Goal: Task Accomplishment & Management: Manage account settings

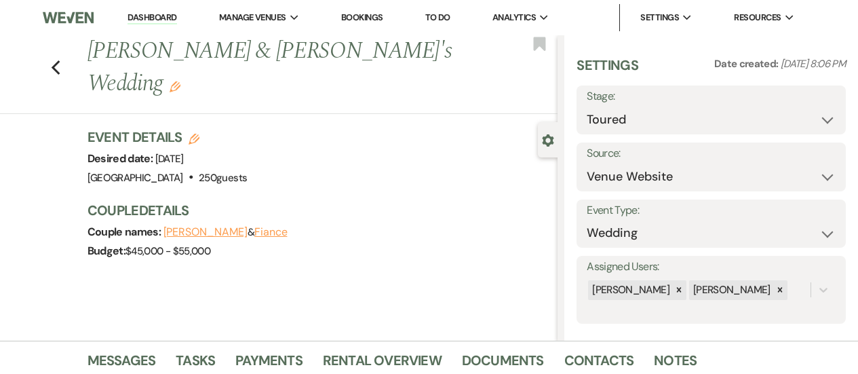
select select "5"
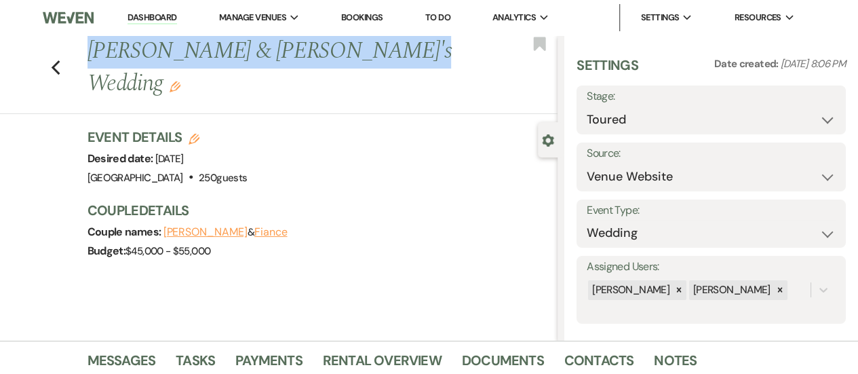
drag, startPoint x: 96, startPoint y: 47, endPoint x: 420, endPoint y: 49, distance: 324.0
click at [420, 49] on h1 "[PERSON_NAME] & [PERSON_NAME]'s Wedding Edit" at bounding box center [272, 67] width 371 height 64
copy h1 "[PERSON_NAME] & [PERSON_NAME]'s Wedding"
click at [225, 226] on button "[PERSON_NAME]" at bounding box center [205, 231] width 84 height 11
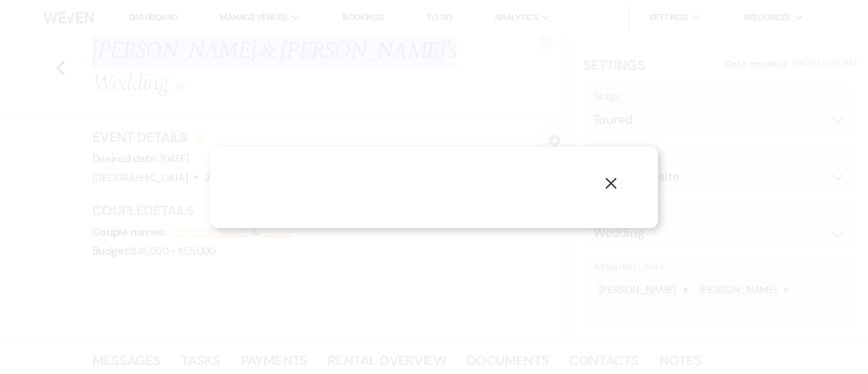
select select "1"
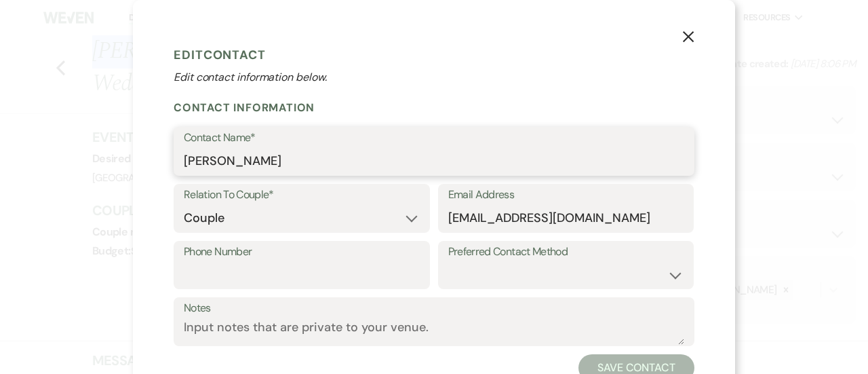
click at [247, 163] on input "[PERSON_NAME]" at bounding box center [434, 161] width 500 height 26
click at [246, 163] on input "[PERSON_NAME]" at bounding box center [434, 161] width 500 height 26
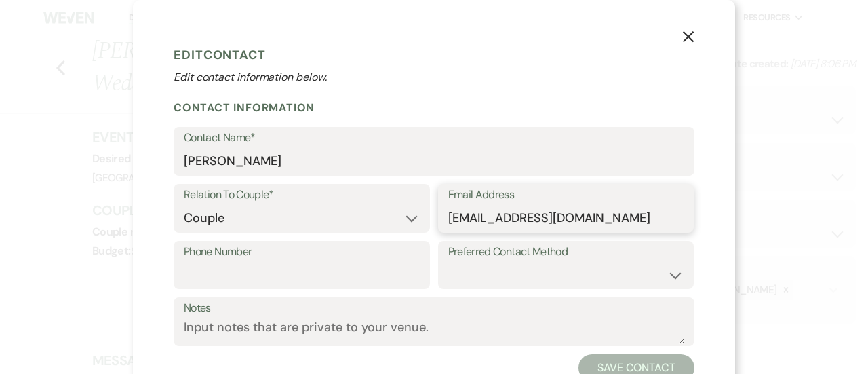
click at [536, 220] on input "[EMAIL_ADDRESS][DOMAIN_NAME]" at bounding box center [566, 218] width 236 height 26
click at [682, 37] on icon "X" at bounding box center [688, 37] width 12 height 12
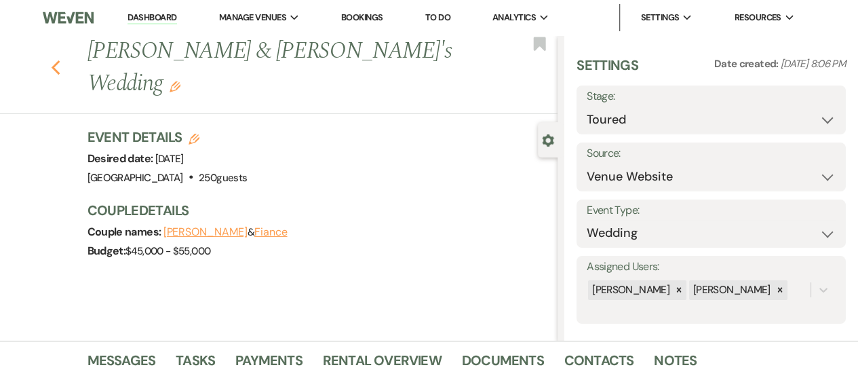
click at [58, 60] on icon "Previous" at bounding box center [56, 68] width 10 height 16
select select "4"
select select "5"
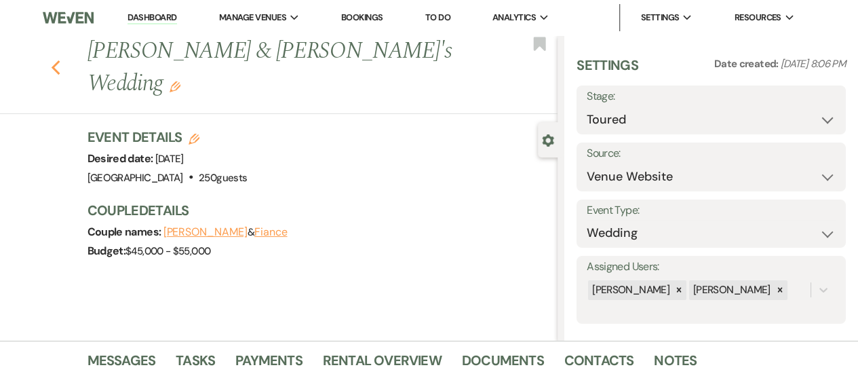
select select "4"
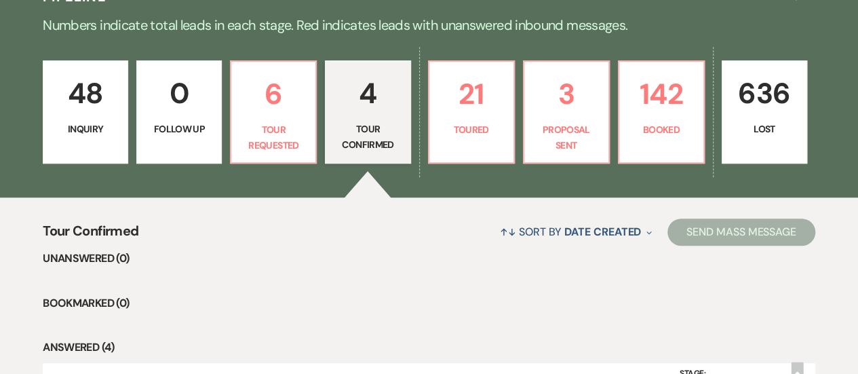
scroll to position [310, 0]
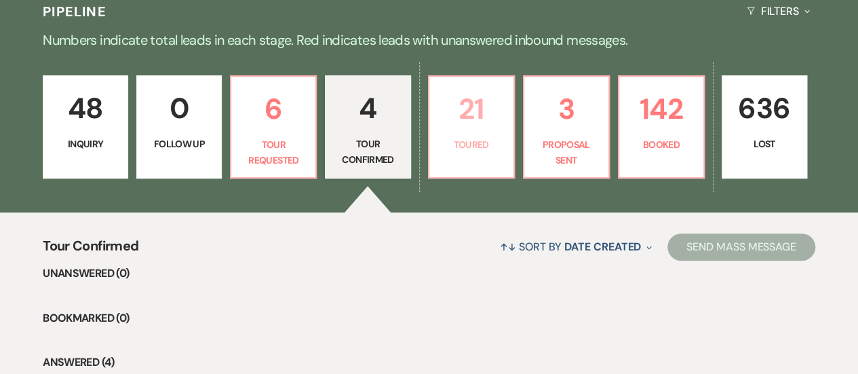
click at [484, 132] on link "21 Toured" at bounding box center [471, 126] width 87 height 103
select select "5"
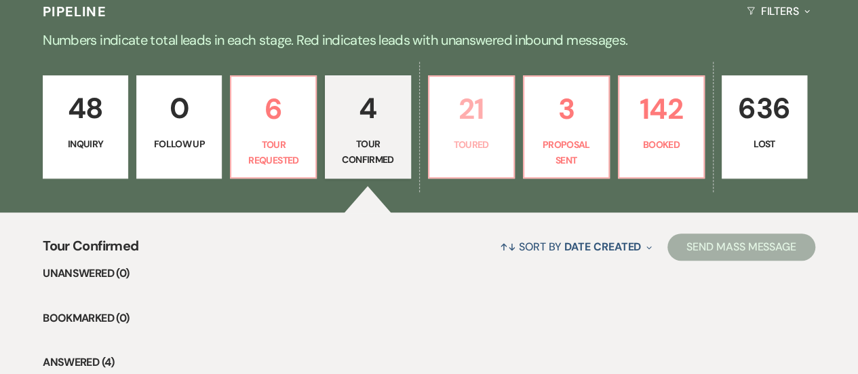
select select "5"
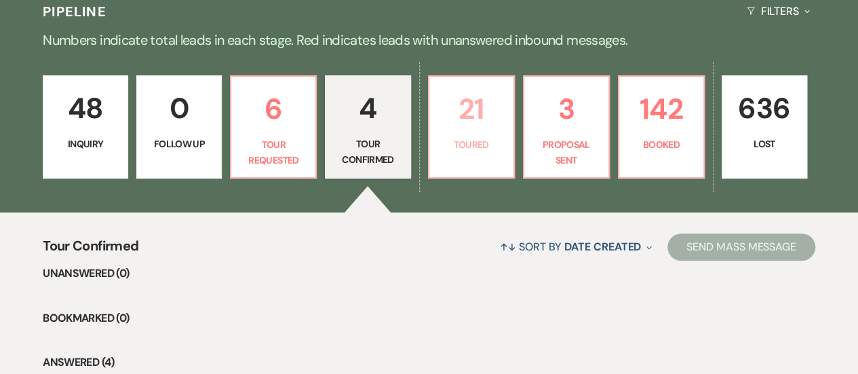
select select "5"
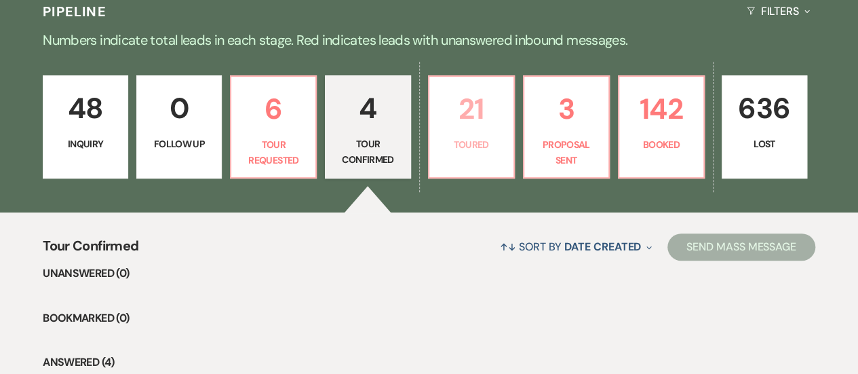
select select "5"
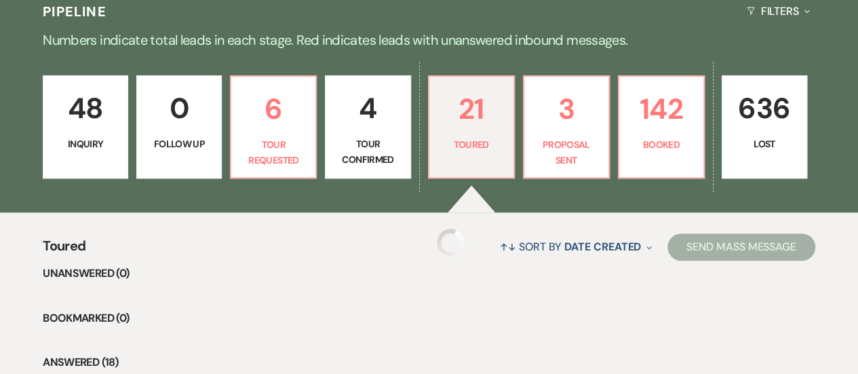
select select "5"
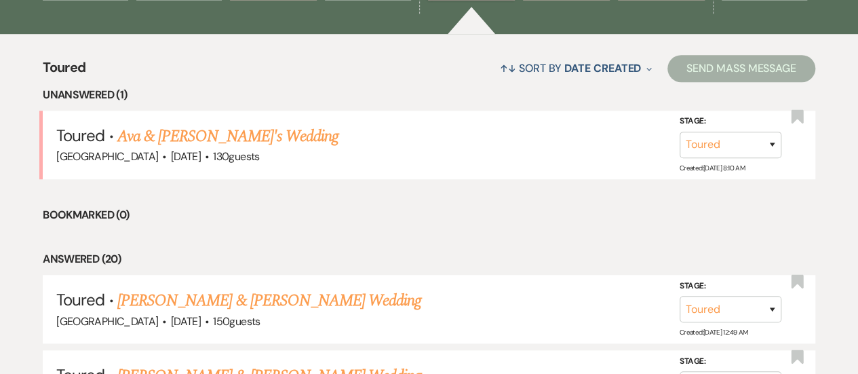
scroll to position [514, 0]
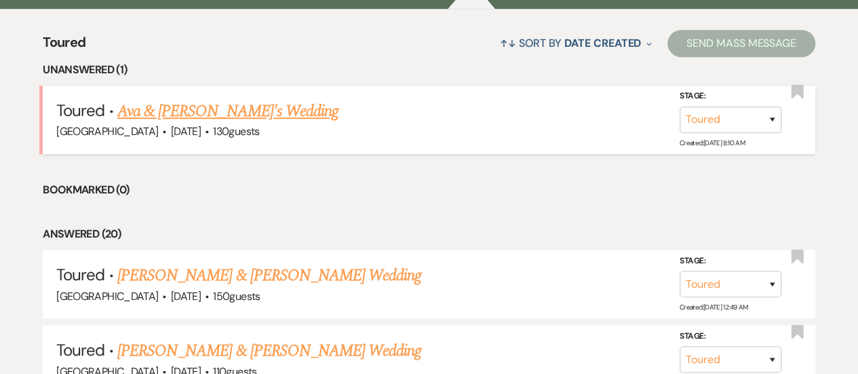
click at [198, 108] on link "Ava & [PERSON_NAME]'s Wedding" at bounding box center [227, 111] width 221 height 24
select select "5"
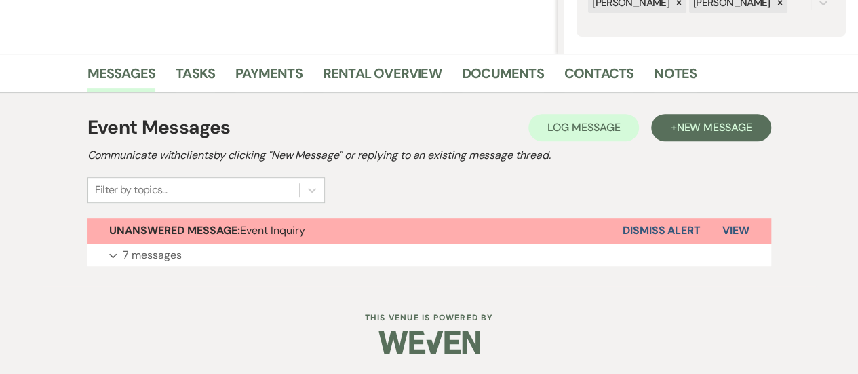
scroll to position [324, 0]
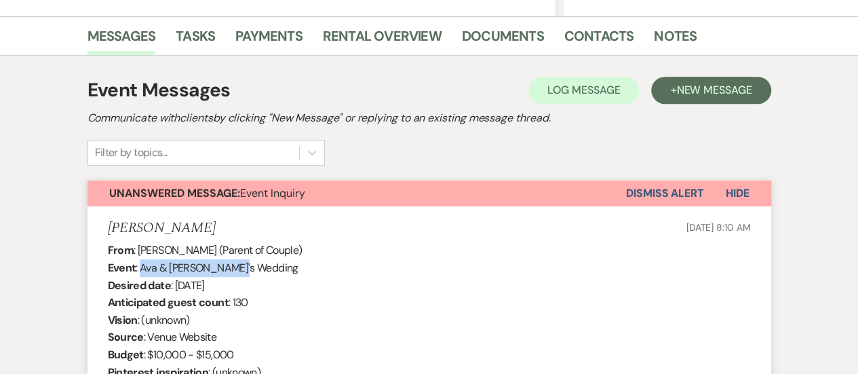
drag, startPoint x: 249, startPoint y: 266, endPoint x: 138, endPoint y: 267, distance: 111.2
click at [138, 267] on div "From : [PERSON_NAME] (Parent of Couple) Event : Ava & [PERSON_NAME]'s Wedding D…" at bounding box center [429, 345] width 643 height 208
click at [390, 235] on div "[PERSON_NAME] [DATE] 8:10 AM" at bounding box center [429, 228] width 643 height 17
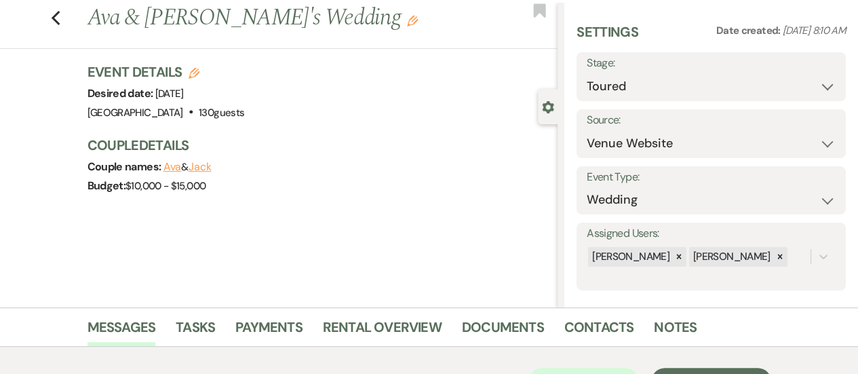
scroll to position [0, 0]
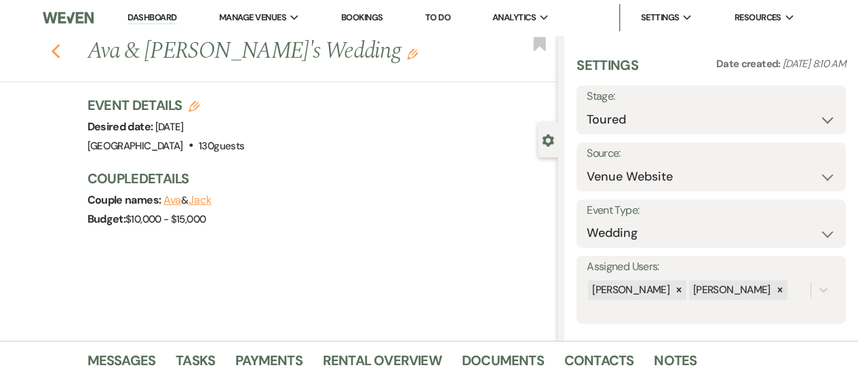
click at [61, 48] on icon "Previous" at bounding box center [56, 51] width 10 height 16
select select "5"
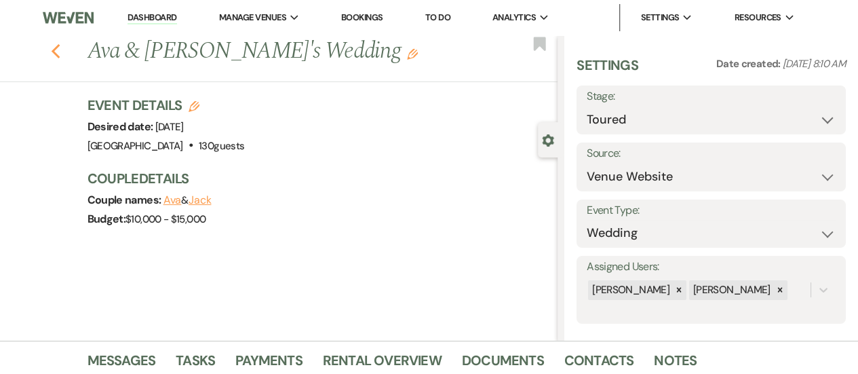
select select "5"
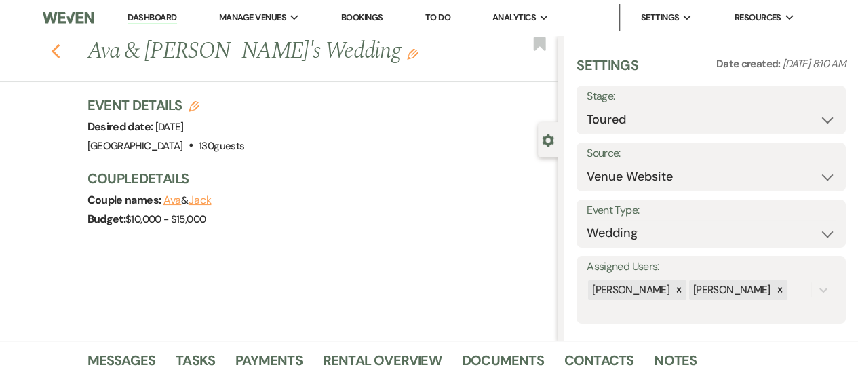
select select "5"
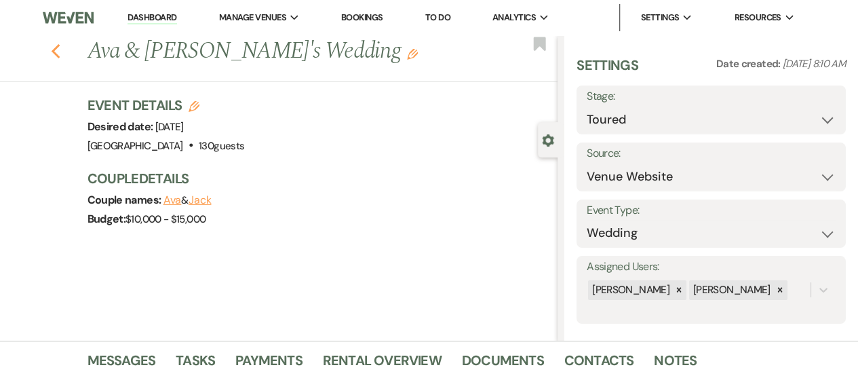
select select "5"
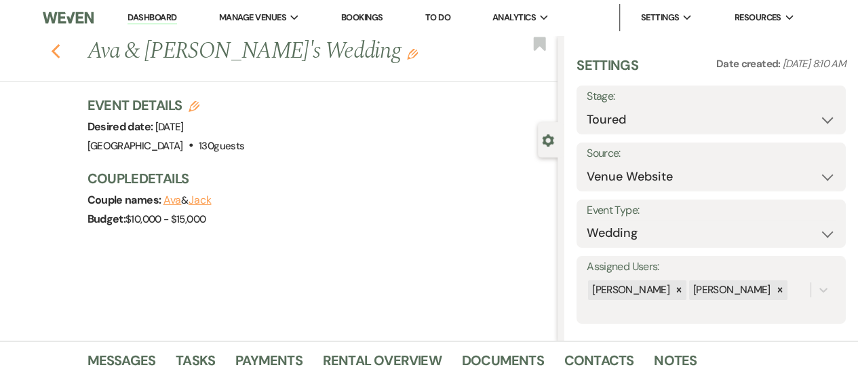
select select "5"
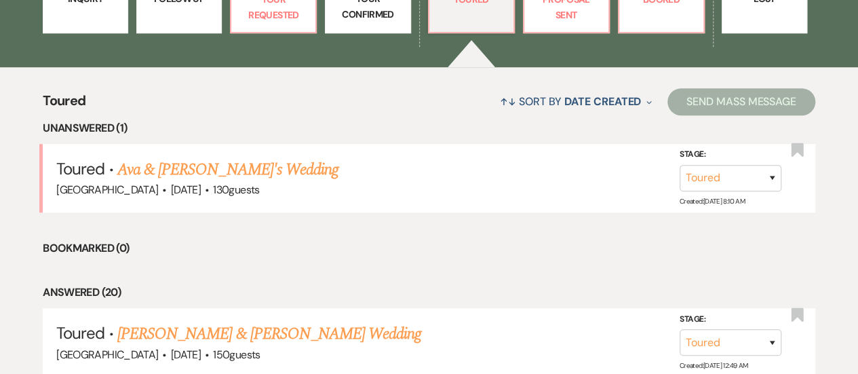
scroll to position [310, 0]
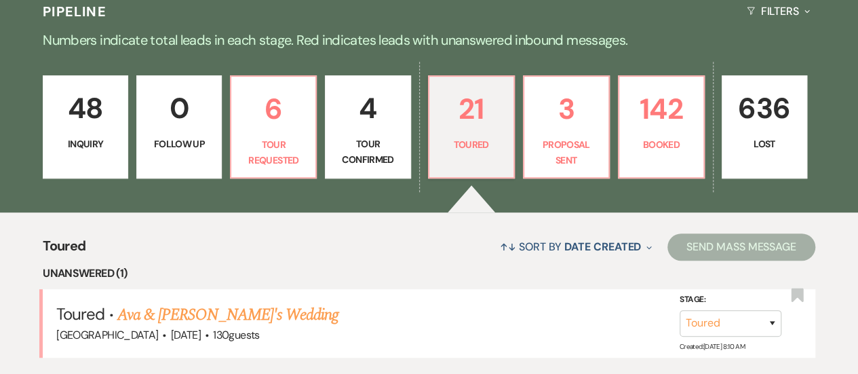
click at [373, 138] on p "Tour Confirmed" at bounding box center [368, 151] width 68 height 31
select select "4"
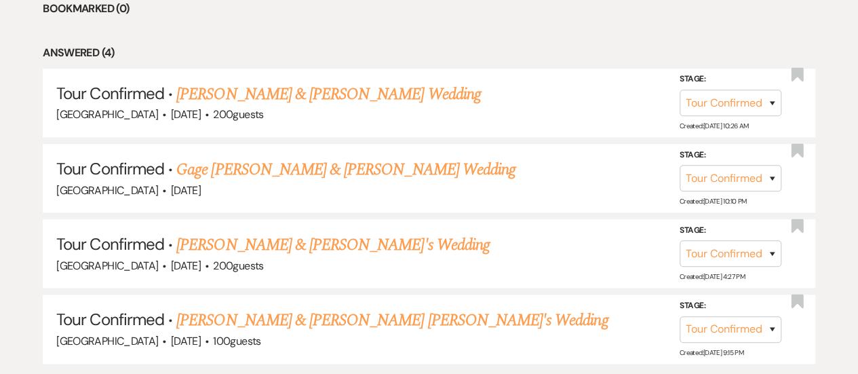
scroll to position [649, 0]
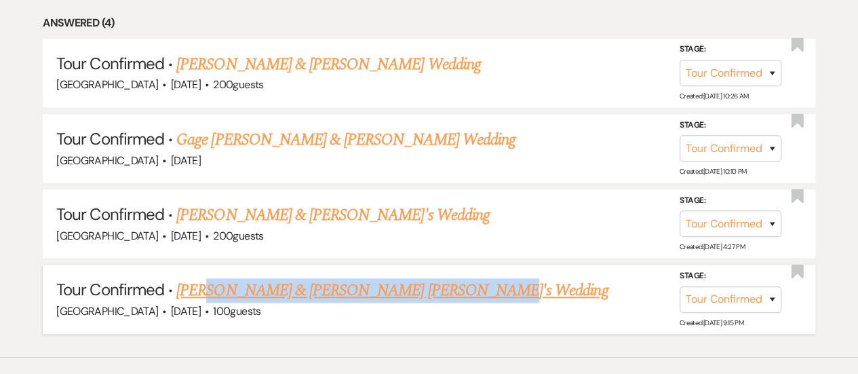
drag, startPoint x: 492, startPoint y: 287, endPoint x: 208, endPoint y: 294, distance: 284.1
click at [208, 294] on h5 "Tour Confirmed · [PERSON_NAME] & [PERSON_NAME]'s Wedding" at bounding box center [428, 290] width 745 height 24
click at [533, 302] on div "[GEOGRAPHIC_DATA] · [DATE] · 100 guests" at bounding box center [428, 311] width 745 height 18
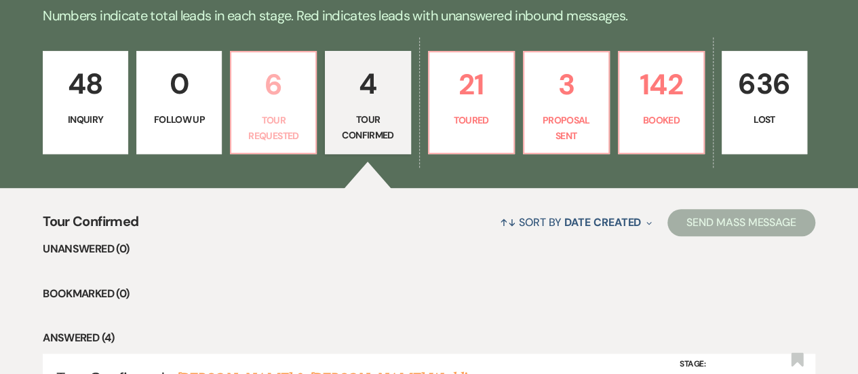
scroll to position [310, 0]
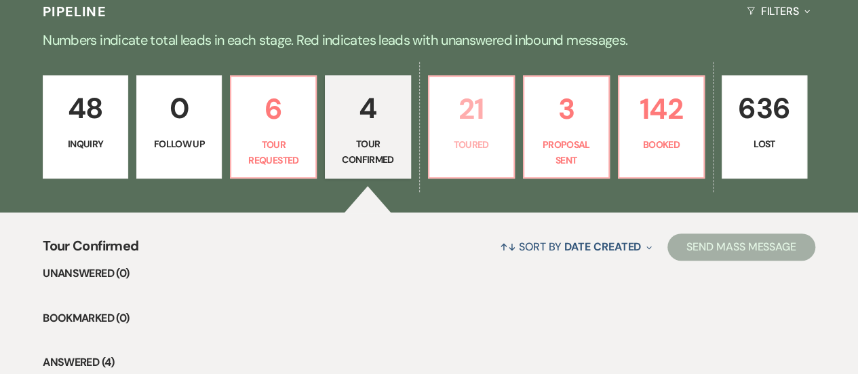
click at [464, 138] on p "Toured" at bounding box center [471, 144] width 68 height 15
select select "5"
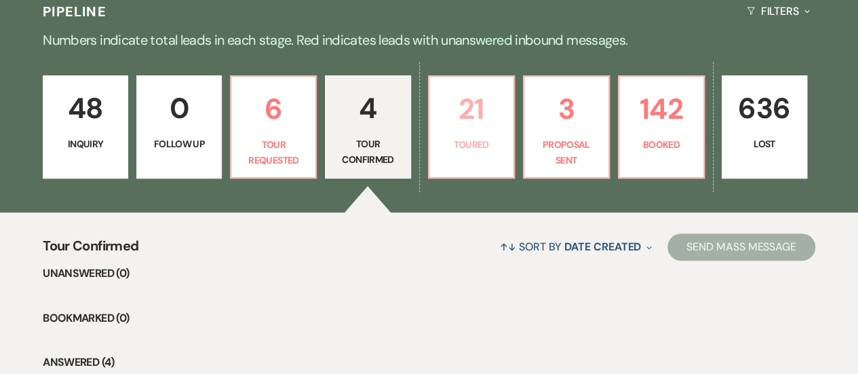
select select "5"
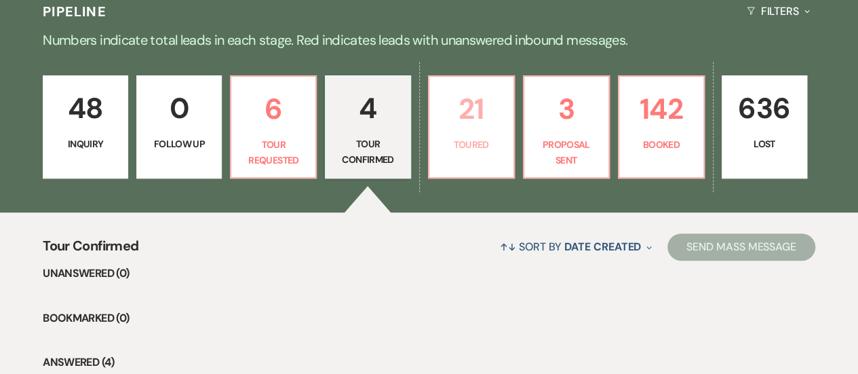
select select "5"
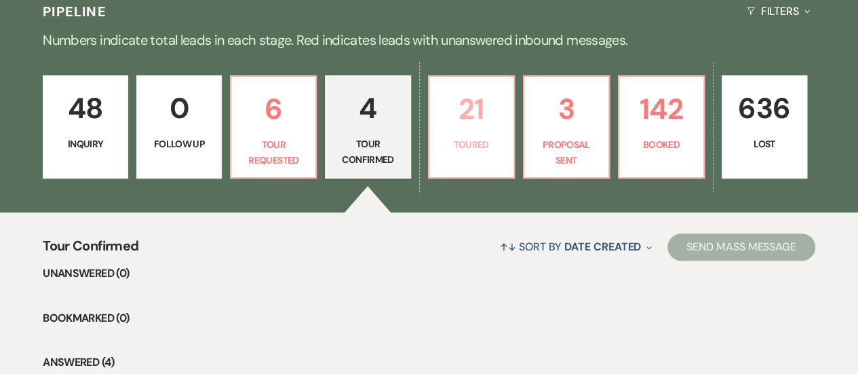
select select "5"
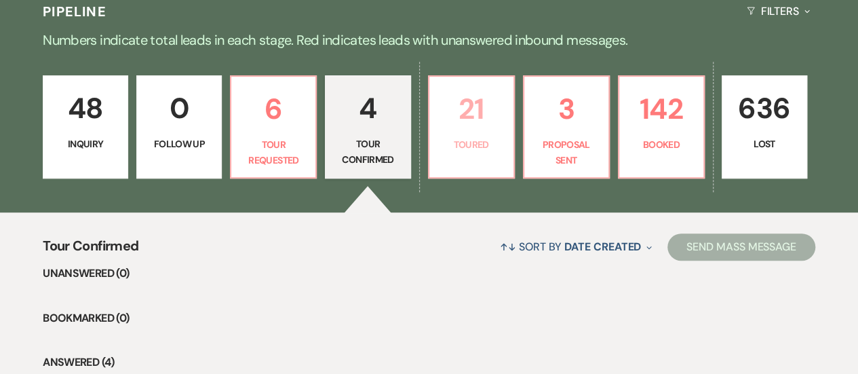
select select "5"
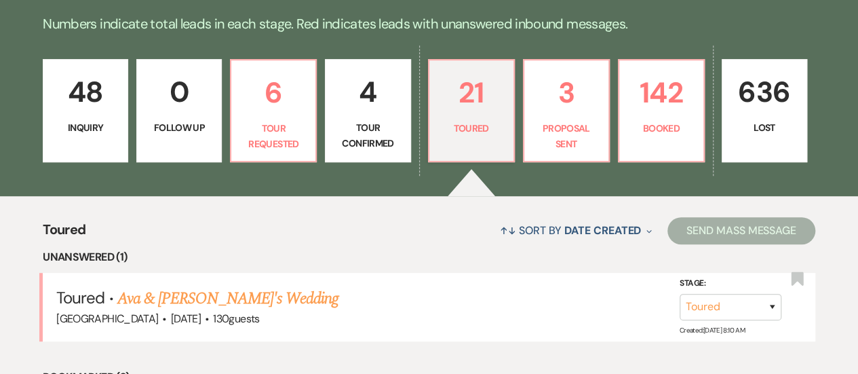
scroll to position [339, 0]
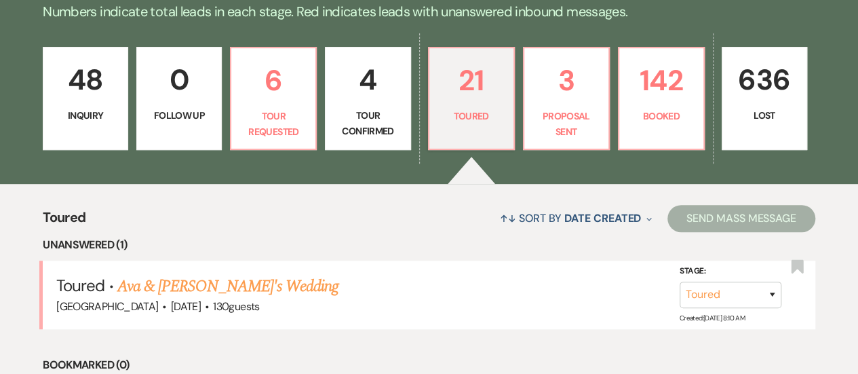
click at [77, 94] on p "48" at bounding box center [86, 79] width 68 height 45
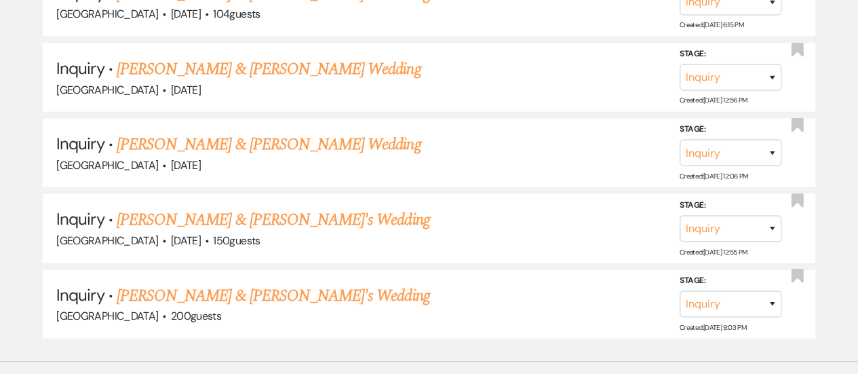
scroll to position [4014, 0]
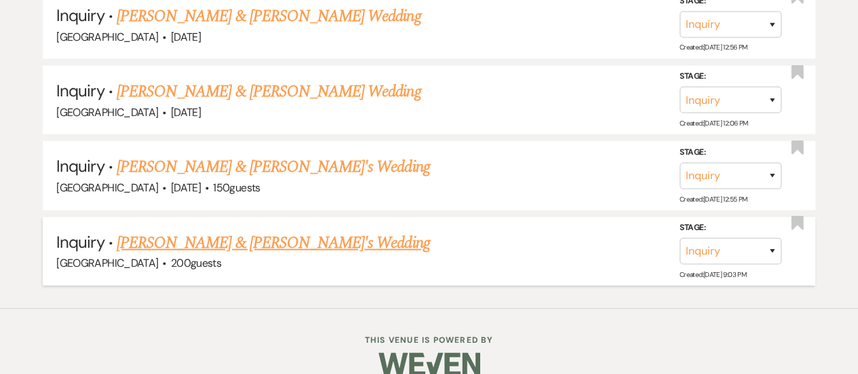
click at [201, 230] on link "[PERSON_NAME] & [PERSON_NAME]'s Wedding" at bounding box center [273, 242] width 313 height 24
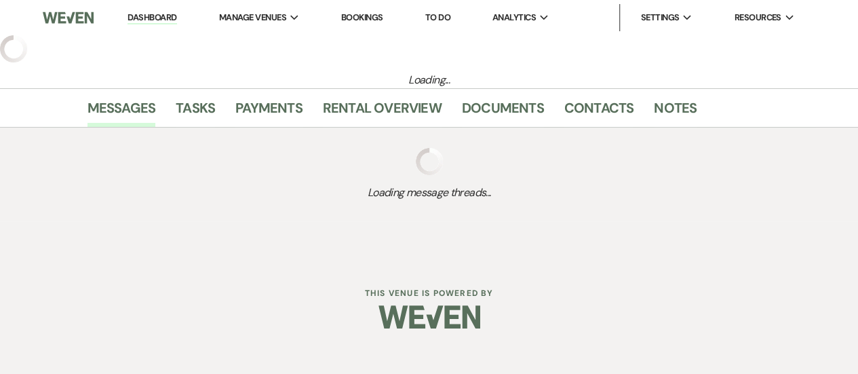
select select "5"
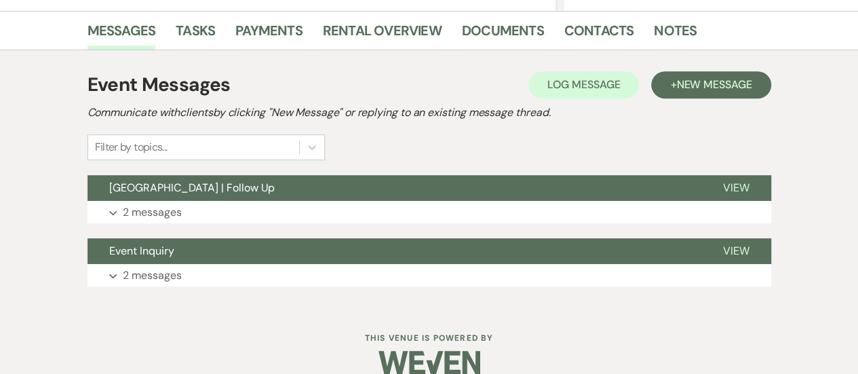
scroll to position [349, 0]
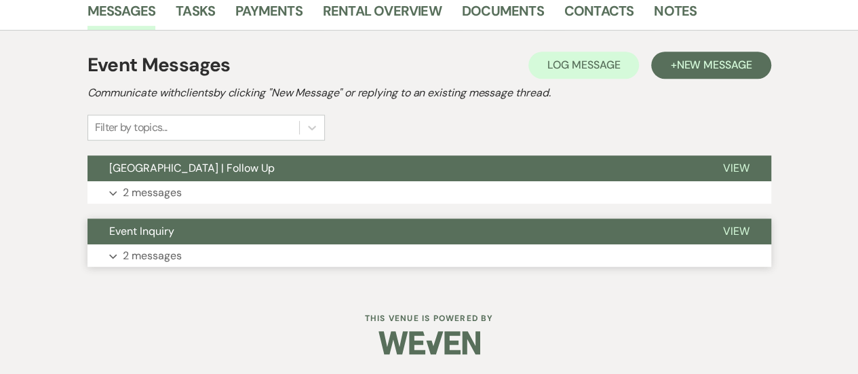
click at [363, 225] on button "Event Inquiry" at bounding box center [393, 231] width 613 height 26
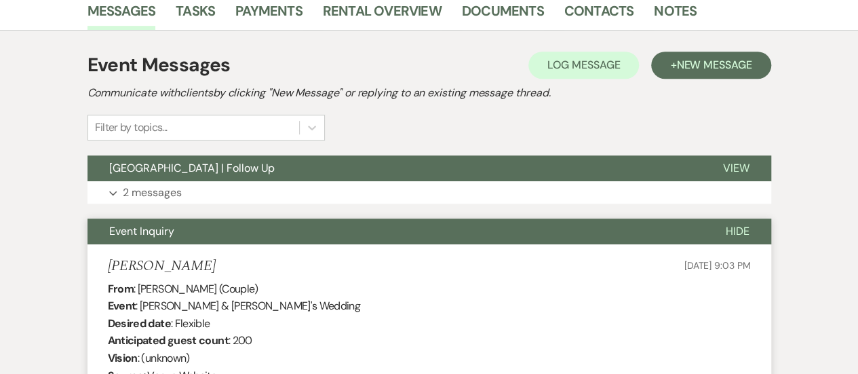
click at [363, 225] on button "Event Inquiry" at bounding box center [395, 231] width 616 height 26
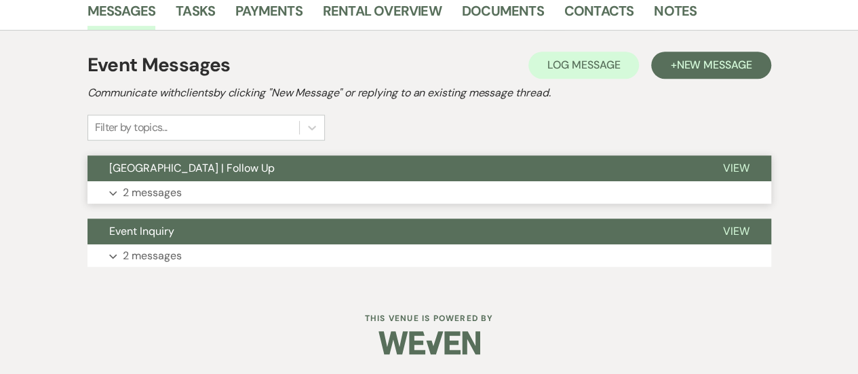
click at [365, 179] on button "[GEOGRAPHIC_DATA] | Follow Up" at bounding box center [393, 168] width 613 height 26
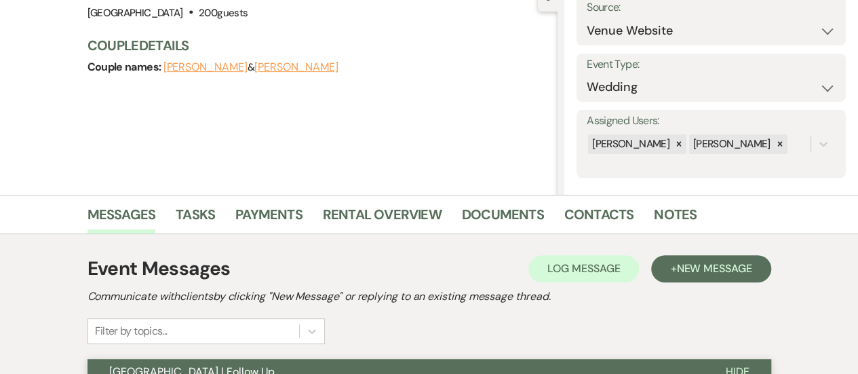
scroll to position [0, 0]
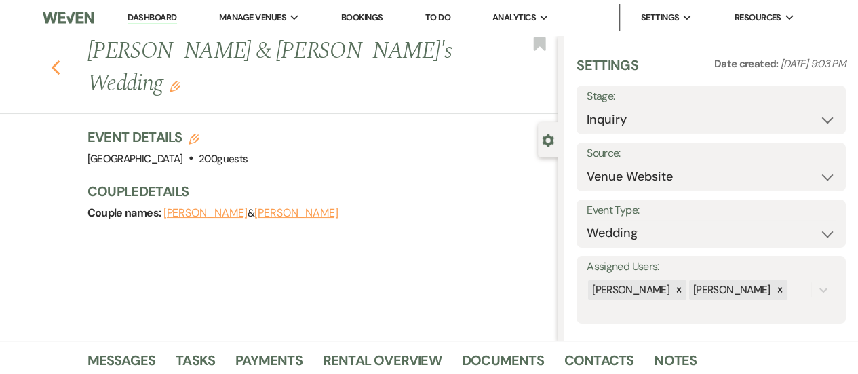
click at [58, 60] on use "button" at bounding box center [55, 67] width 9 height 15
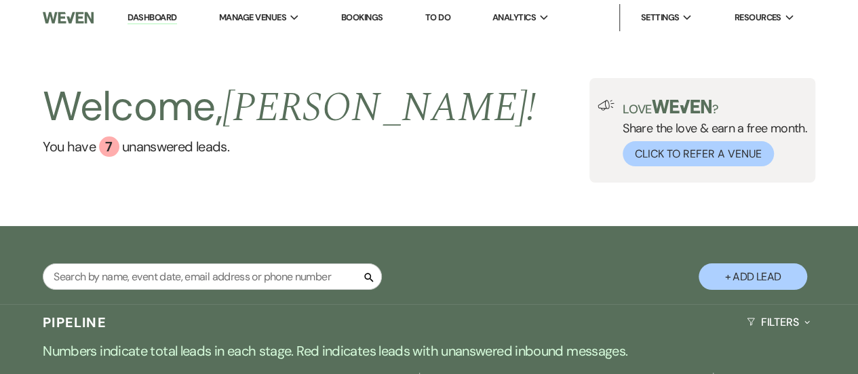
scroll to position [203, 0]
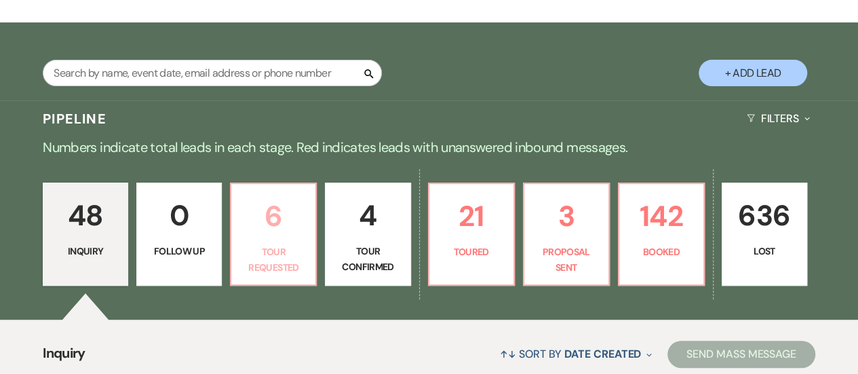
click at [289, 265] on p "Tour Requested" at bounding box center [273, 259] width 68 height 31
select select "2"
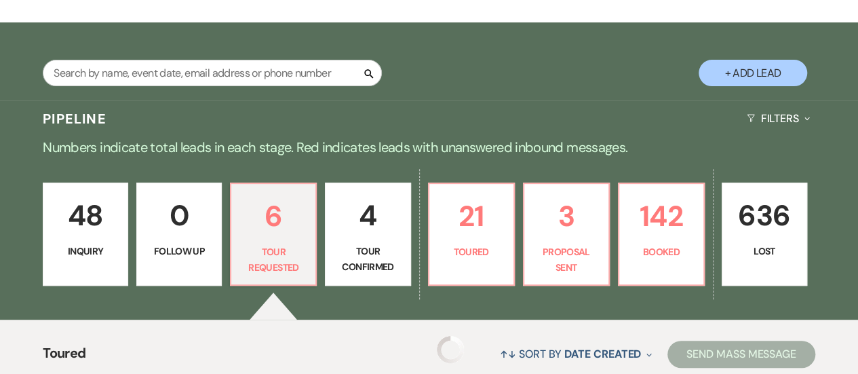
select select "2"
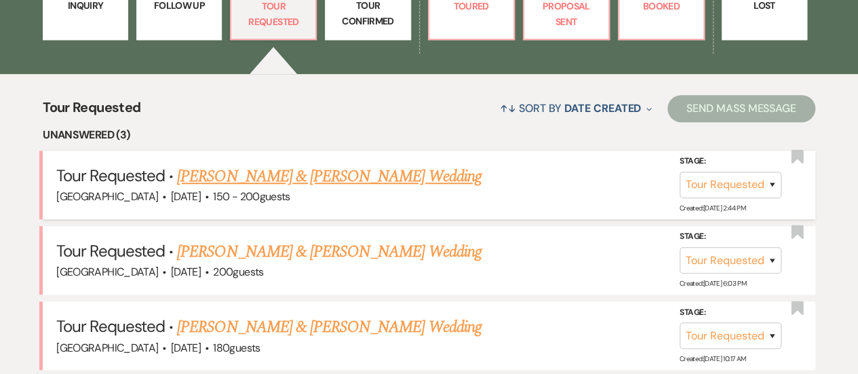
scroll to position [475, 0]
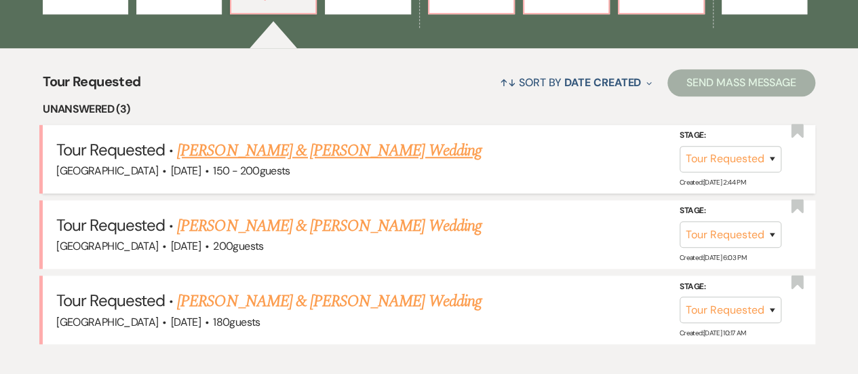
click at [325, 151] on link "[PERSON_NAME] & [PERSON_NAME] Wedding" at bounding box center [329, 150] width 304 height 24
select select "2"
select select "5"
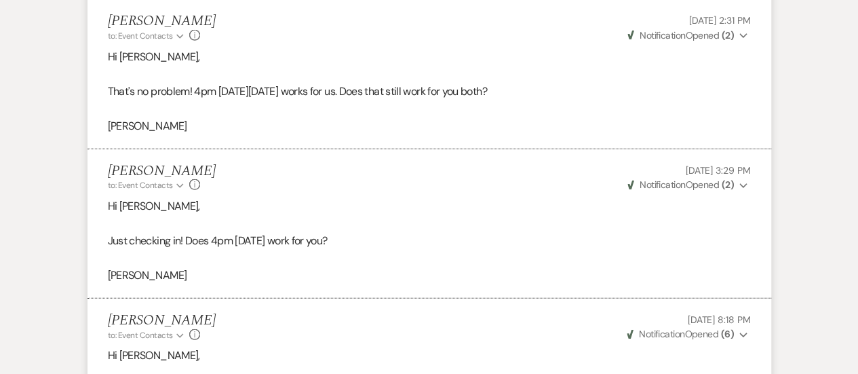
scroll to position [1977, 0]
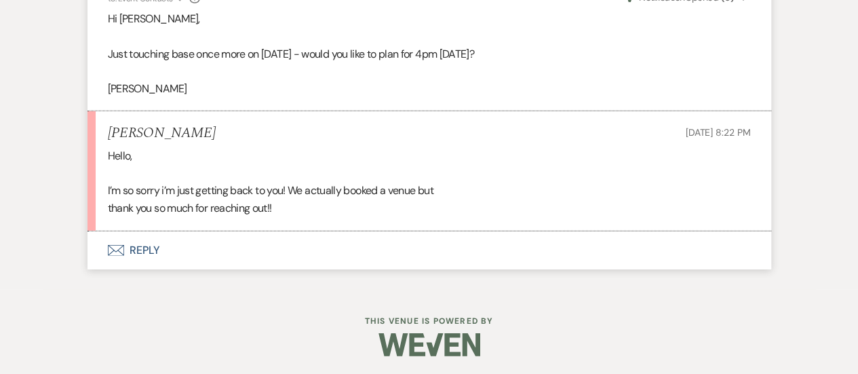
click at [489, 249] on button "Envelope Reply" at bounding box center [428, 250] width 683 height 38
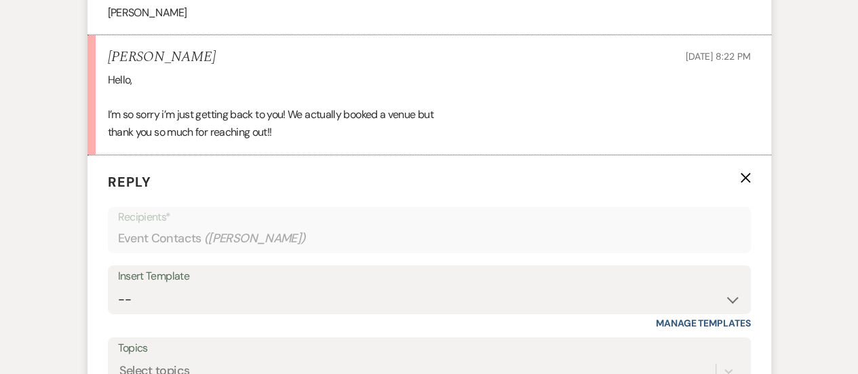
scroll to position [2219, 0]
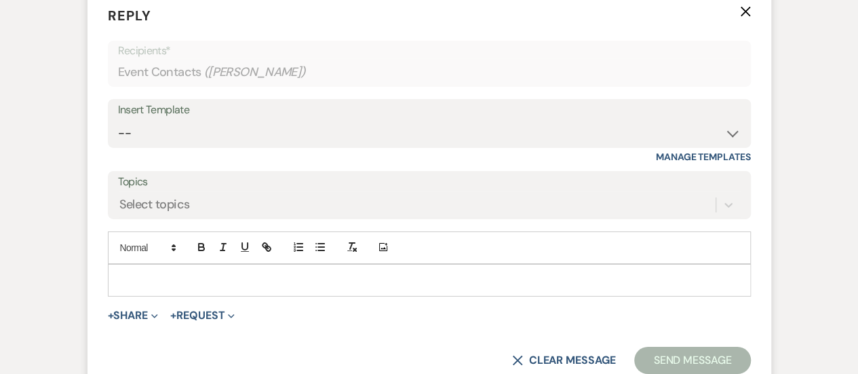
click at [479, 273] on p at bounding box center [429, 280] width 621 height 15
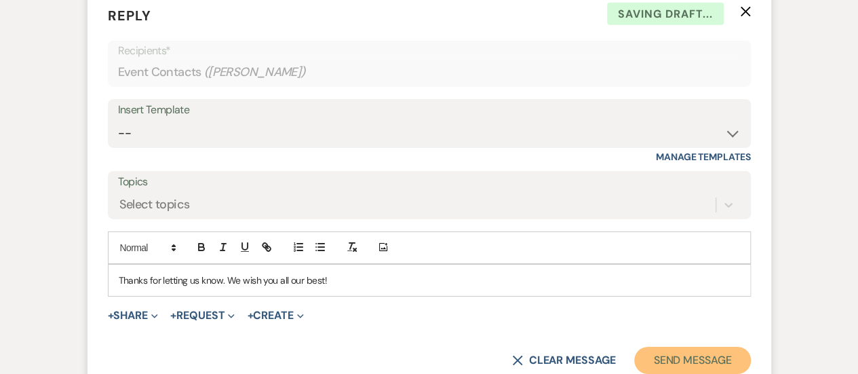
click at [685, 363] on button "Send Message" at bounding box center [692, 359] width 116 height 27
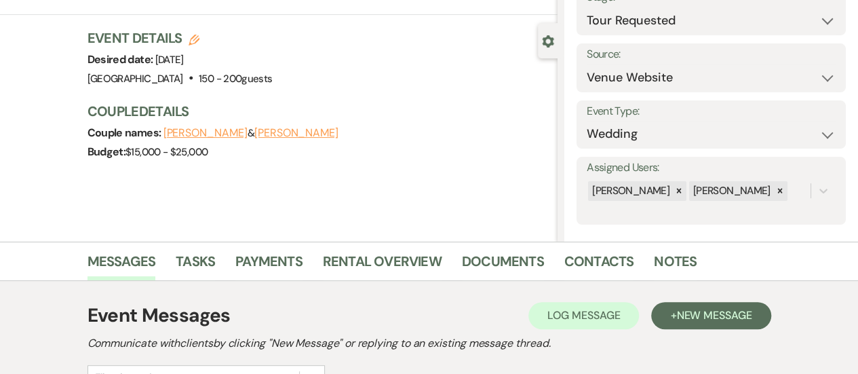
scroll to position [0, 0]
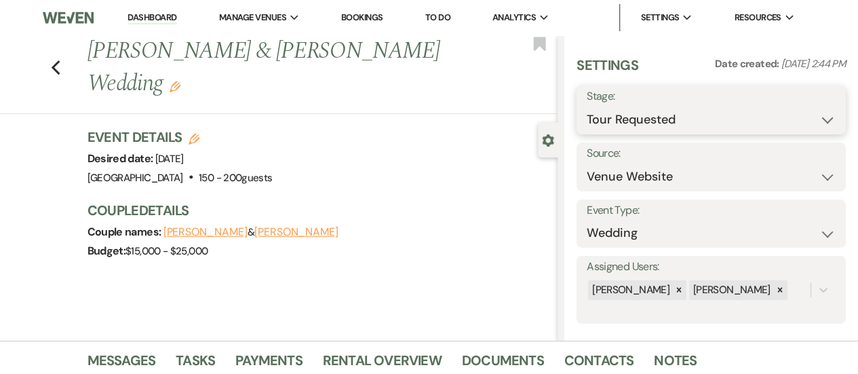
click at [716, 123] on select "Inquiry Follow Up Tour Requested Tour Confirmed Toured Proposal Sent Booked Lost" at bounding box center [710, 119] width 249 height 26
select select "8"
click at [586, 106] on select "Inquiry Follow Up Tour Requested Tour Confirmed Toured Proposal Sent Booked Lost" at bounding box center [710, 119] width 249 height 26
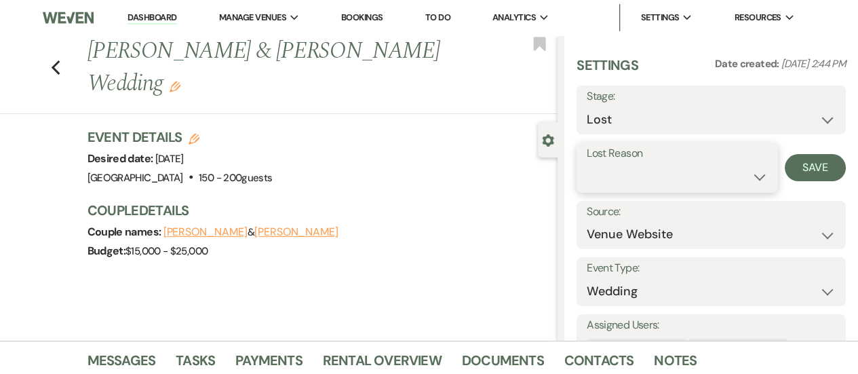
click at [668, 173] on select "Booked Elsewhere Budget Date Unavailable No Response Not a Good Match Capacity …" at bounding box center [676, 176] width 181 height 26
select select "6"
click at [586, 163] on select "Booked Elsewhere Budget Date Unavailable No Response Not a Good Match Capacity …" at bounding box center [676, 176] width 181 height 26
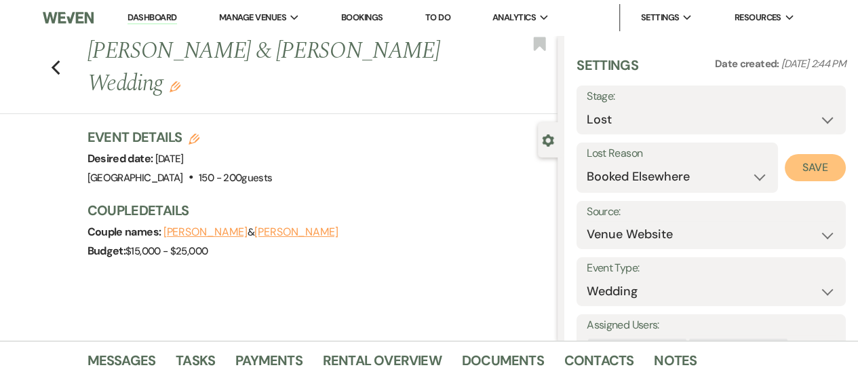
click at [815, 177] on button "Save" at bounding box center [814, 167] width 61 height 27
click at [60, 62] on use "button" at bounding box center [55, 67] width 9 height 15
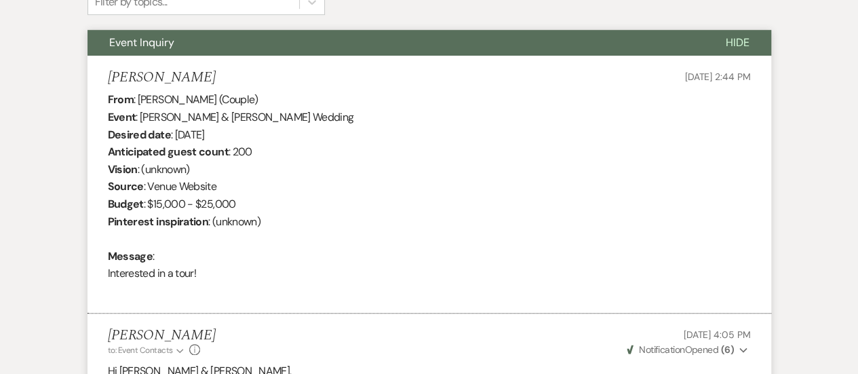
select select "2"
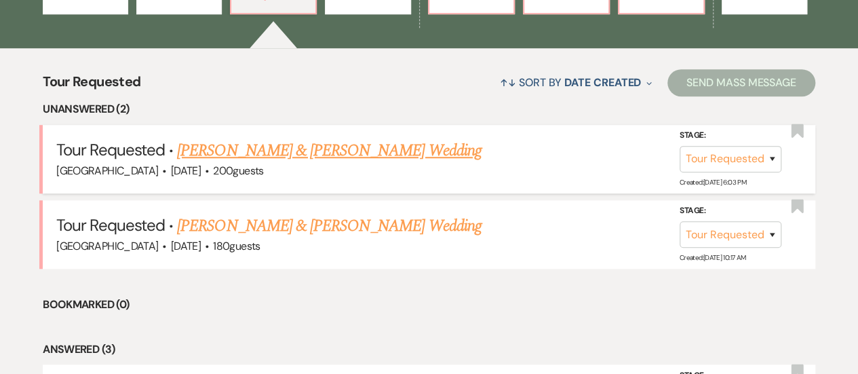
click at [315, 146] on link "[PERSON_NAME] & [PERSON_NAME] Wedding" at bounding box center [329, 150] width 304 height 24
select select "2"
select select "5"
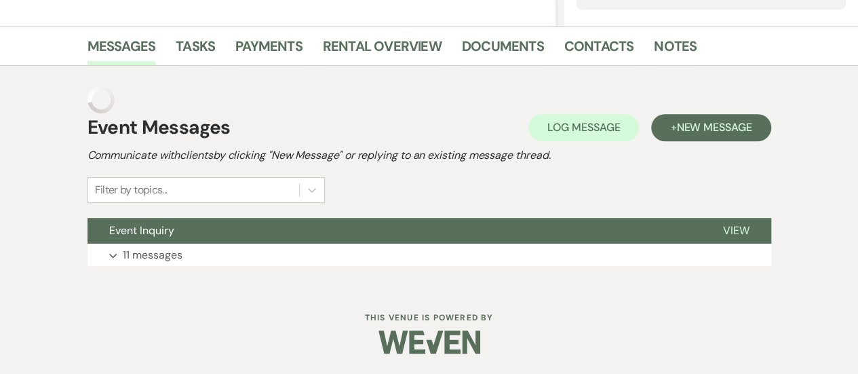
scroll to position [285, 0]
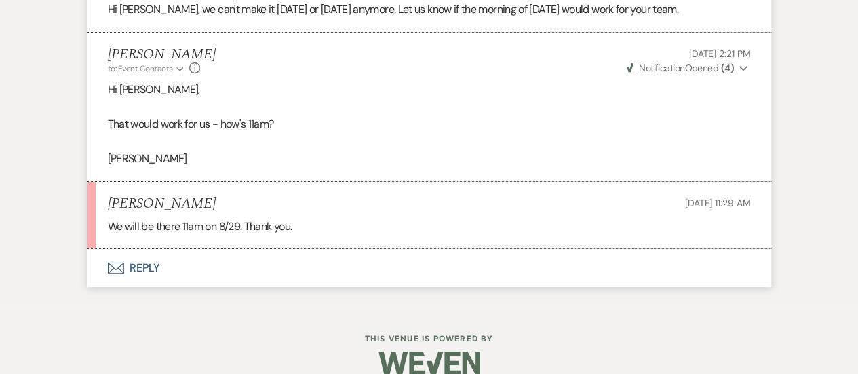
click at [377, 252] on button "Envelope Reply" at bounding box center [428, 268] width 683 height 38
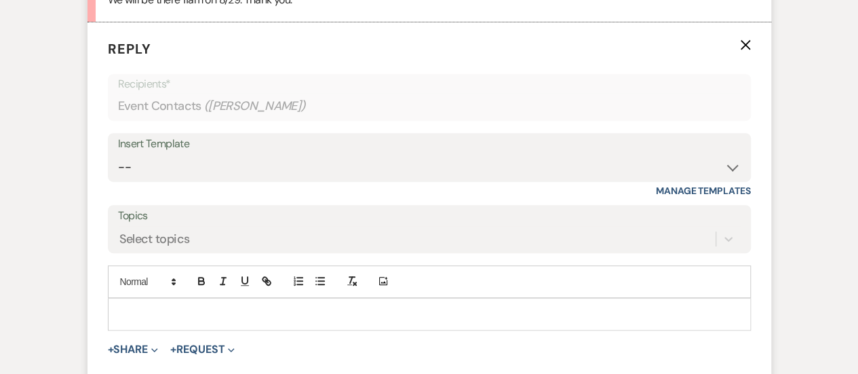
scroll to position [2844, 0]
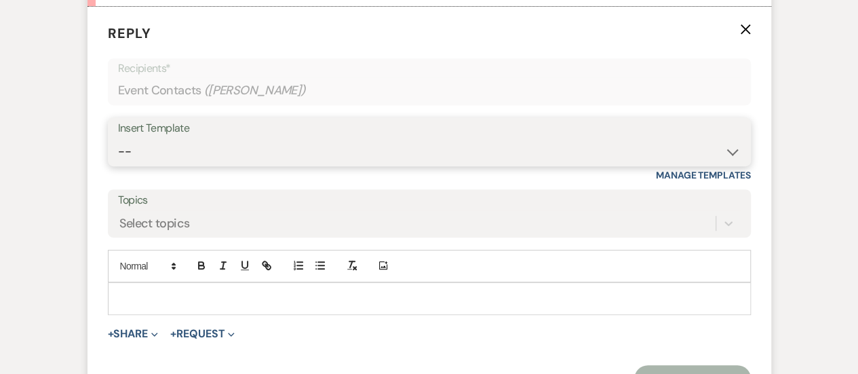
click at [357, 138] on select "-- INQUIRY: Response - WEDDING INQUIRY: Response - NON-WEDDING TOUR: Confirming…" at bounding box center [429, 151] width 622 height 26
select select "2958"
click at [118, 138] on select "-- INQUIRY: Response - WEDDING INQUIRY: Response - NON-WEDDING TOUR: Confirming…" at bounding box center [429, 151] width 622 height 26
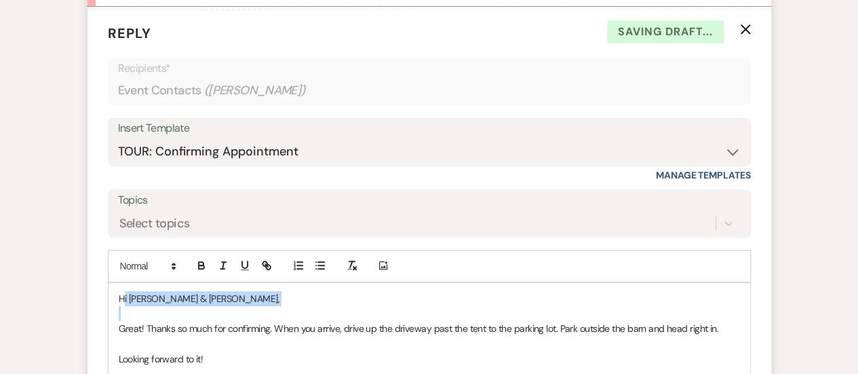
drag, startPoint x: 117, startPoint y: 307, endPoint x: 125, endPoint y: 260, distance: 47.5
click at [125, 260] on div "Add Photo Hi [PERSON_NAME] & [PERSON_NAME], Great! Thanks so much for confirmin…" at bounding box center [429, 327] width 643 height 157
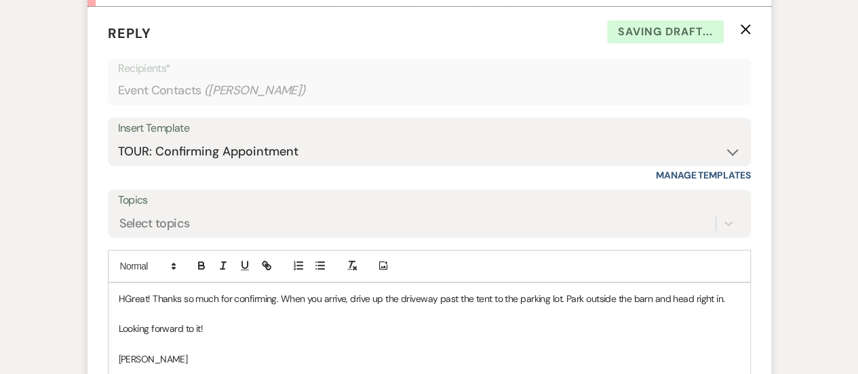
scroll to position [2813, 0]
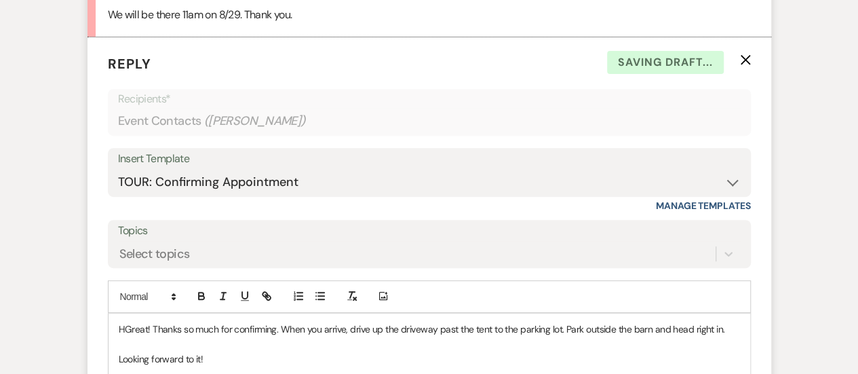
click at [195, 351] on p "Looking forward to it!" at bounding box center [429, 358] width 621 height 15
click at [122, 321] on p "HGreat! Thanks so much for confirming. When you arrive, drive up the driveway p…" at bounding box center [429, 328] width 621 height 15
drag, startPoint x: 207, startPoint y: 340, endPoint x: 119, endPoint y: 341, distance: 87.5
click at [119, 351] on p "Looking forward to it!" at bounding box center [429, 358] width 621 height 15
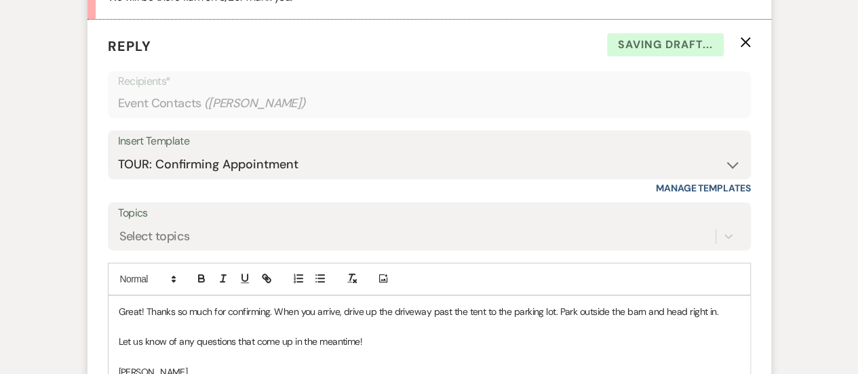
scroll to position [3017, 0]
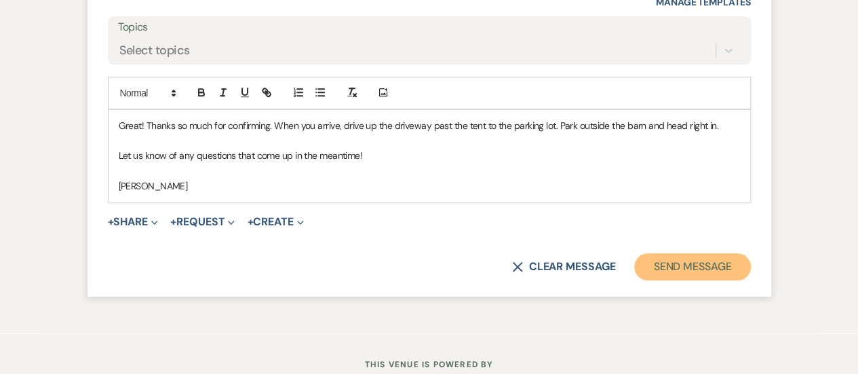
click at [705, 253] on button "Send Message" at bounding box center [692, 266] width 116 height 27
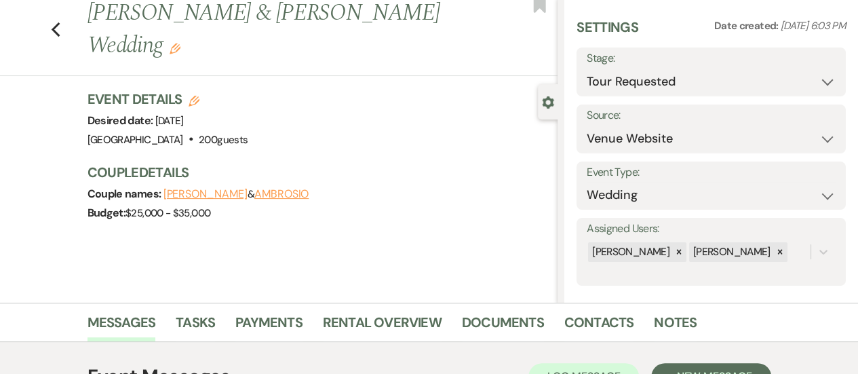
scroll to position [0, 0]
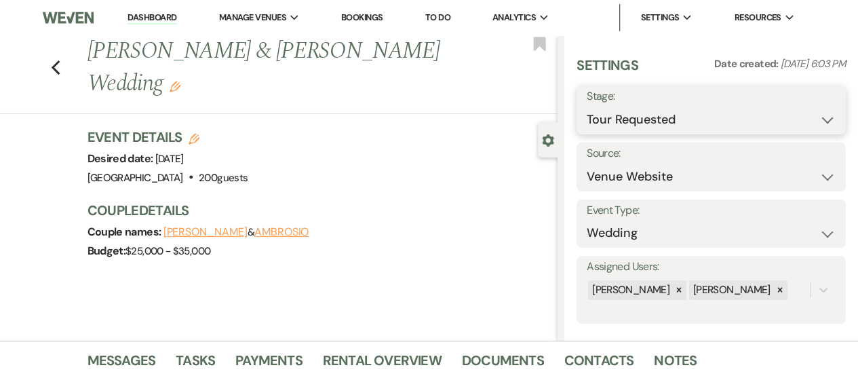
click at [712, 112] on select "Inquiry Follow Up Tour Requested Tour Confirmed Toured Proposal Sent Booked Lost" at bounding box center [710, 119] width 249 height 26
drag, startPoint x: 689, startPoint y: 119, endPoint x: 683, endPoint y: 133, distance: 15.2
click at [689, 119] on select "Inquiry Follow Up Tour Requested Tour Confirmed Toured Proposal Sent Booked Lost" at bounding box center [710, 119] width 249 height 26
select select "4"
click at [586, 106] on select "Inquiry Follow Up Tour Requested Tour Confirmed Toured Proposal Sent Booked Lost" at bounding box center [710, 119] width 249 height 26
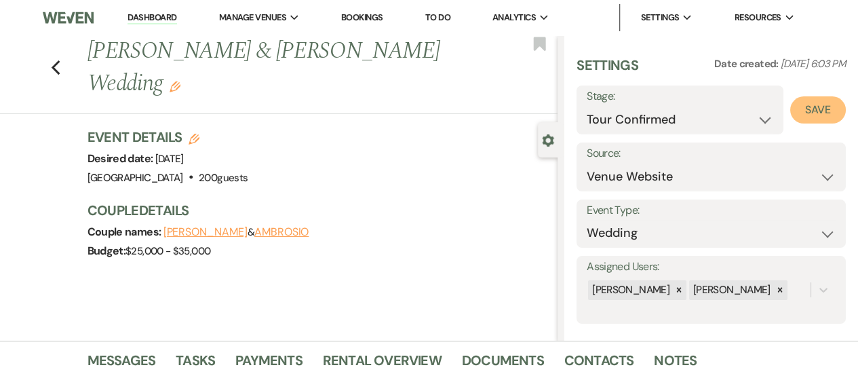
click at [808, 99] on button "Save" at bounding box center [818, 109] width 56 height 27
click at [54, 51] on div "Previous [PERSON_NAME] & [PERSON_NAME] Wedding Edit Bookmark" at bounding box center [275, 74] width 564 height 79
click at [61, 60] on icon "Previous" at bounding box center [56, 68] width 10 height 16
select select "2"
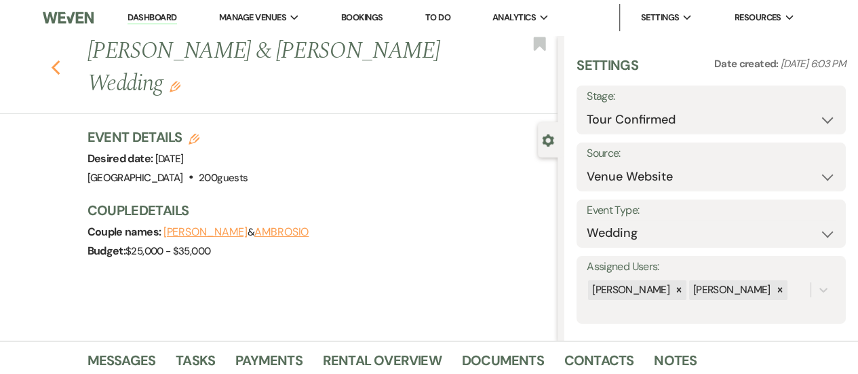
select select "4"
select select "2"
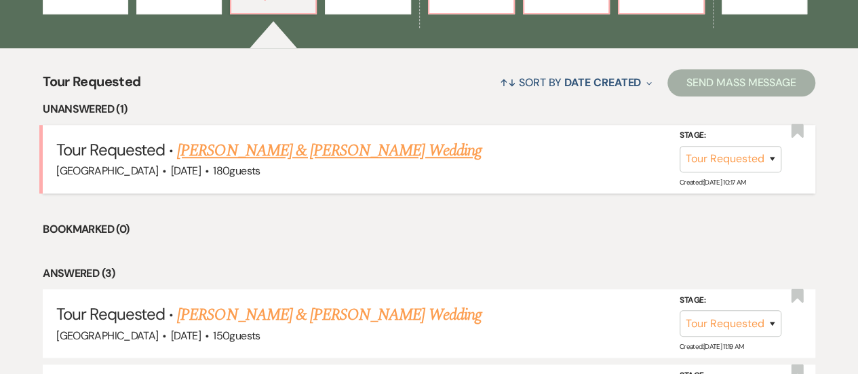
scroll to position [339, 0]
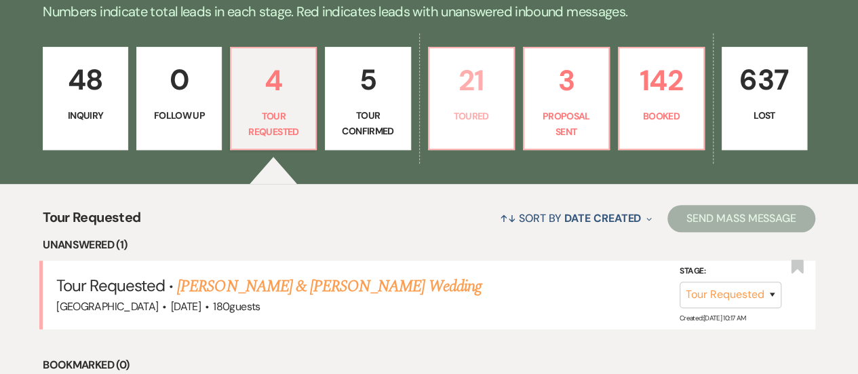
click at [479, 100] on p "21" at bounding box center [471, 80] width 68 height 45
select select "5"
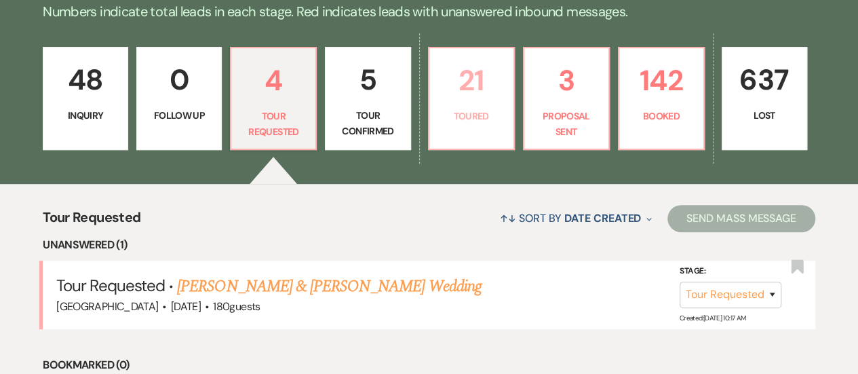
select select "5"
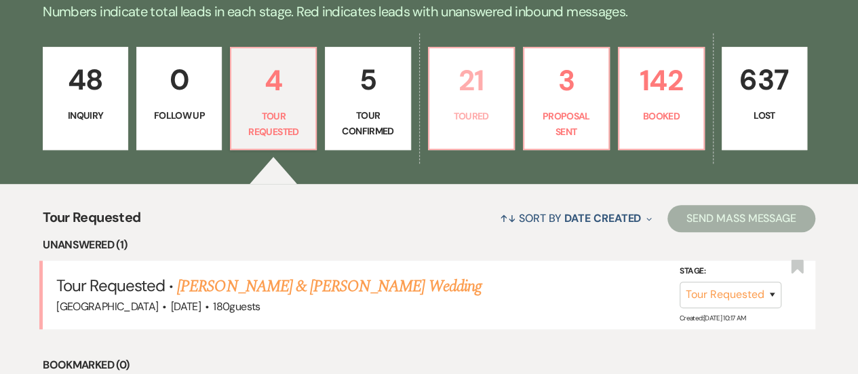
select select "5"
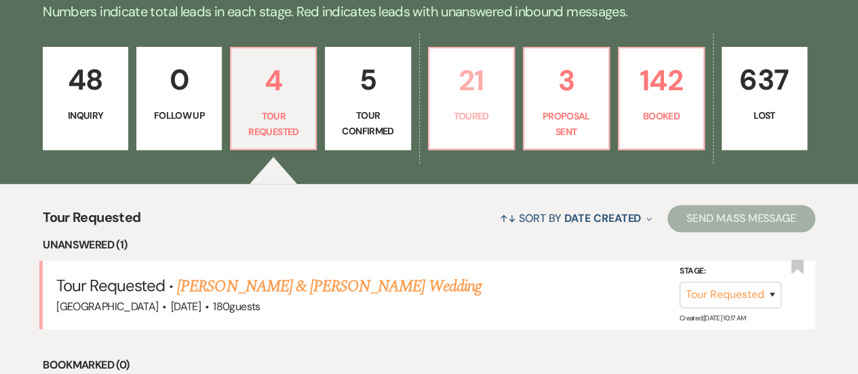
select select "5"
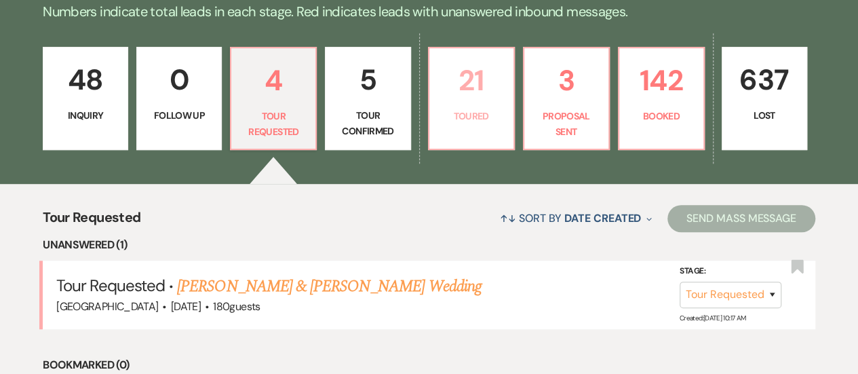
select select "5"
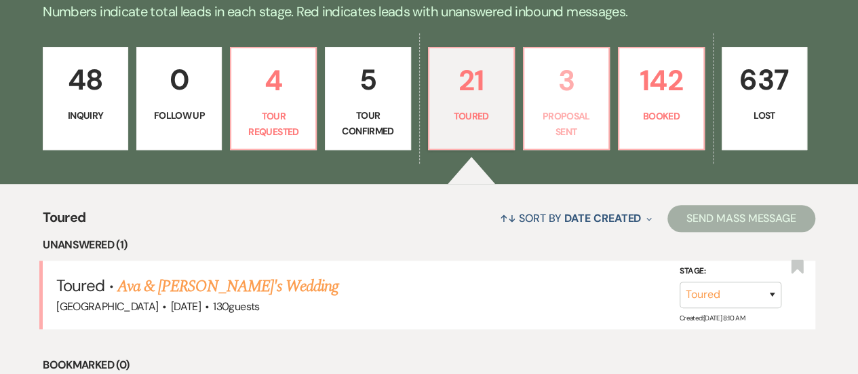
click at [589, 98] on p "3" at bounding box center [566, 80] width 68 height 45
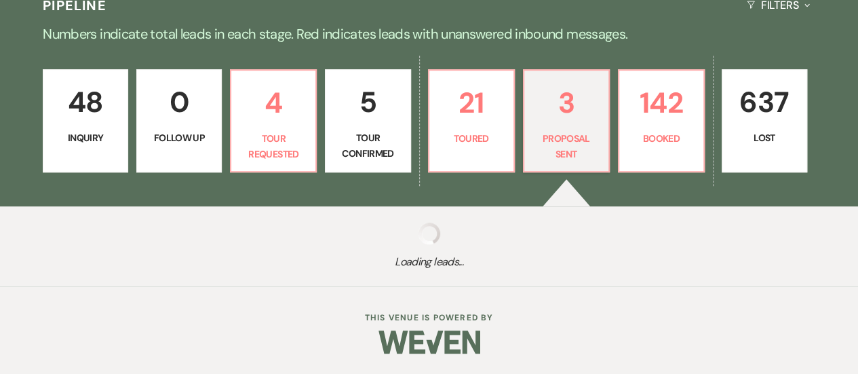
select select "6"
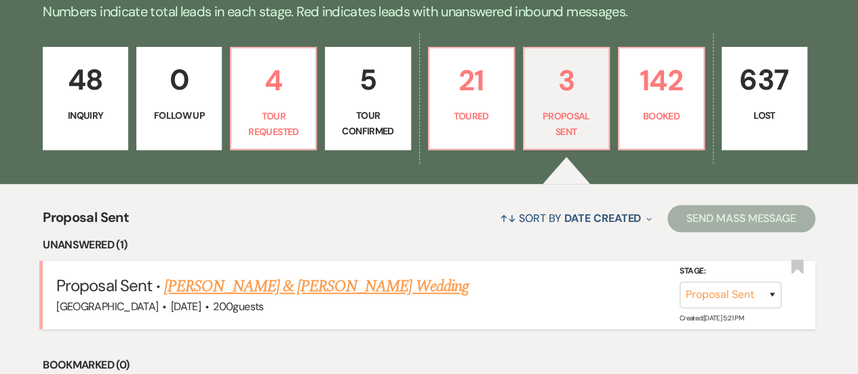
click at [259, 285] on link "[PERSON_NAME] & [PERSON_NAME] Wedding" at bounding box center [316, 286] width 304 height 24
select select "6"
select select "5"
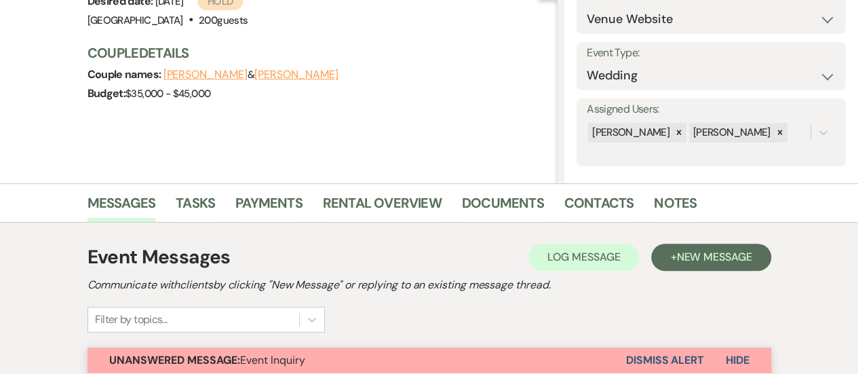
scroll to position [203, 0]
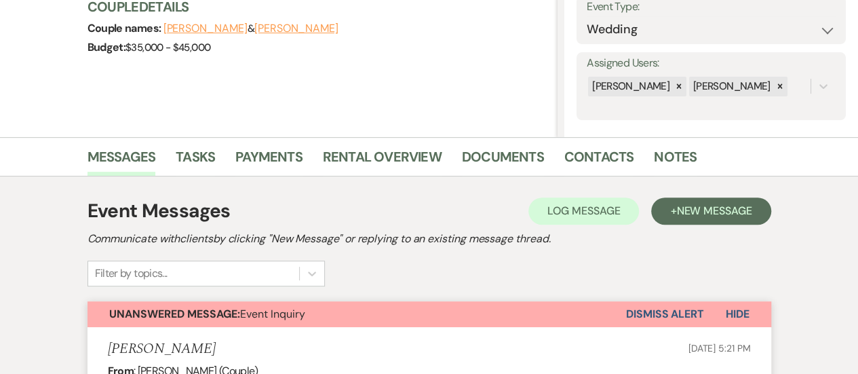
click at [659, 317] on button "Dismiss Alert" at bounding box center [665, 314] width 78 height 26
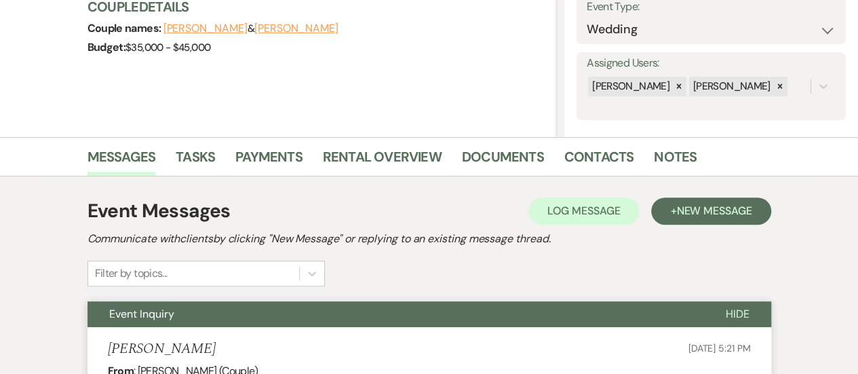
scroll to position [0, 0]
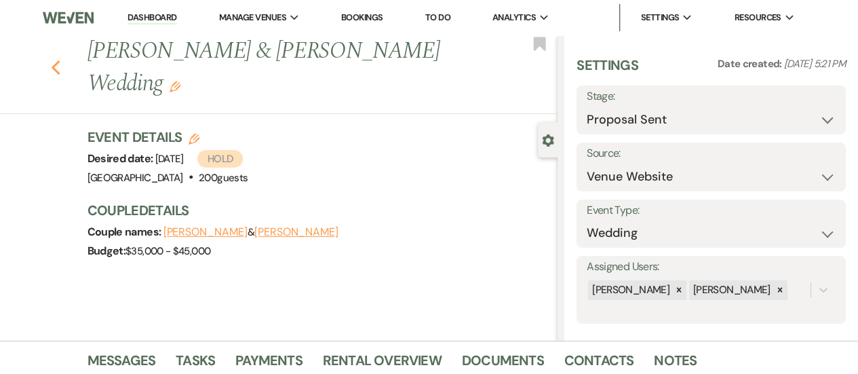
click at [58, 60] on icon "Previous" at bounding box center [56, 68] width 10 height 16
select select "6"
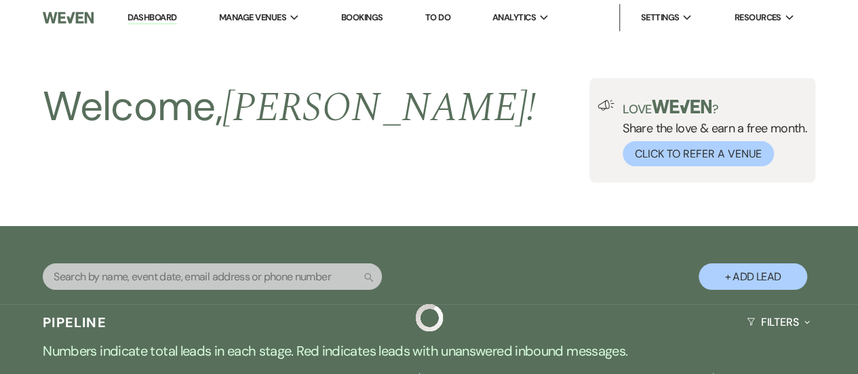
scroll to position [339, 0]
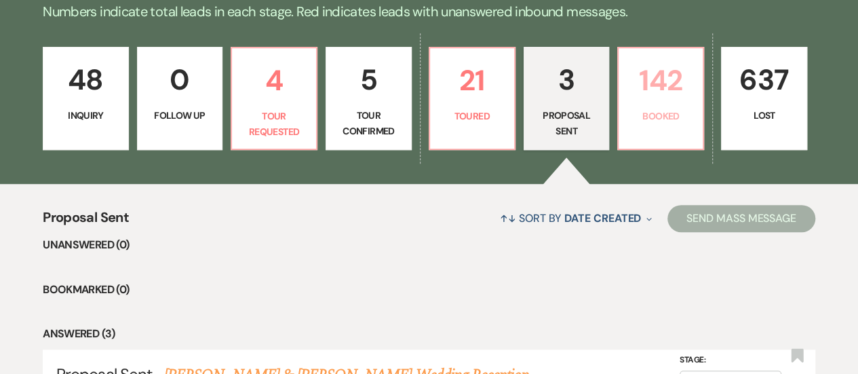
click at [649, 108] on p "Booked" at bounding box center [660, 115] width 68 height 15
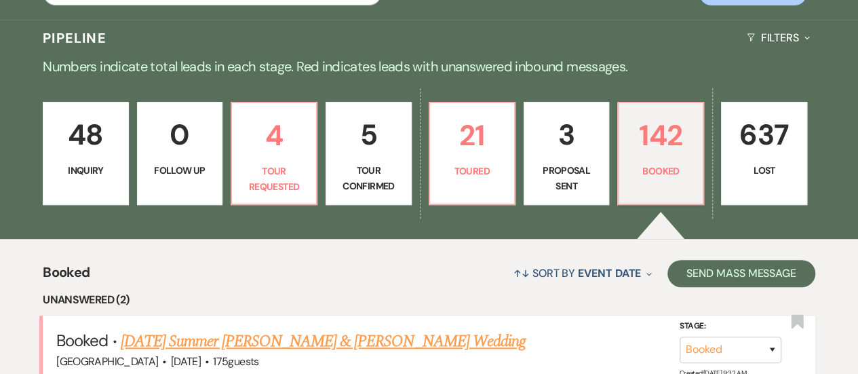
scroll to position [339, 0]
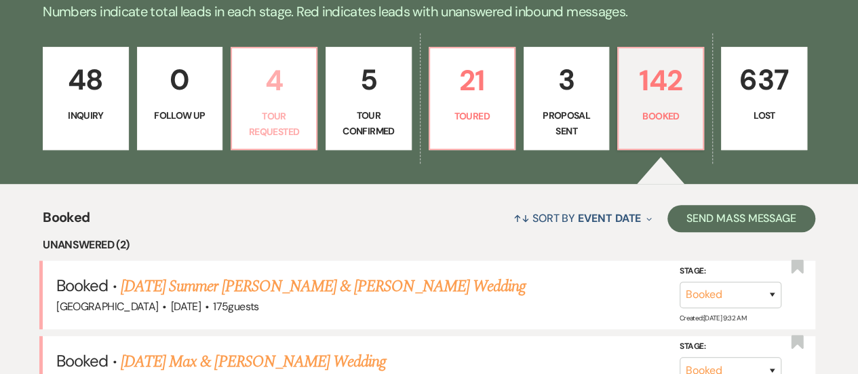
click at [249, 115] on p "Tour Requested" at bounding box center [274, 123] width 68 height 31
select select "2"
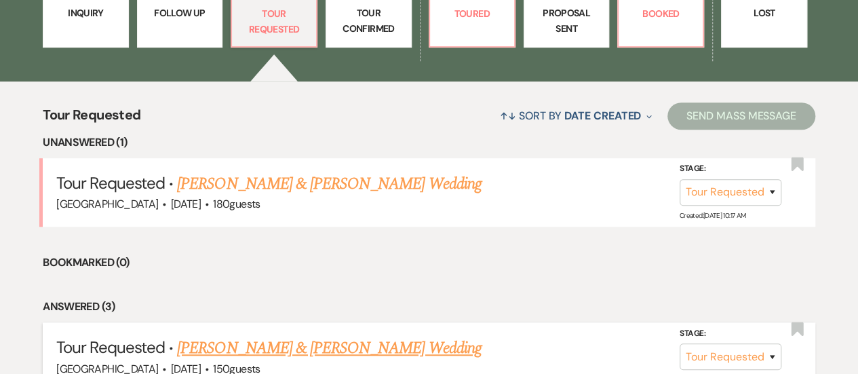
scroll to position [514, 0]
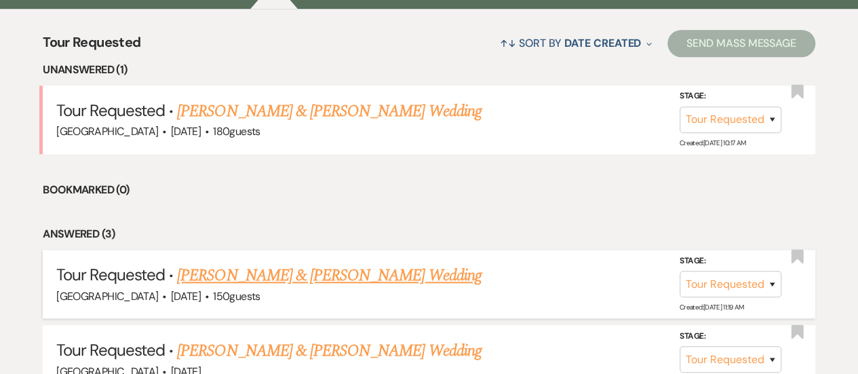
click at [383, 265] on link "[PERSON_NAME] & [PERSON_NAME] Wedding" at bounding box center [329, 275] width 304 height 24
select select "2"
select select "5"
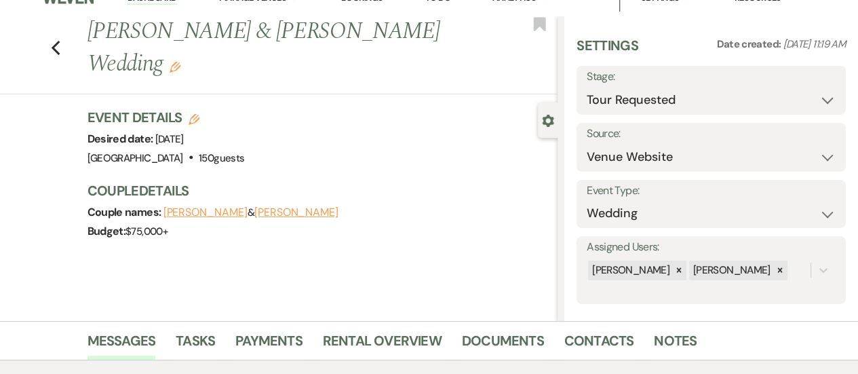
scroll to position [15, 0]
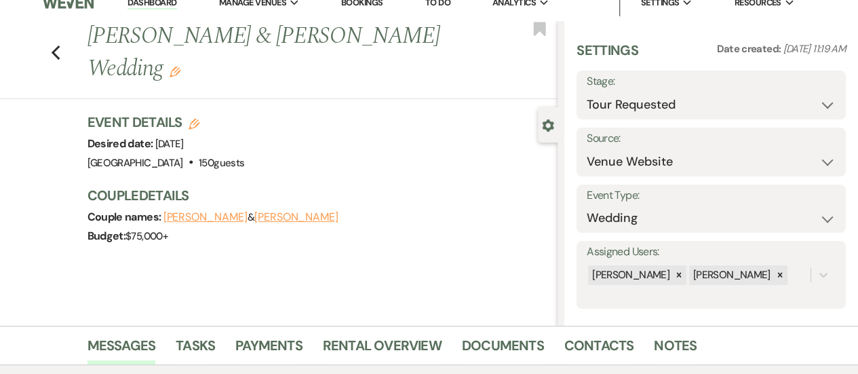
drag, startPoint x: 167, startPoint y: 70, endPoint x: 98, endPoint y: 36, distance: 77.3
click at [98, 36] on h1 "[PERSON_NAME] & [PERSON_NAME] Wedding Edit" at bounding box center [272, 52] width 371 height 64
copy h1 "[PERSON_NAME] & [PERSON_NAME] Wedding"
click at [301, 203] on h3 "Couple Details" at bounding box center [315, 195] width 457 height 19
click at [314, 220] on button "[PERSON_NAME]" at bounding box center [296, 216] width 84 height 11
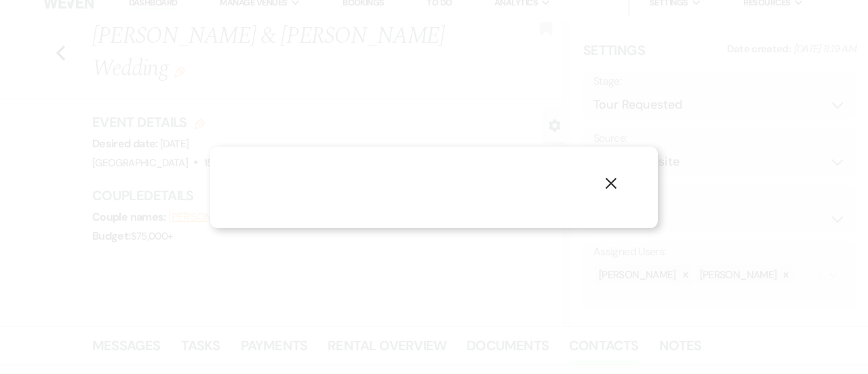
select select "1"
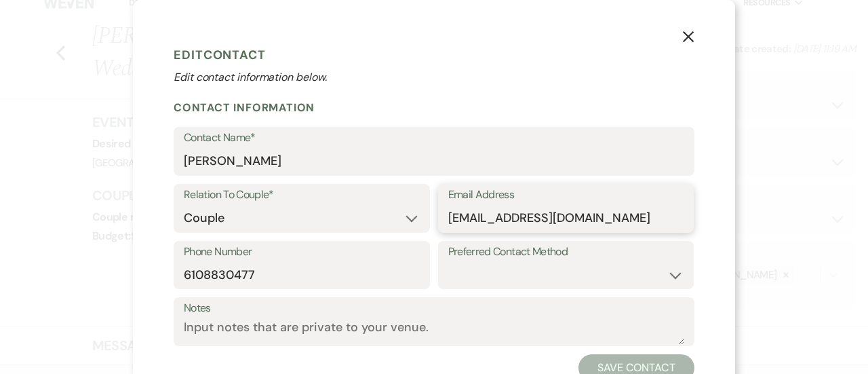
click at [473, 205] on input "[EMAIL_ADDRESS][DOMAIN_NAME]" at bounding box center [566, 218] width 236 height 26
click at [478, 217] on input "[EMAIL_ADDRESS][DOMAIN_NAME]" at bounding box center [566, 218] width 236 height 26
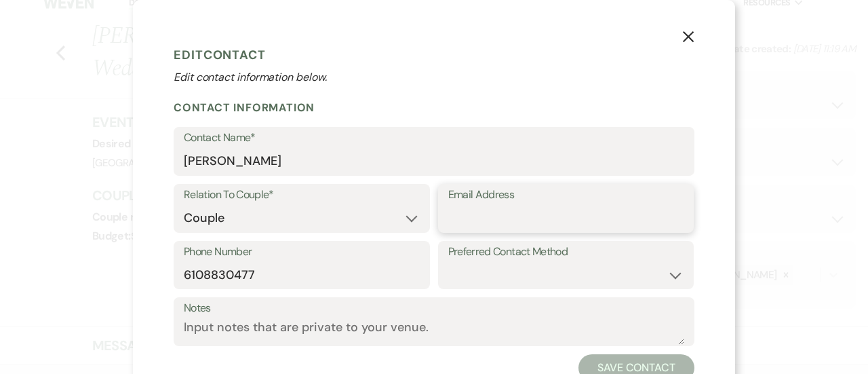
type input "[EMAIL_ADDRESS][DOMAIN_NAME]"
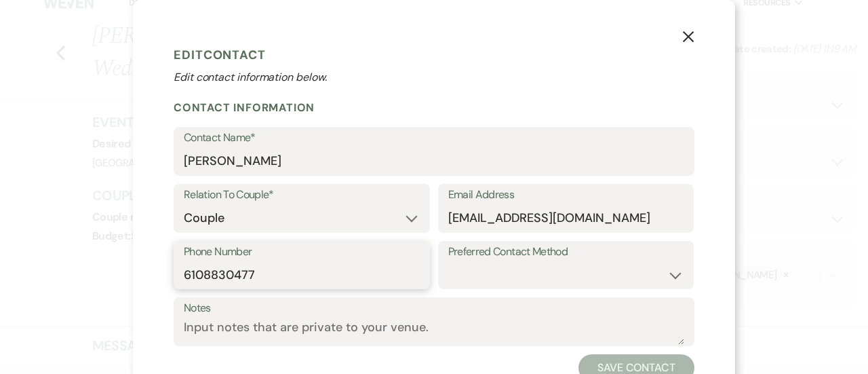
click at [239, 273] on input "6108830477" at bounding box center [302, 274] width 236 height 26
click at [683, 39] on use "button" at bounding box center [688, 36] width 11 height 11
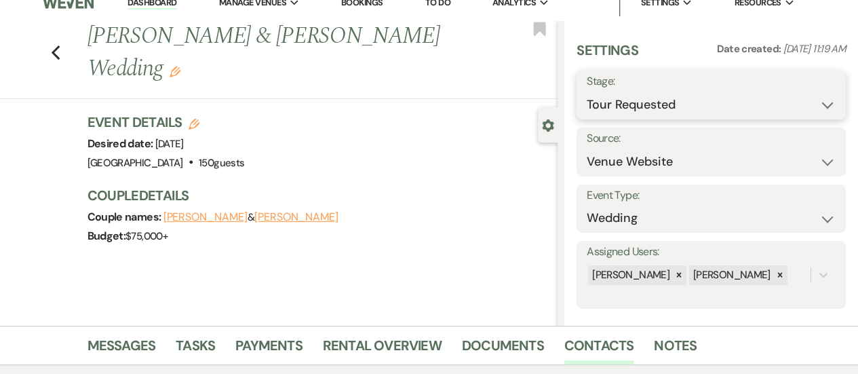
click at [766, 97] on select "Inquiry Follow Up Tour Requested Tour Confirmed Toured Proposal Sent Booked Lost" at bounding box center [710, 105] width 249 height 26
select select "4"
click at [586, 92] on select "Inquiry Follow Up Tour Requested Tour Confirmed Toured Proposal Sent Booked Lost" at bounding box center [710, 105] width 249 height 26
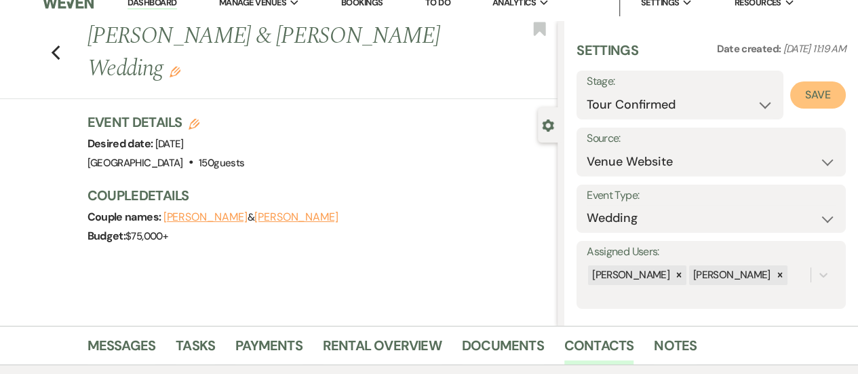
click at [812, 94] on button "Save" at bounding box center [818, 94] width 56 height 27
click at [61, 51] on icon "Previous" at bounding box center [56, 53] width 10 height 16
select select "2"
select select "4"
select select "2"
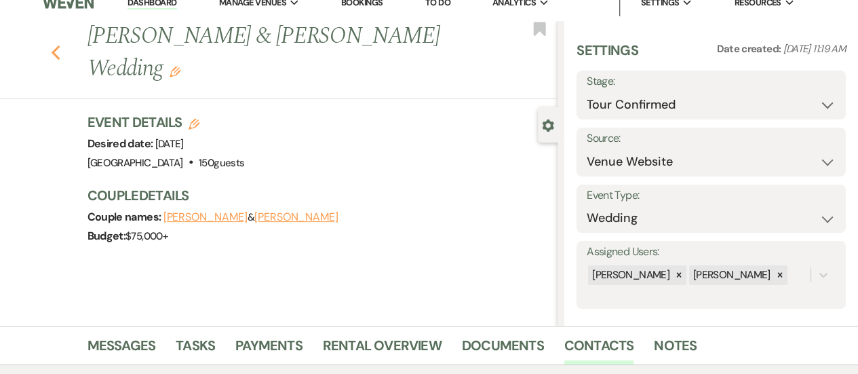
select select "2"
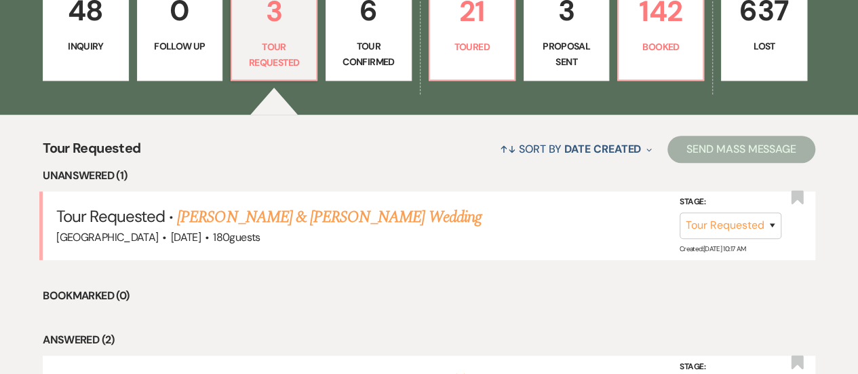
scroll to position [310, 0]
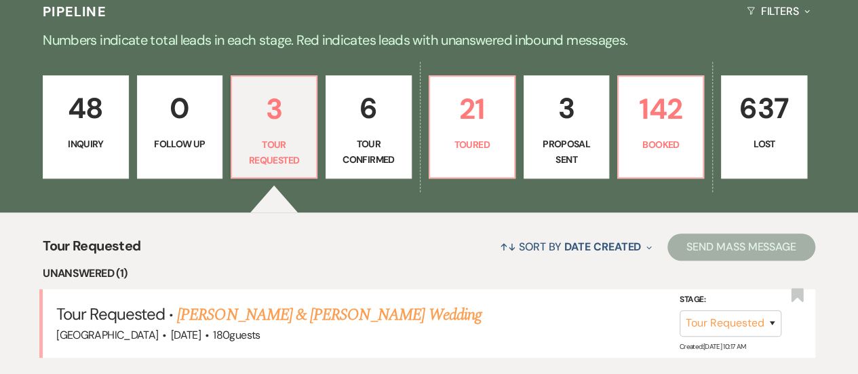
click at [352, 136] on p "Tour Confirmed" at bounding box center [368, 151] width 68 height 31
select select "4"
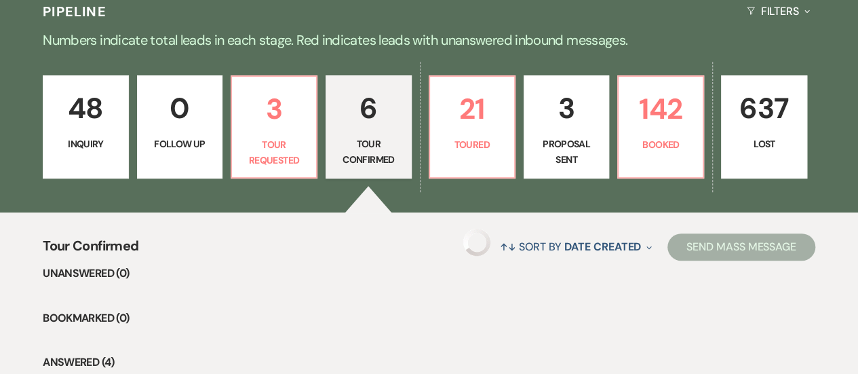
select select "4"
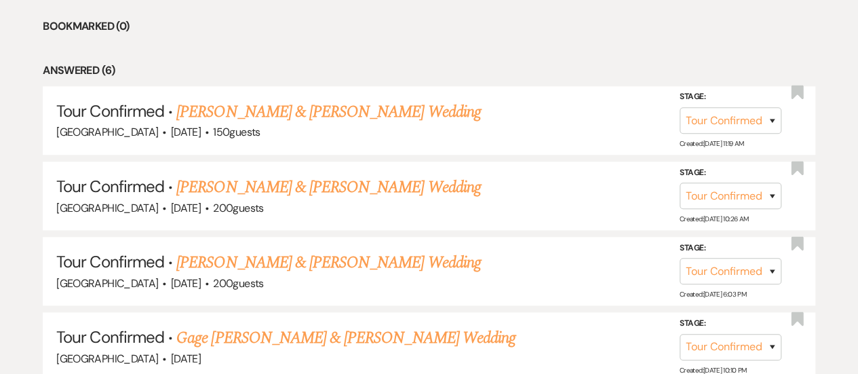
scroll to position [649, 0]
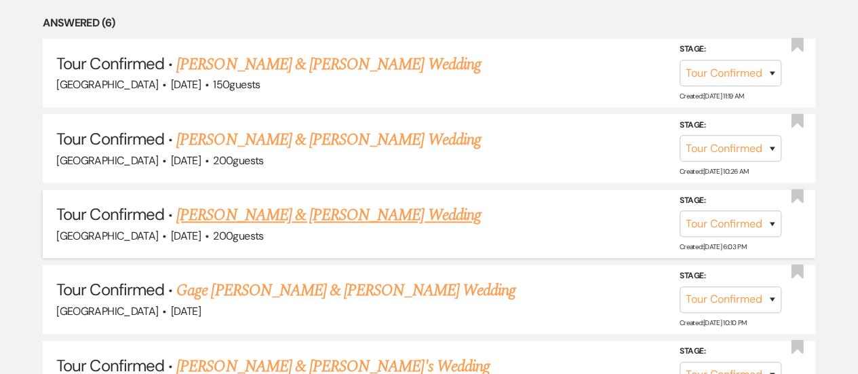
click at [300, 211] on link "[PERSON_NAME] & [PERSON_NAME] Wedding" at bounding box center [328, 215] width 304 height 24
select select "4"
select select "5"
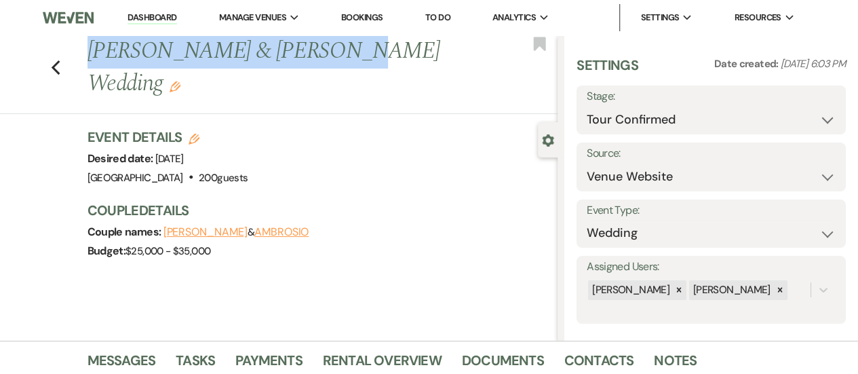
drag, startPoint x: 329, startPoint y: 56, endPoint x: 92, endPoint y: 54, distance: 237.9
click at [92, 54] on div "Previous [PERSON_NAME] & [PERSON_NAME] Wedding Edit" at bounding box center [319, 67] width 477 height 64
copy h1 "[PERSON_NAME] & [PERSON_NAME] Wedding"
click at [186, 226] on button "[PERSON_NAME]" at bounding box center [205, 231] width 84 height 11
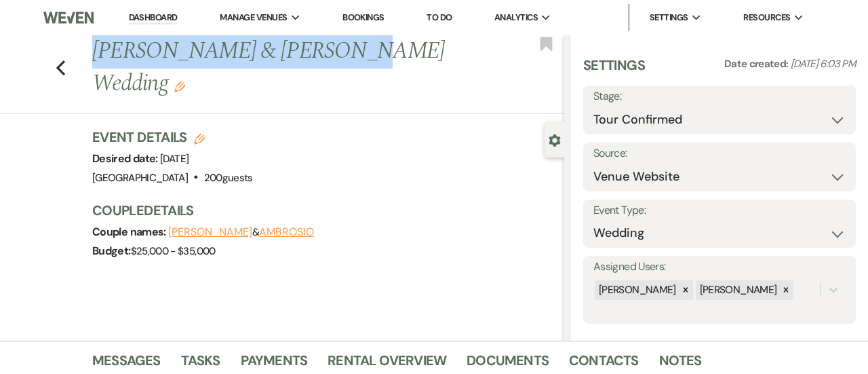
select select "1"
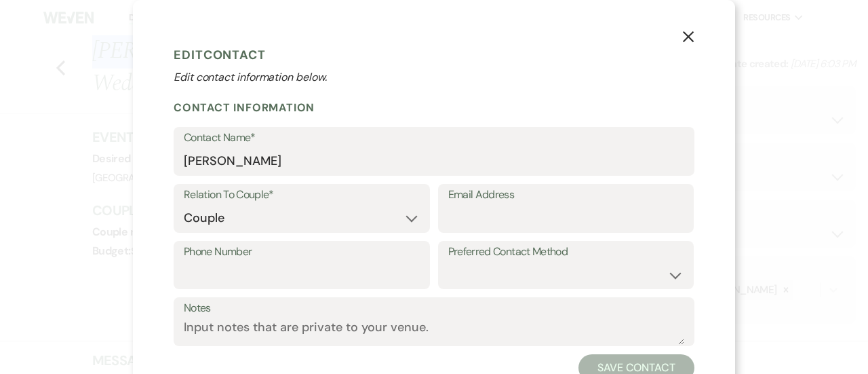
click at [689, 34] on button "X" at bounding box center [688, 36] width 20 height 24
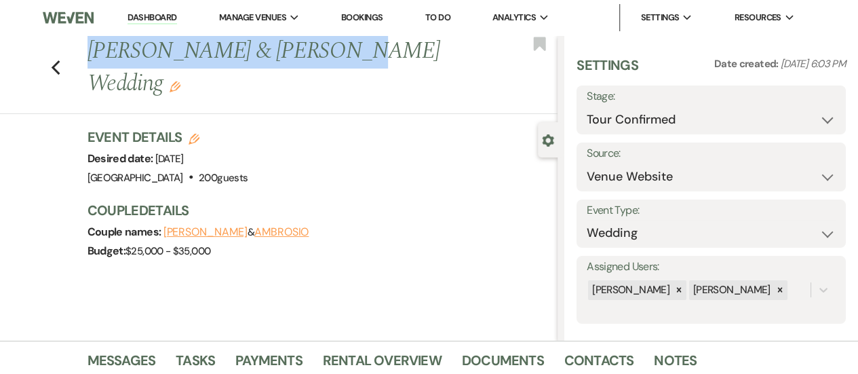
click at [254, 226] on button "AMBROSIO" at bounding box center [281, 231] width 54 height 11
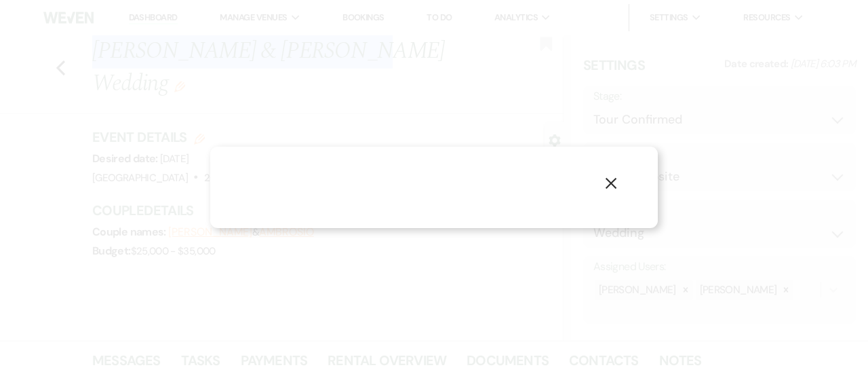
select select "1"
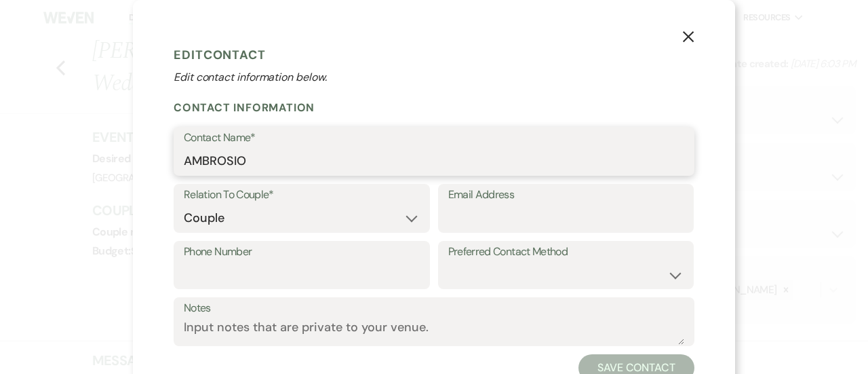
click at [240, 167] on input "AMBROSIO" at bounding box center [434, 161] width 500 height 26
click at [683, 35] on use "button" at bounding box center [688, 36] width 11 height 11
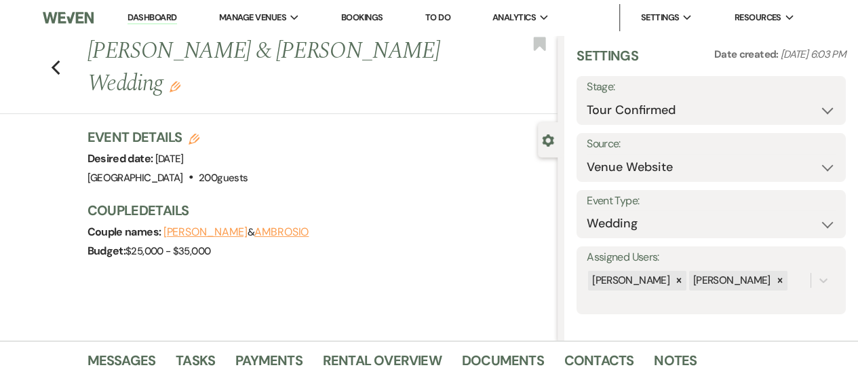
scroll to position [12, 0]
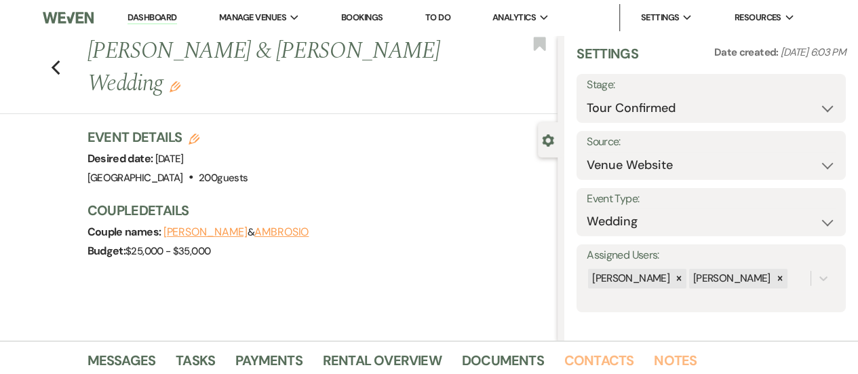
drag, startPoint x: 658, startPoint y: 358, endPoint x: 613, endPoint y: 352, distance: 45.7
click at [658, 358] on link "Notes" at bounding box center [674, 364] width 43 height 30
click at [613, 353] on link "Contacts" at bounding box center [599, 364] width 70 height 30
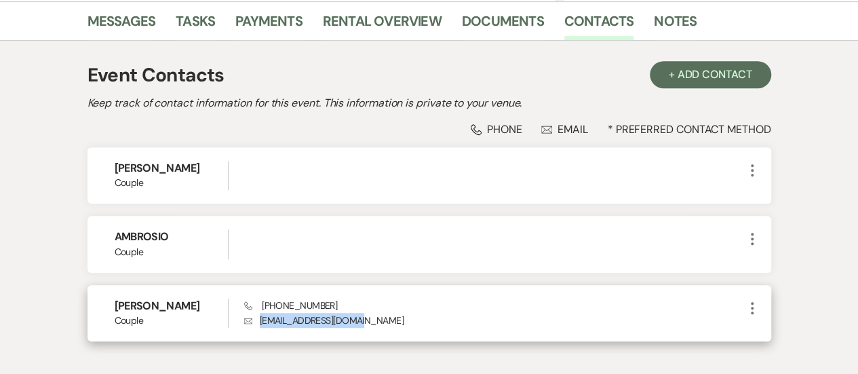
drag, startPoint x: 385, startPoint y: 319, endPoint x: 254, endPoint y: 319, distance: 131.5
click at [254, 319] on p "Envelope [EMAIL_ADDRESS][DOMAIN_NAME]" at bounding box center [494, 319] width 500 height 15
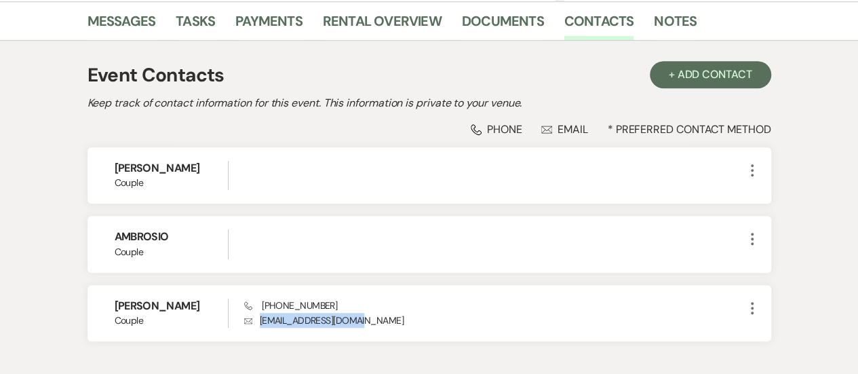
copy p "[EMAIL_ADDRESS][DOMAIN_NAME]"
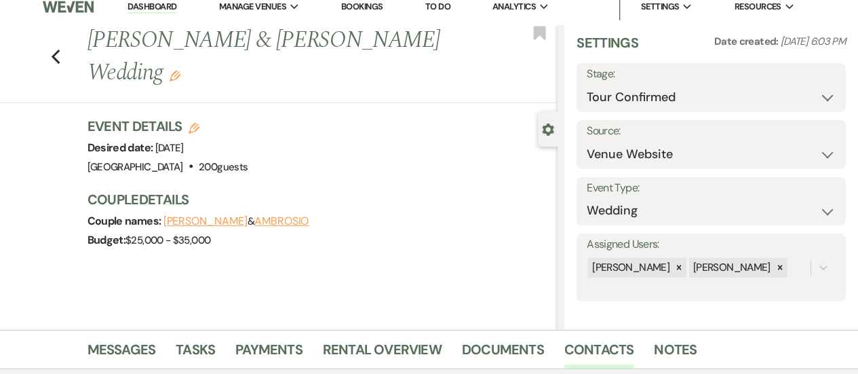
scroll to position [0, 0]
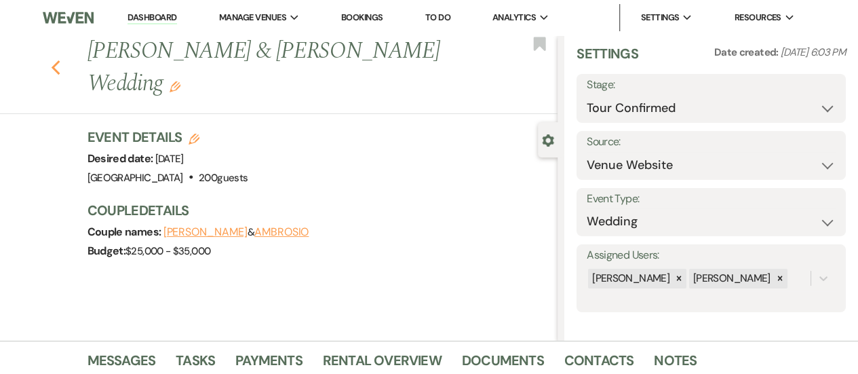
click at [60, 60] on icon "Previous" at bounding box center [56, 68] width 10 height 16
select select "4"
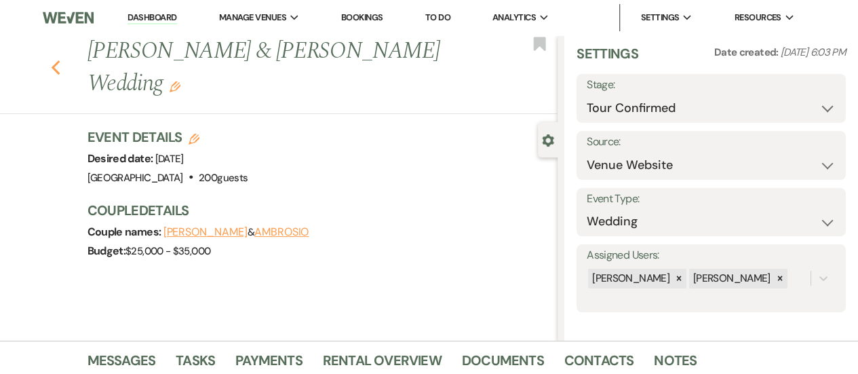
select select "4"
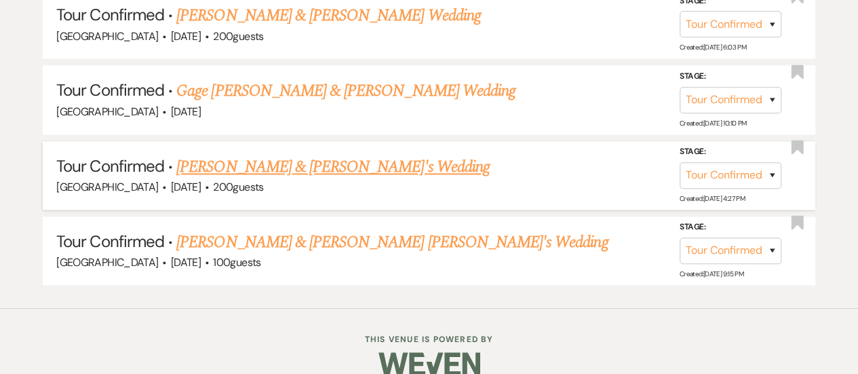
scroll to position [853, 0]
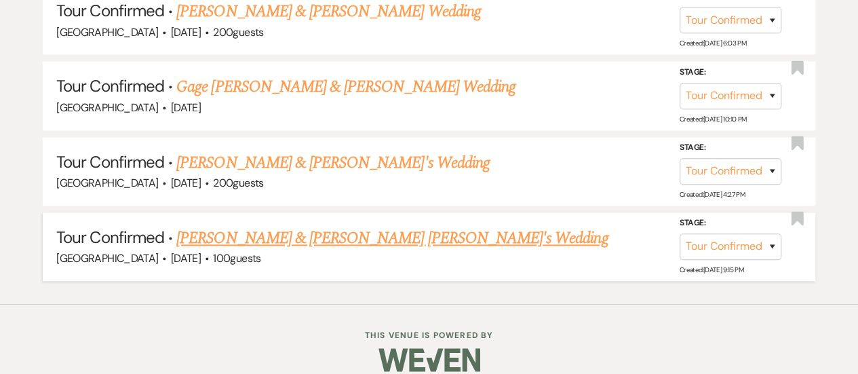
click at [417, 237] on link "[PERSON_NAME] & [PERSON_NAME] [PERSON_NAME]'s Wedding" at bounding box center [391, 238] width 431 height 24
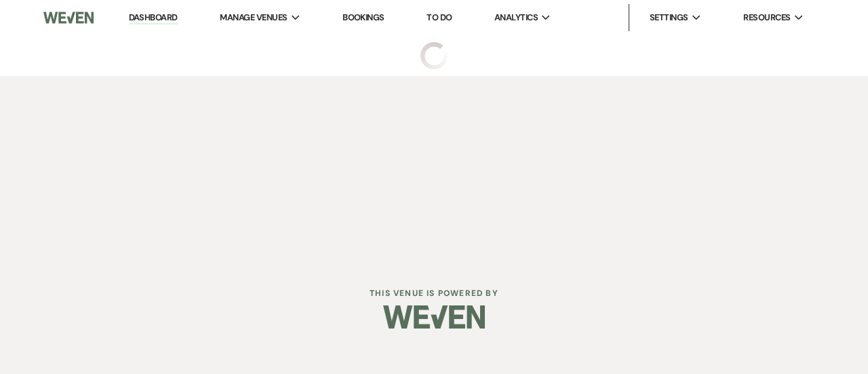
select select "4"
select select "5"
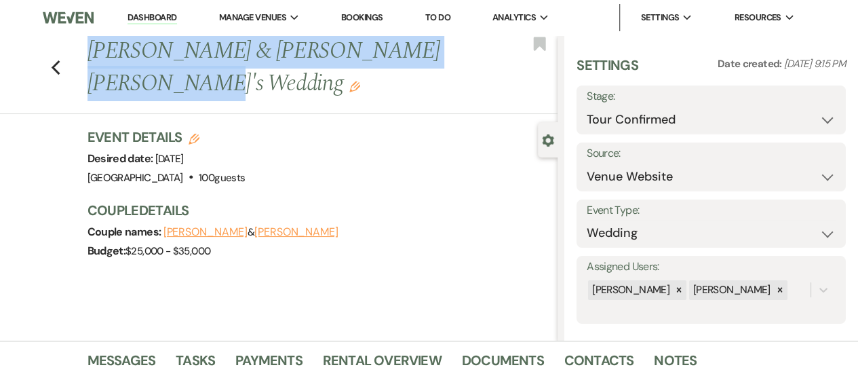
drag, startPoint x: 163, startPoint y: 89, endPoint x: 95, endPoint y: 49, distance: 78.7
click at [95, 49] on h1 "[PERSON_NAME] & [PERSON_NAME] [PERSON_NAME]'s Wedding Edit" at bounding box center [272, 67] width 371 height 64
copy h1 "[PERSON_NAME] & [PERSON_NAME] [PERSON_NAME]'s Wedding"
click at [281, 230] on button "[PERSON_NAME]" at bounding box center [296, 231] width 84 height 11
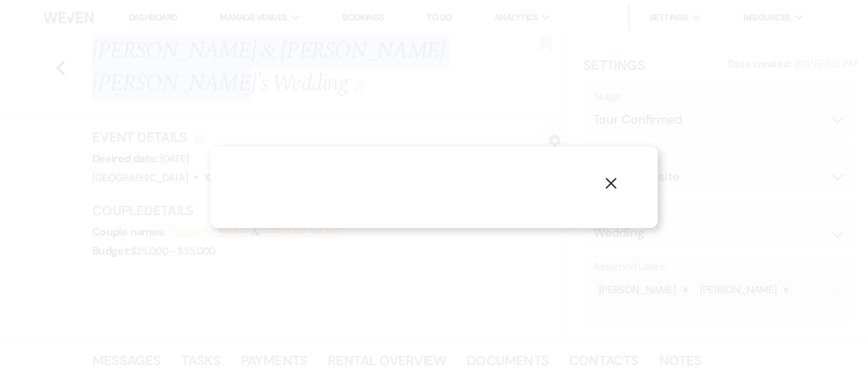
select select "1"
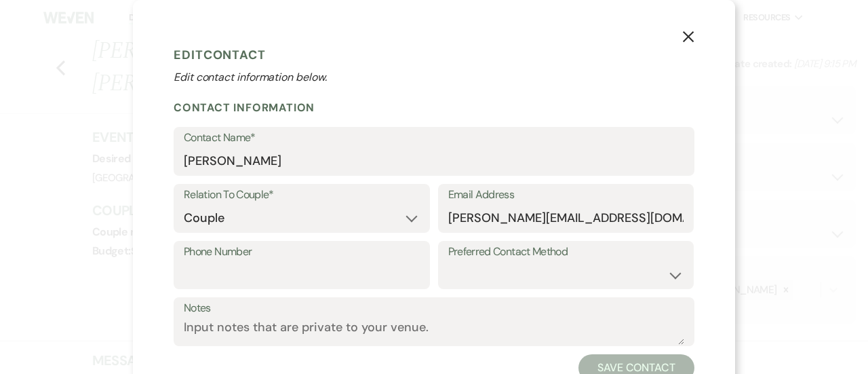
click at [695, 22] on div "X Edit Contact Edit contact information below. Contact Information Contact Name…" at bounding box center [434, 211] width 602 height 422
click at [687, 31] on button "X" at bounding box center [688, 36] width 20 height 24
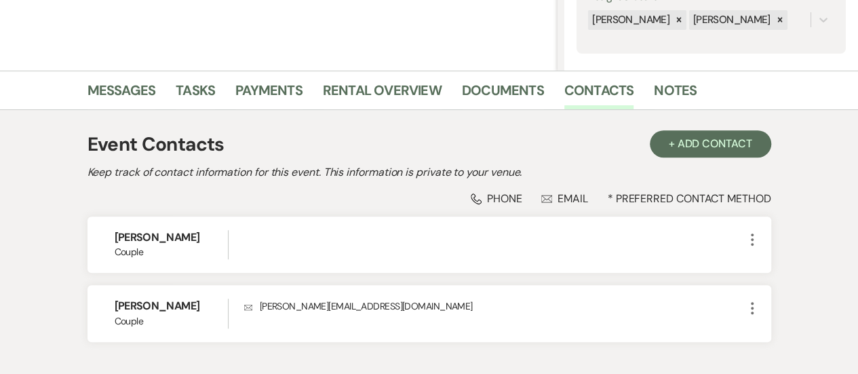
scroll to position [271, 0]
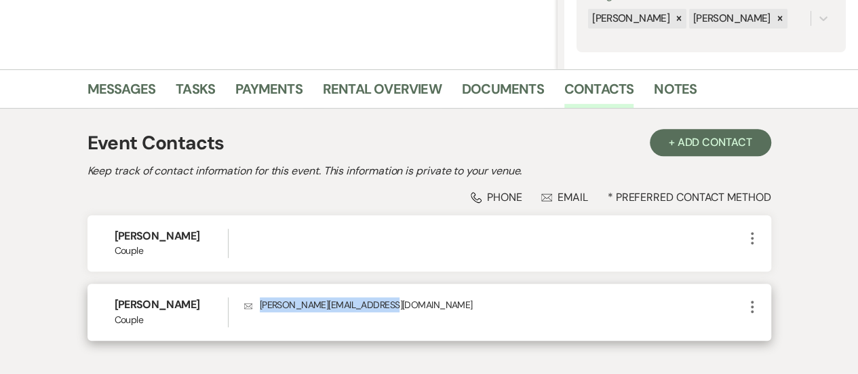
drag, startPoint x: 408, startPoint y: 306, endPoint x: 258, endPoint y: 304, distance: 150.5
click at [258, 304] on p "Envelope [PERSON_NAME][EMAIL_ADDRESS][DOMAIN_NAME]" at bounding box center [494, 304] width 500 height 15
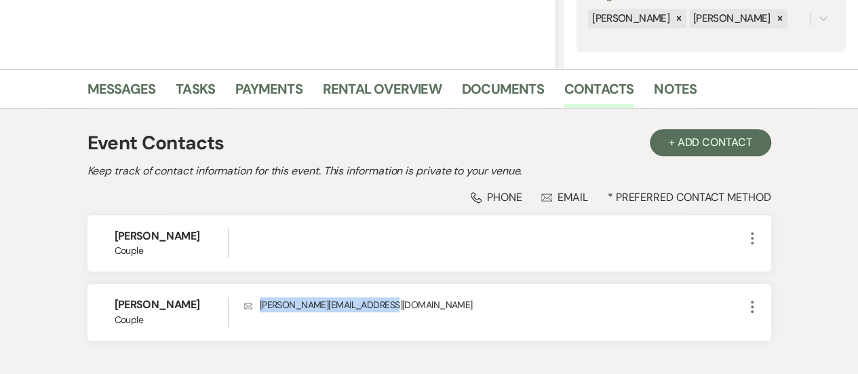
copy p "[PERSON_NAME][EMAIL_ADDRESS][DOMAIN_NAME]"
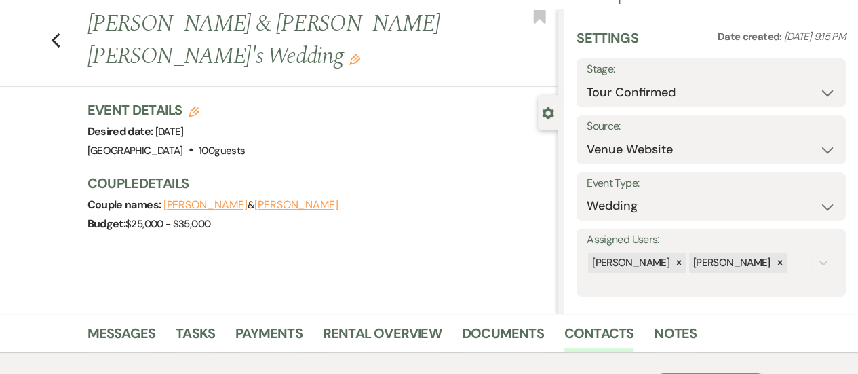
scroll to position [0, 0]
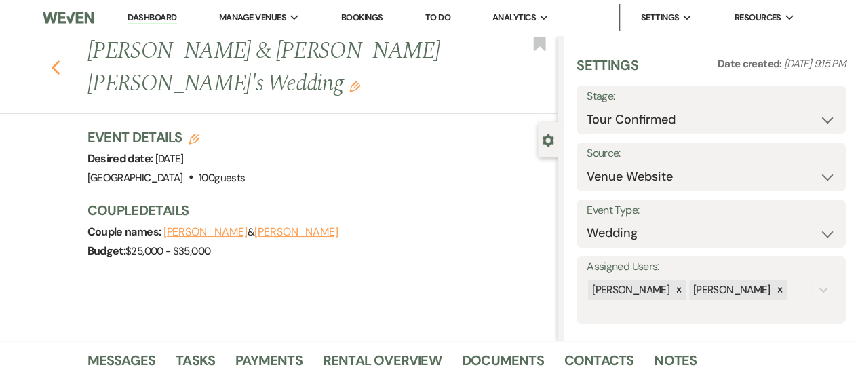
click at [58, 71] on icon "Previous" at bounding box center [56, 68] width 10 height 16
select select "4"
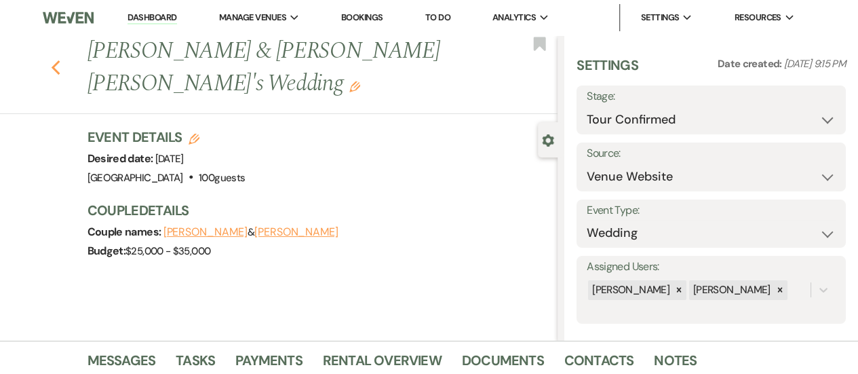
select select "4"
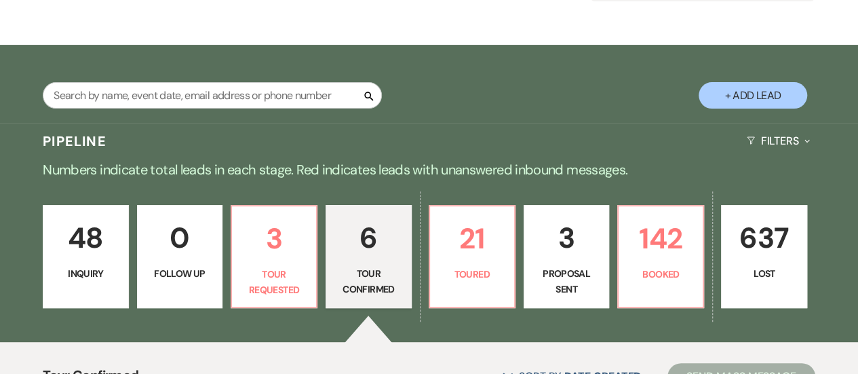
scroll to position [175, 0]
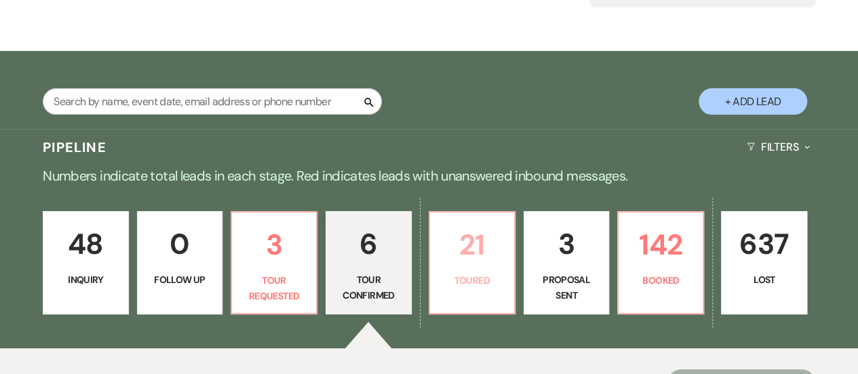
click at [445, 262] on p "21" at bounding box center [472, 244] width 68 height 45
select select "5"
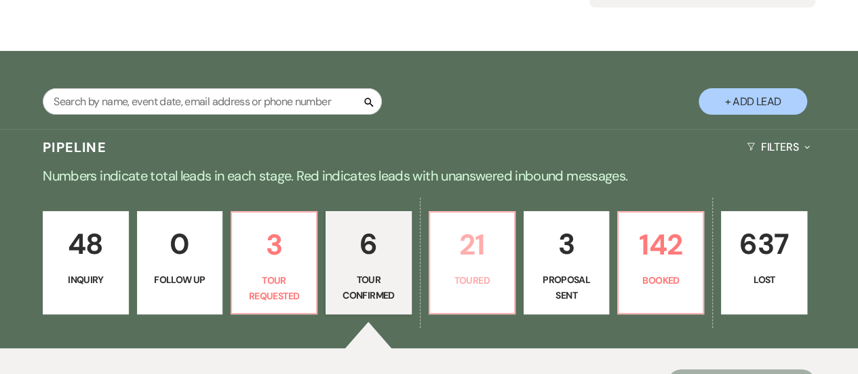
select select "5"
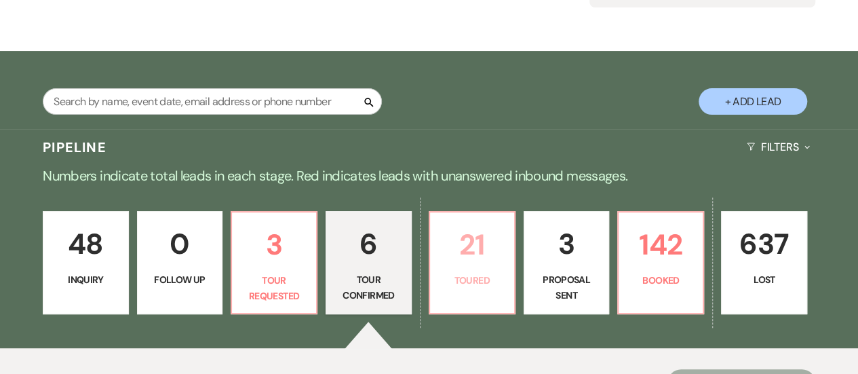
select select "5"
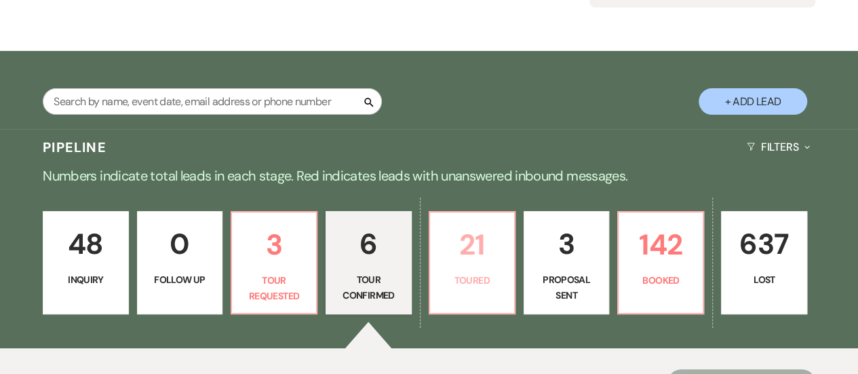
select select "5"
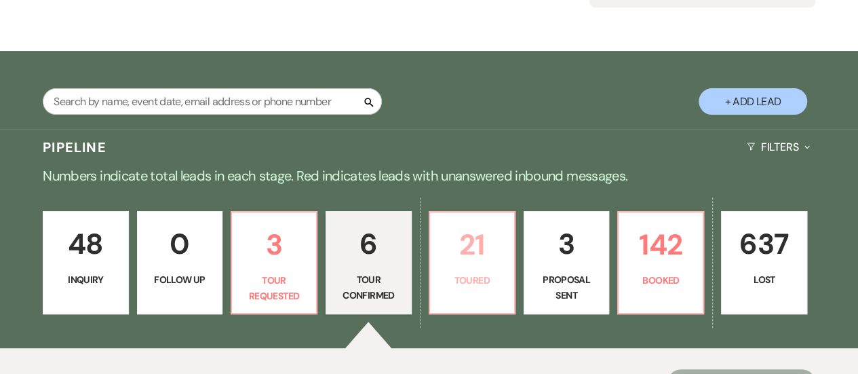
select select "5"
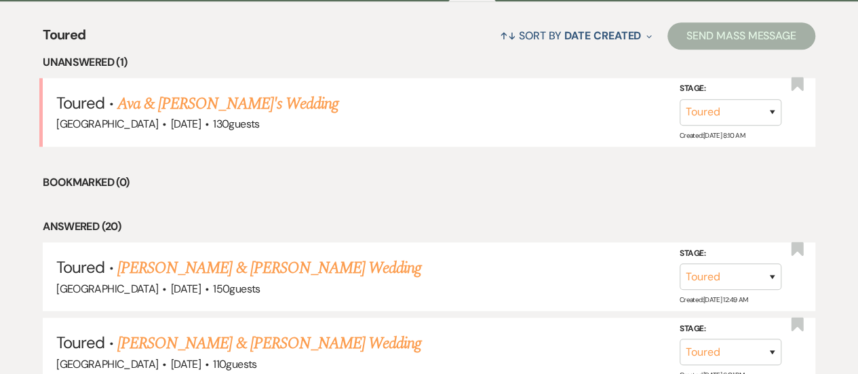
scroll to position [649, 0]
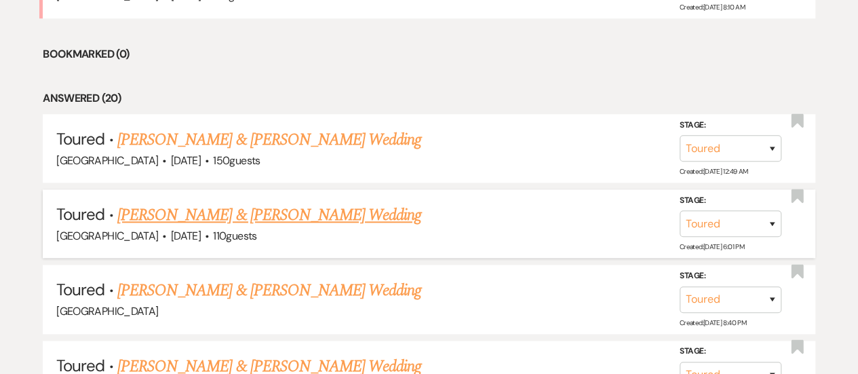
click at [356, 218] on link "[PERSON_NAME] & [PERSON_NAME] Wedding" at bounding box center [269, 215] width 304 height 24
select select "5"
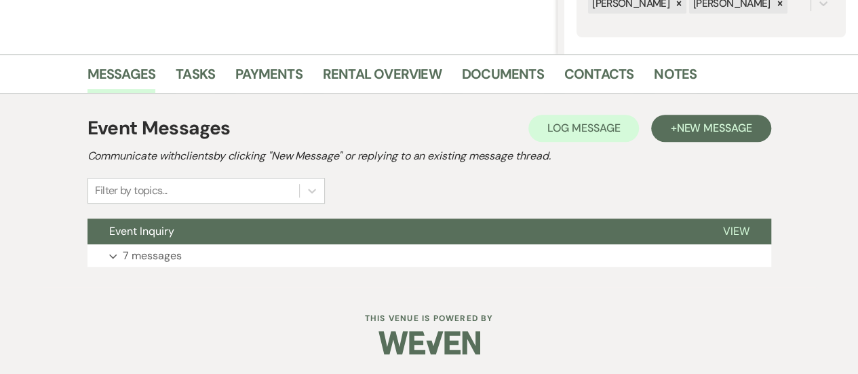
scroll to position [15, 0]
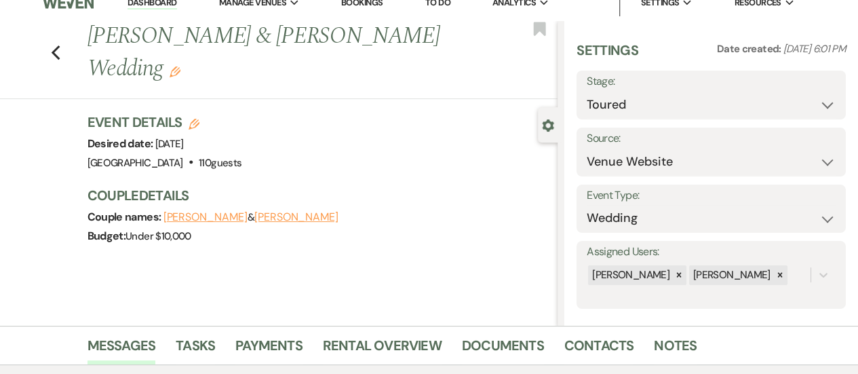
drag, startPoint x: 457, startPoint y: 43, endPoint x: 95, endPoint y: 38, distance: 362.0
click at [95, 38] on div "Previous [PERSON_NAME] & [PERSON_NAME] Wedding Edit" at bounding box center [319, 52] width 477 height 64
copy h1 "[PERSON_NAME] & [PERSON_NAME] Wedding"
click at [279, 212] on button "[PERSON_NAME]" at bounding box center [296, 216] width 84 height 11
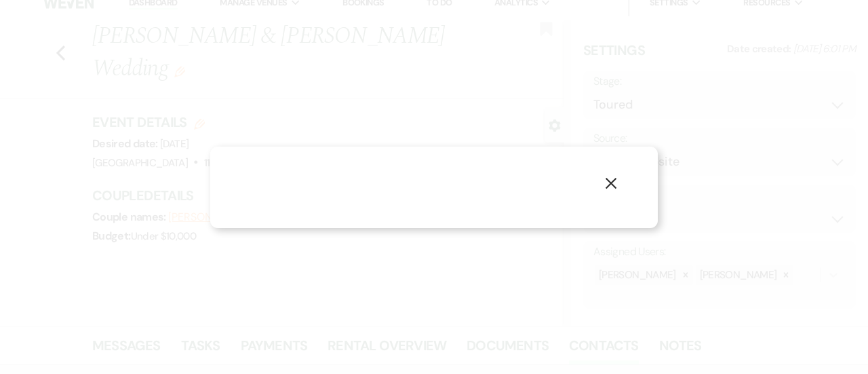
select select "1"
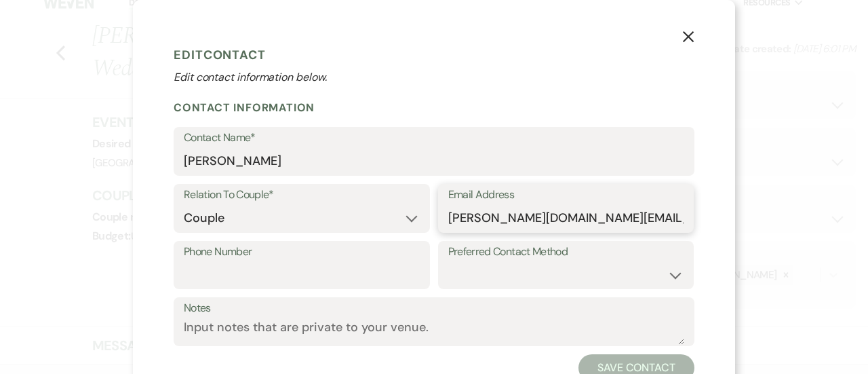
click at [536, 229] on input "[PERSON_NAME][DOMAIN_NAME][EMAIL_ADDRESS][PERSON_NAME][DOMAIN_NAME]" at bounding box center [566, 218] width 236 height 26
click at [536, 230] on input "[PERSON_NAME][DOMAIN_NAME][EMAIL_ADDRESS][PERSON_NAME][DOMAIN_NAME]" at bounding box center [566, 218] width 236 height 26
click at [535, 231] on div "Email Address [PERSON_NAME][DOMAIN_NAME][EMAIL_ADDRESS][PERSON_NAME][DOMAIN_NAM…" at bounding box center [566, 208] width 256 height 49
click at [682, 37] on icon "X" at bounding box center [688, 37] width 12 height 12
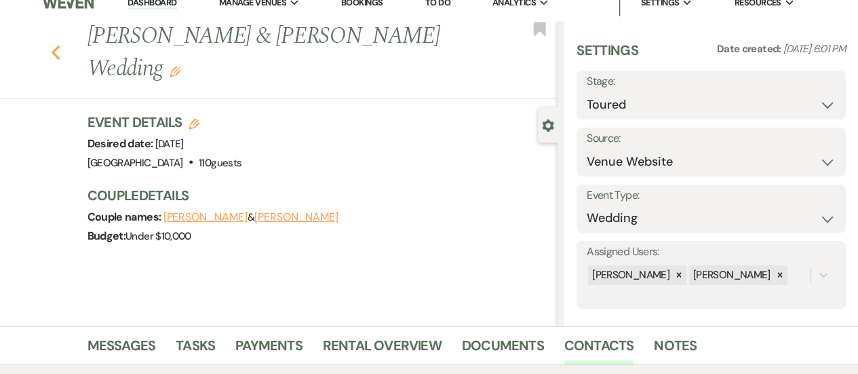
click at [57, 47] on icon "Previous" at bounding box center [56, 53] width 10 height 16
select select "5"
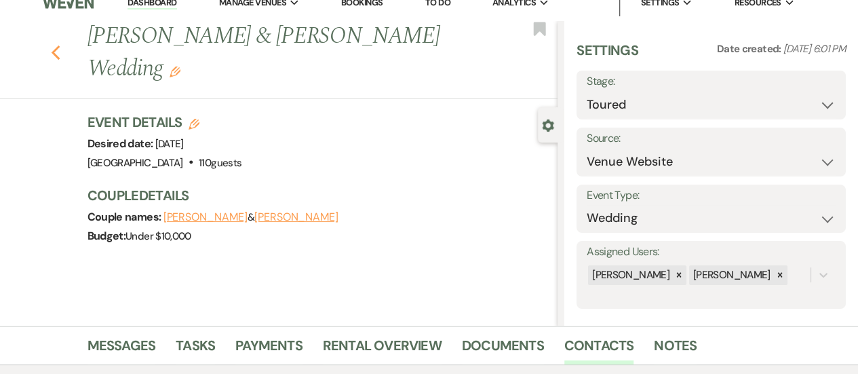
select select "5"
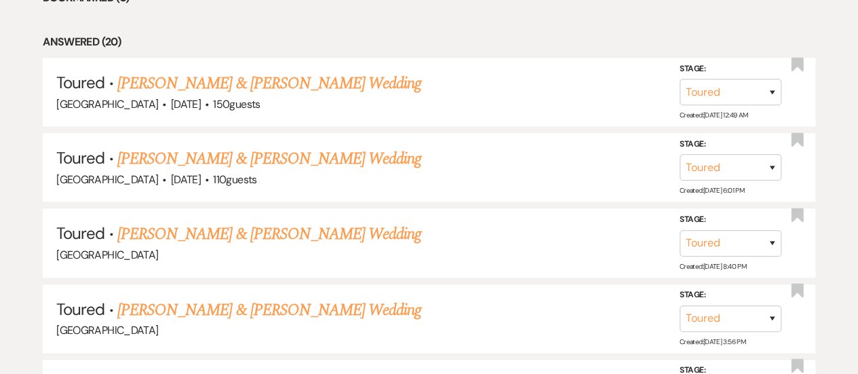
scroll to position [703, 0]
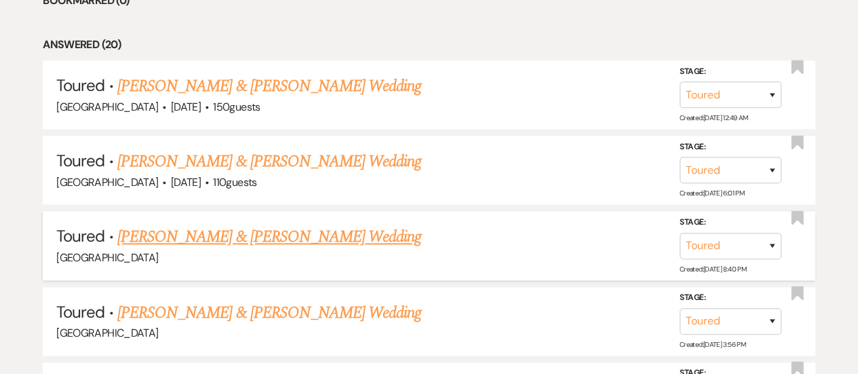
drag, startPoint x: 380, startPoint y: 233, endPoint x: 248, endPoint y: 237, distance: 132.2
click at [249, 237] on h5 "Toured · [PERSON_NAME] & [PERSON_NAME] Wedding" at bounding box center [428, 236] width 745 height 24
click at [235, 239] on link "[PERSON_NAME] & [PERSON_NAME] Wedding" at bounding box center [269, 236] width 304 height 24
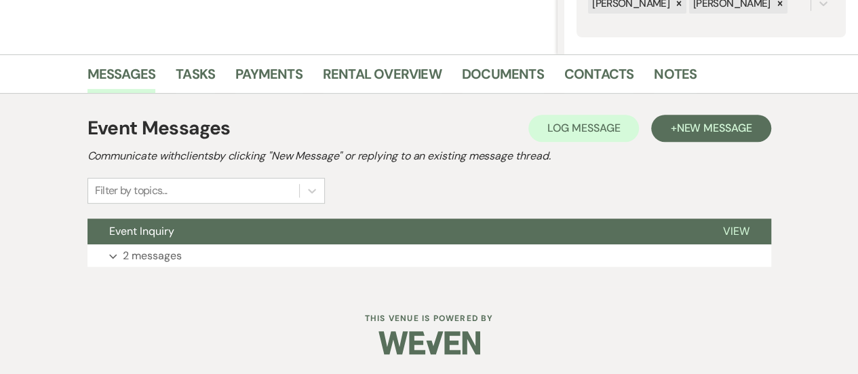
click at [251, 223] on button "Event Inquiry" at bounding box center [393, 231] width 613 height 26
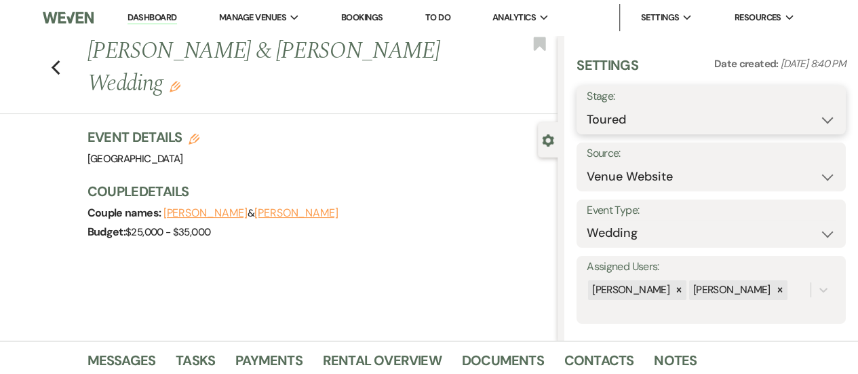
click at [679, 120] on select "Inquiry Follow Up Tour Requested Tour Confirmed Toured Proposal Sent Booked Lost" at bounding box center [710, 119] width 249 height 26
click at [586, 106] on select "Inquiry Follow Up Tour Requested Tour Confirmed Toured Proposal Sent Booked Lost" at bounding box center [710, 119] width 249 height 26
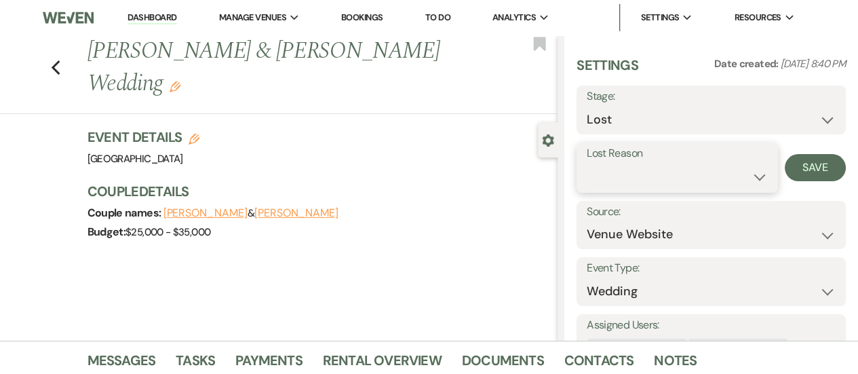
click at [658, 178] on select "Booked Elsewhere Budget Date Unavailable No Response Not a Good Match Capacity …" at bounding box center [676, 176] width 181 height 26
click at [586, 163] on select "Booked Elsewhere Budget Date Unavailable No Response Not a Good Match Capacity …" at bounding box center [676, 176] width 181 height 26
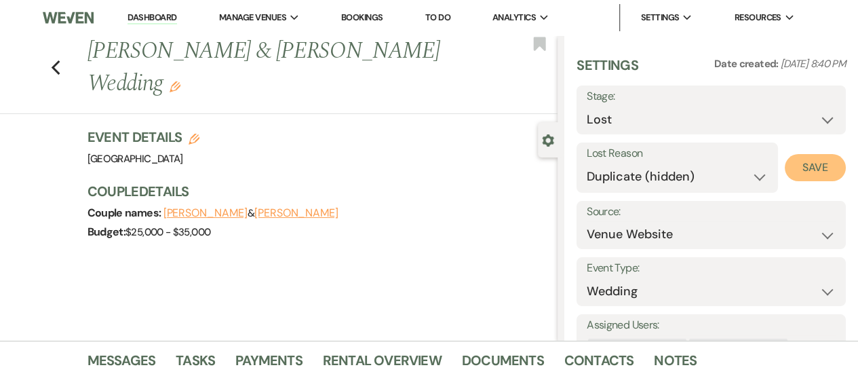
click at [790, 166] on button "Save" at bounding box center [814, 167] width 61 height 27
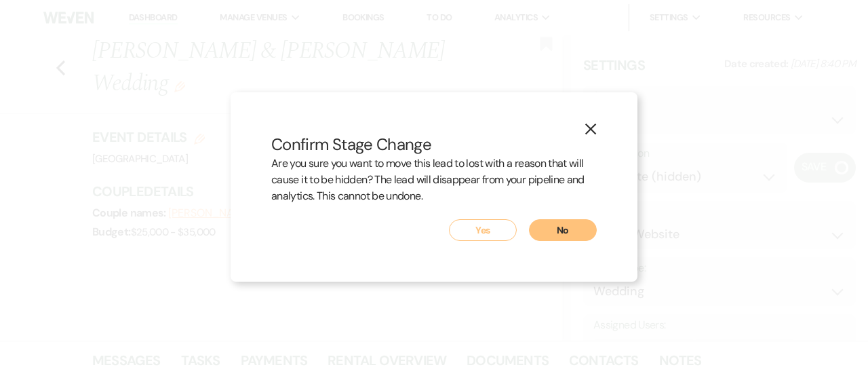
click at [480, 226] on button "Yes" at bounding box center [483, 230] width 68 height 22
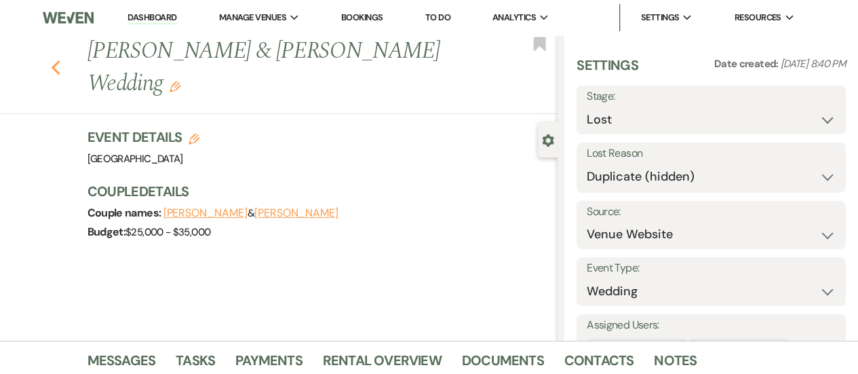
click at [58, 60] on use "button" at bounding box center [55, 67] width 9 height 15
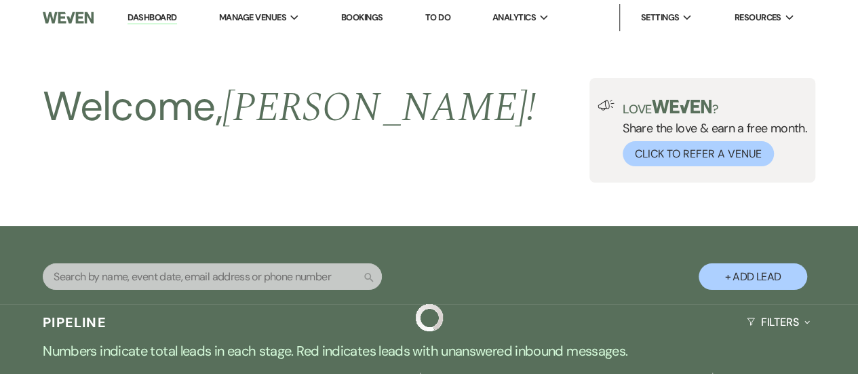
scroll to position [703, 0]
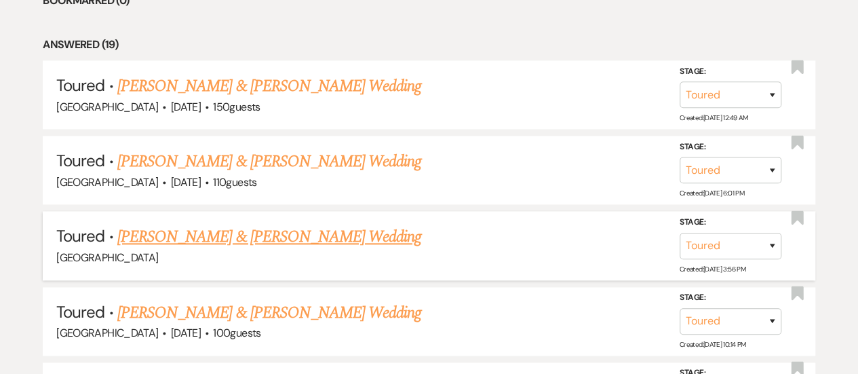
click at [285, 233] on link "[PERSON_NAME] & [PERSON_NAME] Wedding" at bounding box center [269, 236] width 304 height 24
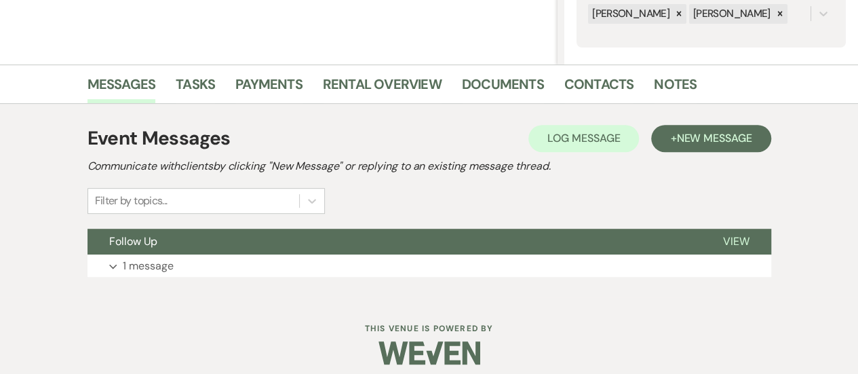
scroll to position [286, 0]
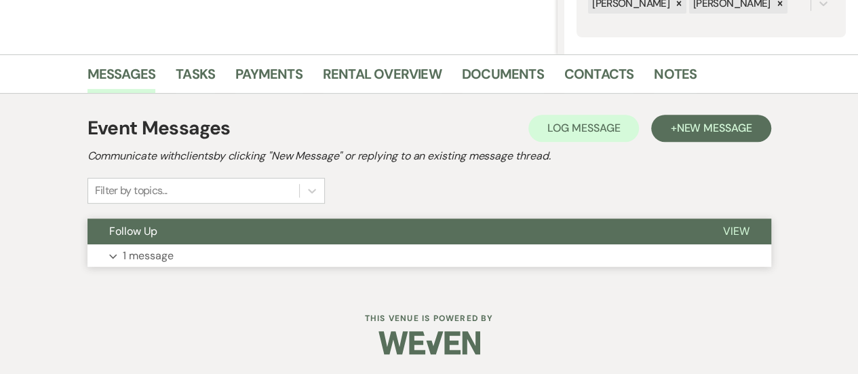
click at [287, 231] on button "Follow Up" at bounding box center [393, 231] width 613 height 26
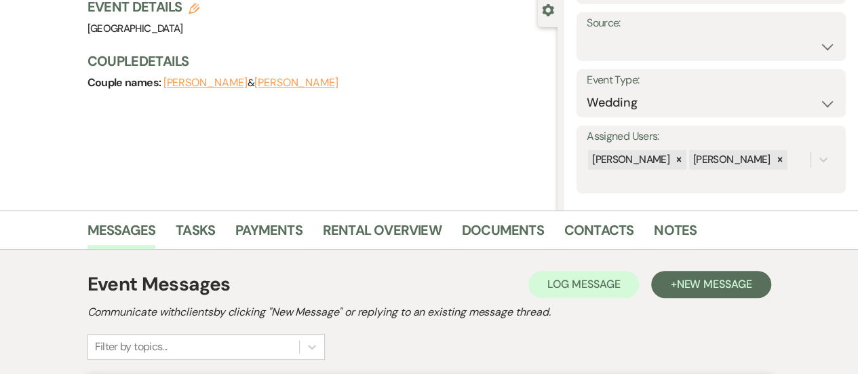
scroll to position [0, 0]
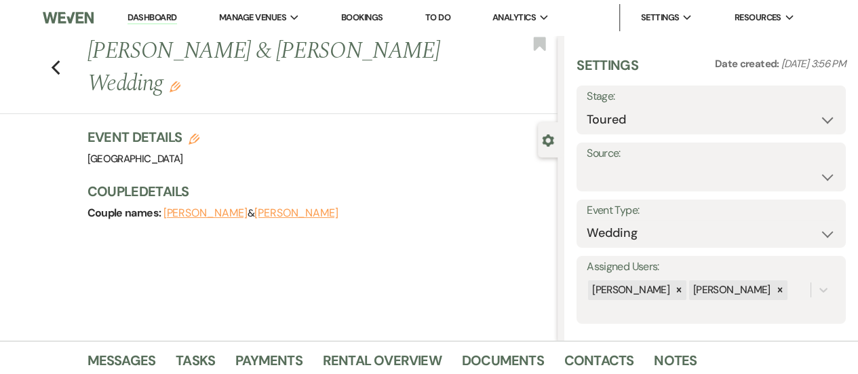
click at [277, 207] on button "[PERSON_NAME]" at bounding box center [296, 212] width 84 height 11
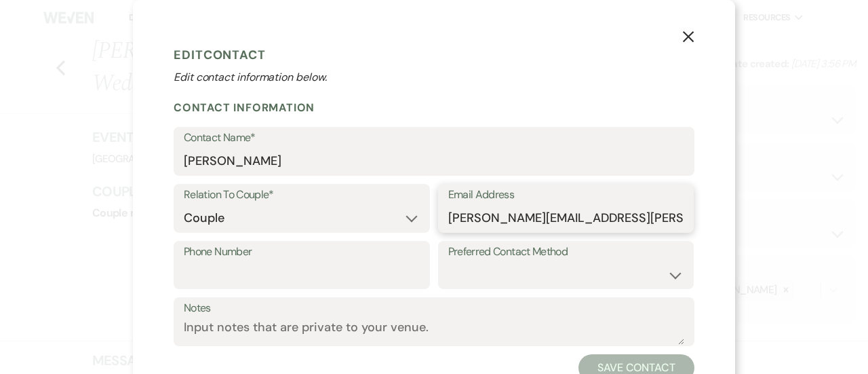
click at [548, 218] on input "[PERSON_NAME][EMAIL_ADDRESS][PERSON_NAME][DOMAIN_NAME]" at bounding box center [566, 218] width 236 height 26
click at [682, 35] on icon "X" at bounding box center [688, 37] width 12 height 12
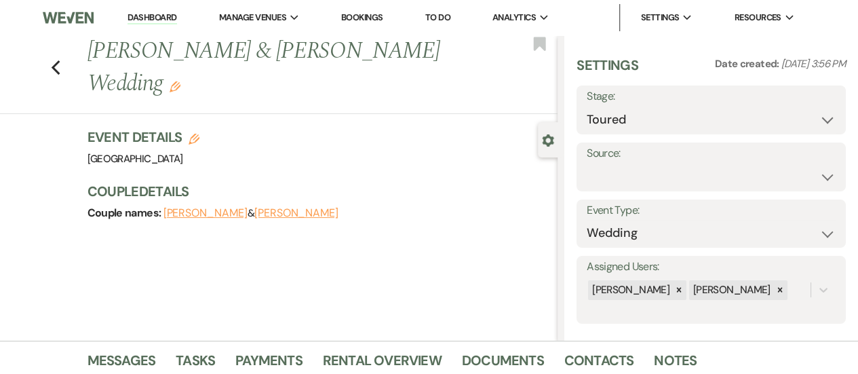
scroll to position [12, 0]
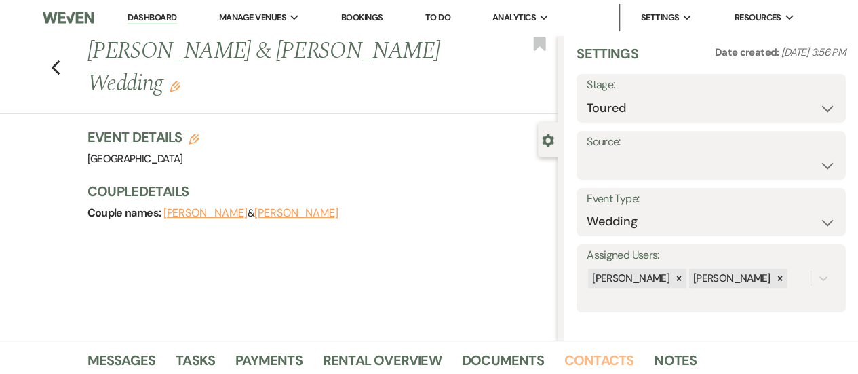
click at [596, 359] on link "Contacts" at bounding box center [599, 364] width 70 height 30
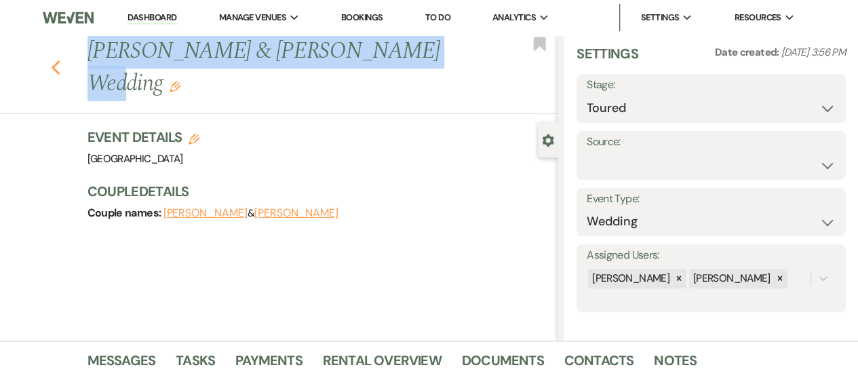
drag, startPoint x: 395, startPoint y: 60, endPoint x: 56, endPoint y: 49, distance: 338.5
click at [81, 49] on div "Previous [PERSON_NAME] & [PERSON_NAME] Wedding Edit" at bounding box center [319, 67] width 477 height 64
copy h1 "[PERSON_NAME] & [PERSON_NAME] Wedding"
click at [61, 60] on icon "Previous" at bounding box center [56, 68] width 10 height 16
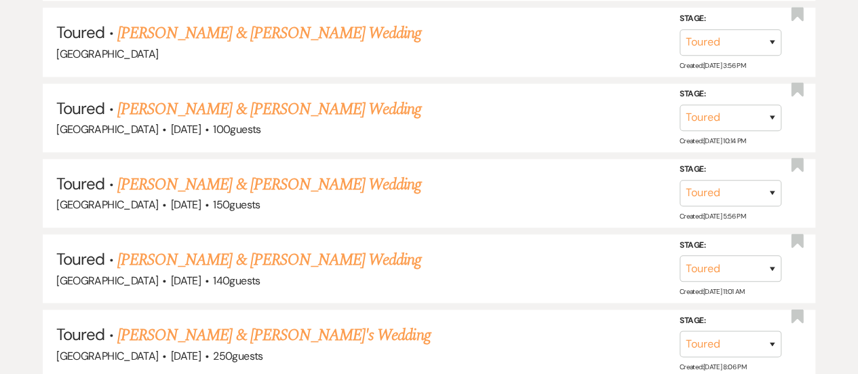
scroll to position [974, 0]
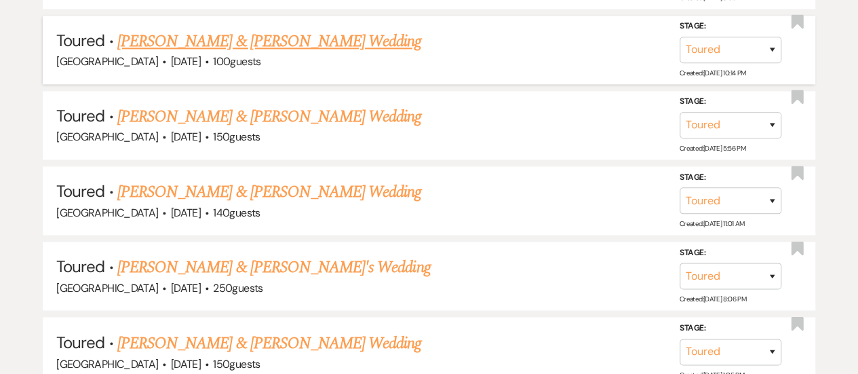
drag, startPoint x: 407, startPoint y: 47, endPoint x: 118, endPoint y: 31, distance: 289.9
click at [118, 31] on h5 "Toured · [PERSON_NAME] & [PERSON_NAME] Wedding" at bounding box center [428, 41] width 745 height 24
copy link "[PERSON_NAME] & [PERSON_NAME] Wedding"
click at [323, 43] on link "[PERSON_NAME] & [PERSON_NAME] Wedding" at bounding box center [269, 41] width 304 height 24
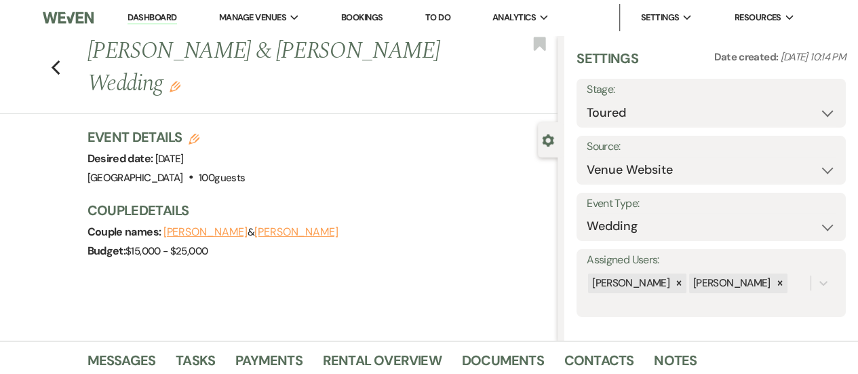
scroll to position [12, 0]
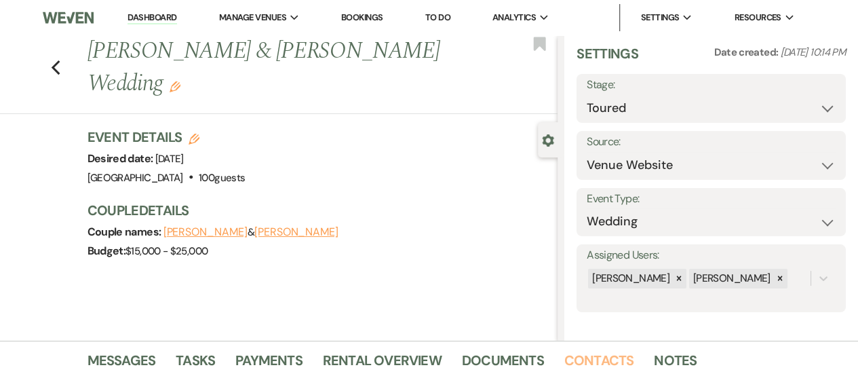
click at [612, 365] on link "Contacts" at bounding box center [599, 364] width 70 height 30
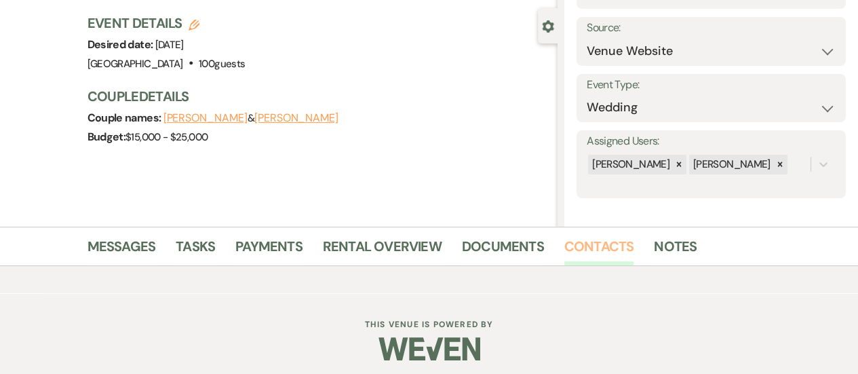
scroll to position [119, 0]
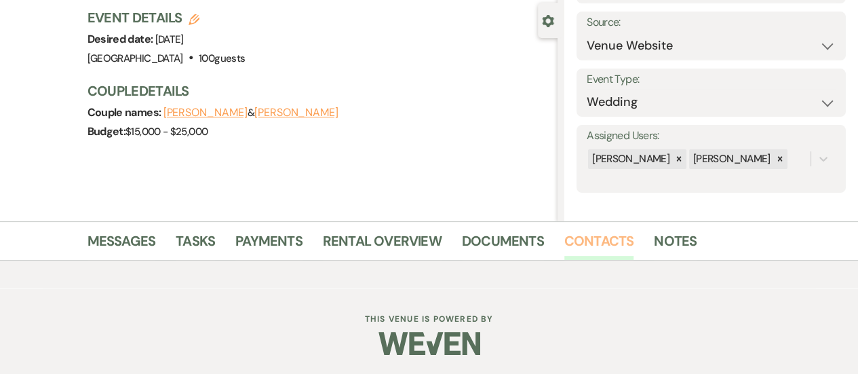
click at [584, 247] on link "Contacts" at bounding box center [599, 245] width 70 height 30
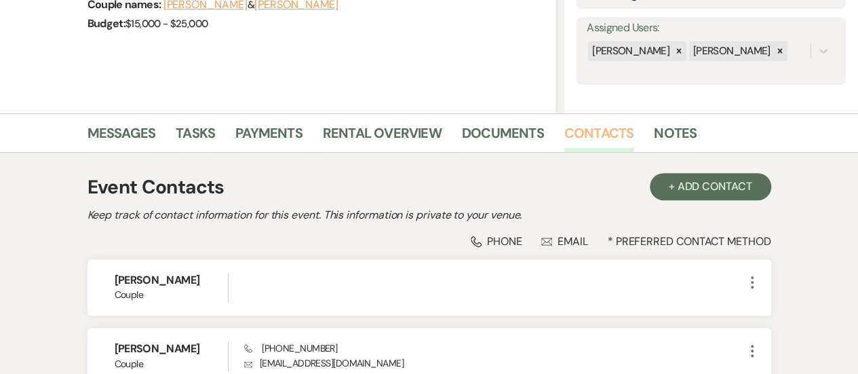
scroll to position [357, 0]
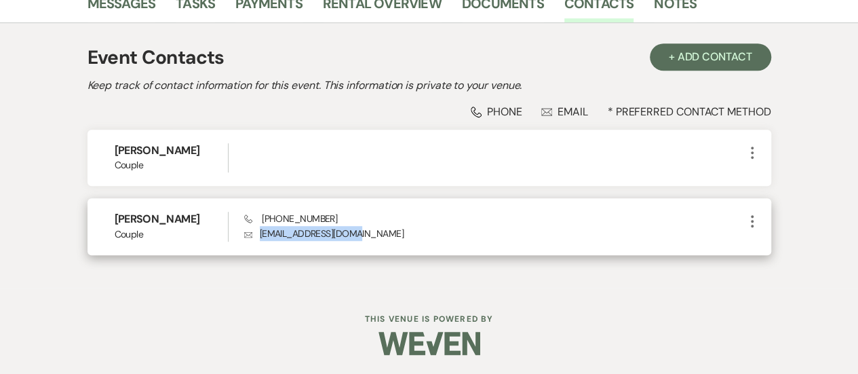
drag, startPoint x: 367, startPoint y: 231, endPoint x: 256, endPoint y: 230, distance: 110.5
click at [256, 230] on p "Envelope [EMAIL_ADDRESS][DOMAIN_NAME]" at bounding box center [494, 233] width 500 height 15
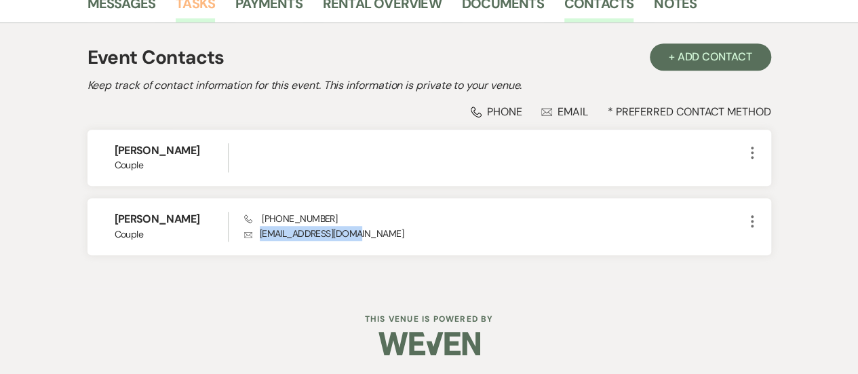
copy p "[EMAIL_ADDRESS][DOMAIN_NAME]"
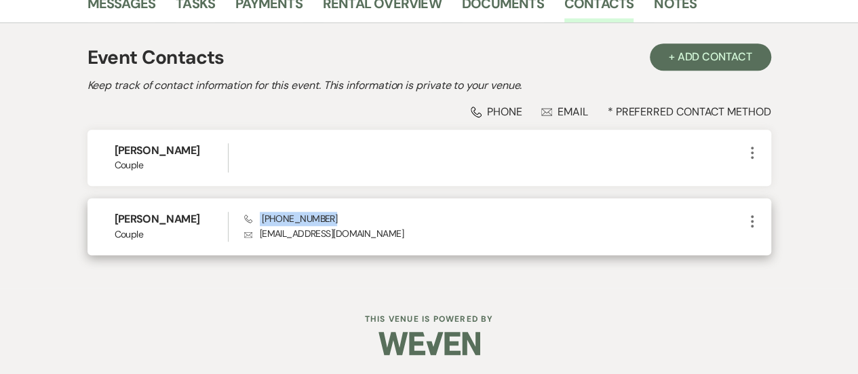
drag, startPoint x: 350, startPoint y: 220, endPoint x: 244, endPoint y: 219, distance: 106.4
click at [244, 219] on div "Phone [PHONE_NUMBER] Envelope [EMAIL_ADDRESS][DOMAIN_NAME]" at bounding box center [494, 225] width 500 height 29
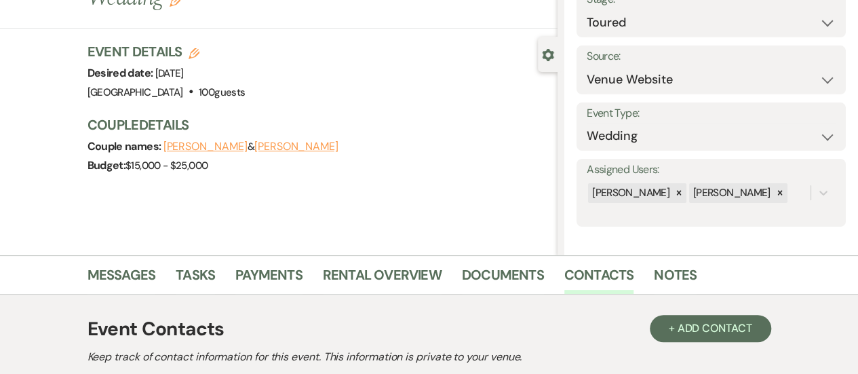
scroll to position [0, 0]
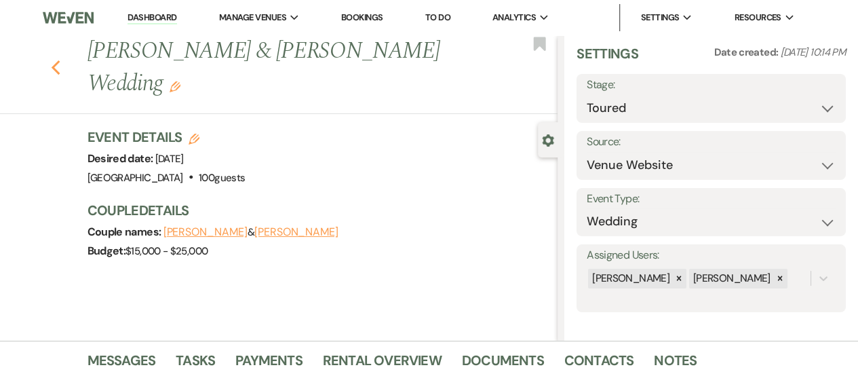
click at [61, 66] on icon "Previous" at bounding box center [56, 68] width 10 height 16
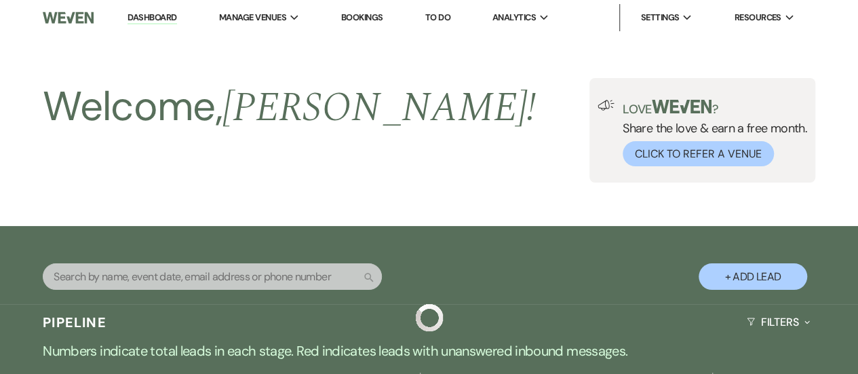
scroll to position [974, 0]
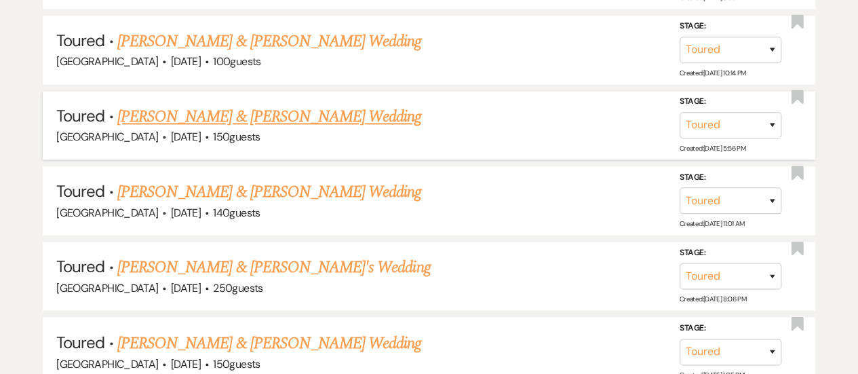
click at [340, 113] on link "[PERSON_NAME] & [PERSON_NAME] Wedding" at bounding box center [269, 116] width 304 height 24
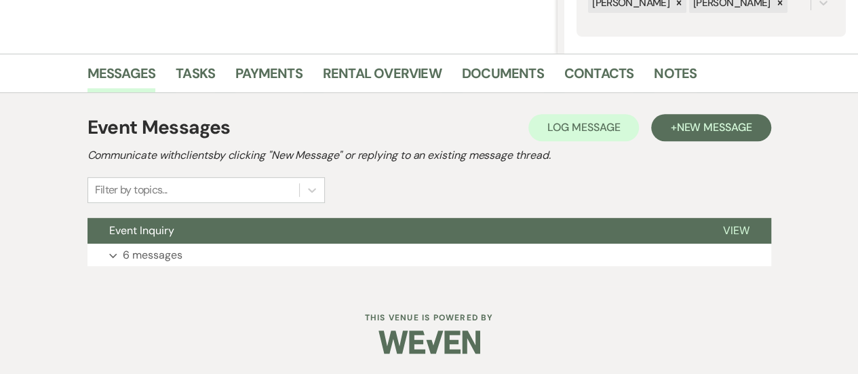
scroll to position [286, 0]
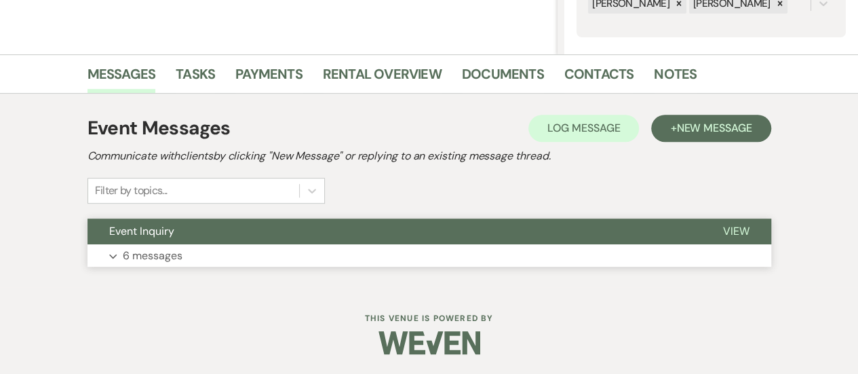
click at [394, 266] on button "Expand 6 messages" at bounding box center [428, 255] width 683 height 23
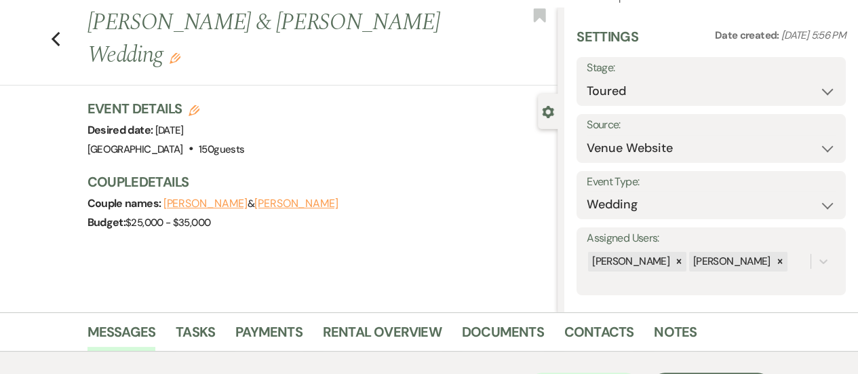
scroll to position [15, 0]
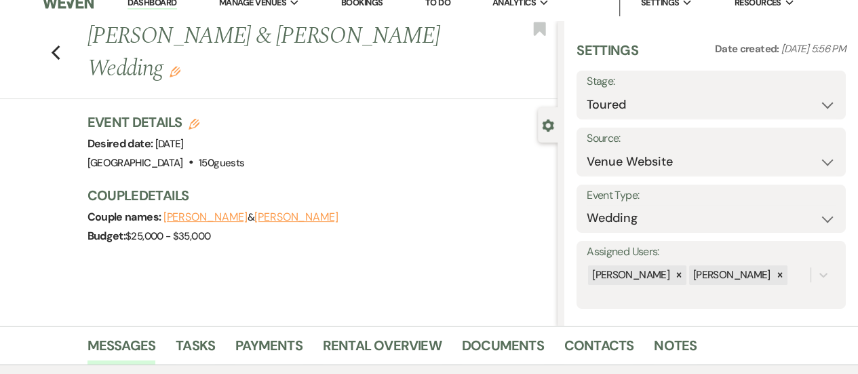
drag, startPoint x: 454, startPoint y: 25, endPoint x: 451, endPoint y: 33, distance: 8.6
click at [453, 27] on h1 "[PERSON_NAME] & [PERSON_NAME] Wedding Edit" at bounding box center [272, 52] width 371 height 64
drag, startPoint x: 403, startPoint y: 43, endPoint x: 95, endPoint y: 33, distance: 307.9
click at [95, 33] on div "Previous [PERSON_NAME] & [PERSON_NAME] Wedding Edit" at bounding box center [319, 52] width 477 height 64
click at [273, 222] on button "[PERSON_NAME]" at bounding box center [296, 216] width 84 height 11
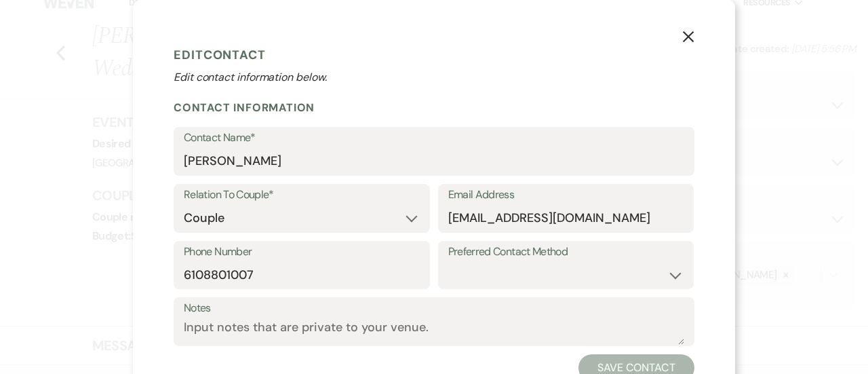
click at [438, 215] on div "Email Address [EMAIL_ADDRESS][DOMAIN_NAME]" at bounding box center [566, 208] width 256 height 49
click at [464, 217] on input "[EMAIL_ADDRESS][DOMAIN_NAME]" at bounding box center [566, 218] width 236 height 26
click at [685, 36] on use "button" at bounding box center [688, 36] width 11 height 11
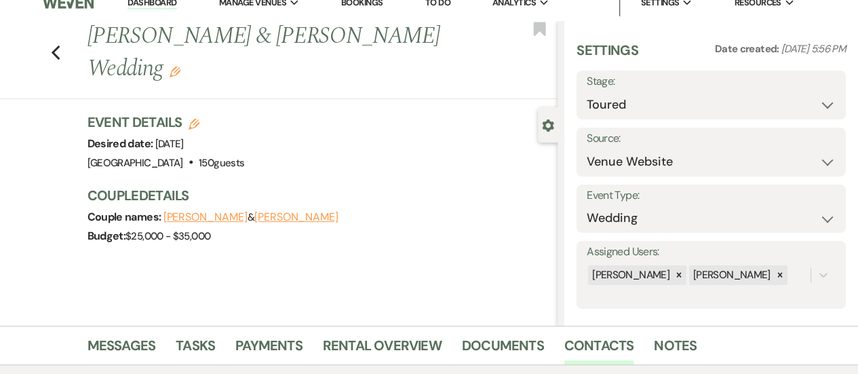
click at [296, 219] on button "[PERSON_NAME]" at bounding box center [296, 216] width 84 height 11
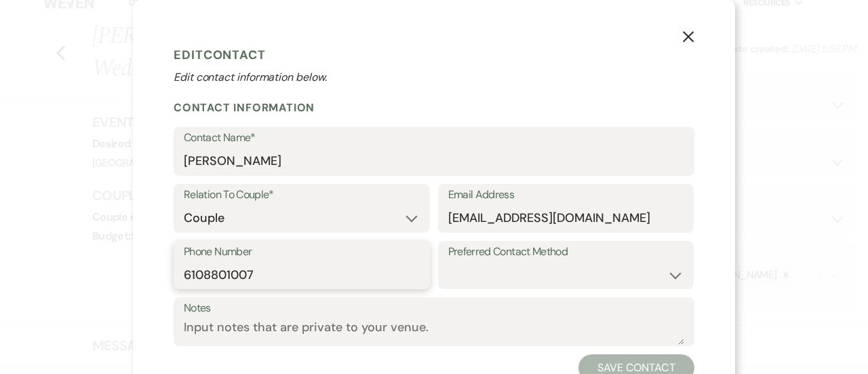
click at [226, 275] on input "6108801007" at bounding box center [302, 274] width 236 height 26
click at [691, 37] on button "X" at bounding box center [688, 36] width 20 height 24
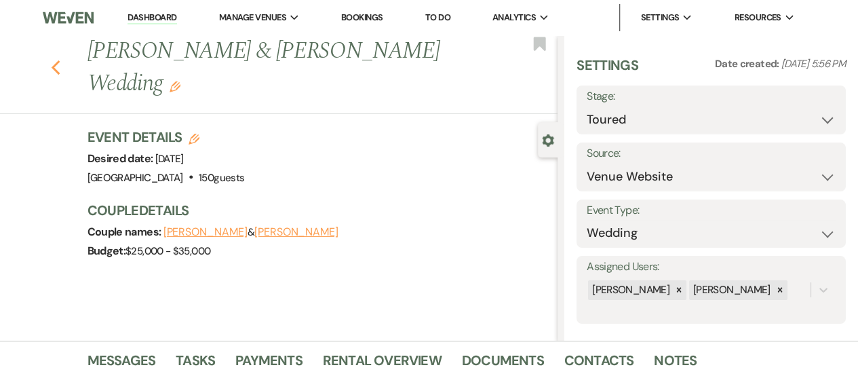
click at [60, 66] on use "button" at bounding box center [55, 67] width 9 height 15
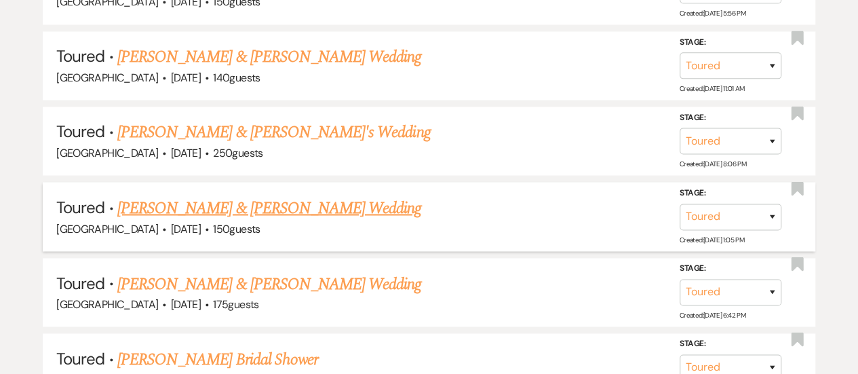
scroll to position [1110, 0]
drag, startPoint x: 412, startPoint y: 207, endPoint x: 120, endPoint y: 204, distance: 292.2
click at [120, 204] on h5 "Toured · [PERSON_NAME] & [PERSON_NAME] Wedding" at bounding box center [428, 207] width 745 height 24
click at [172, 195] on link "[PERSON_NAME] & [PERSON_NAME] Wedding" at bounding box center [269, 207] width 304 height 24
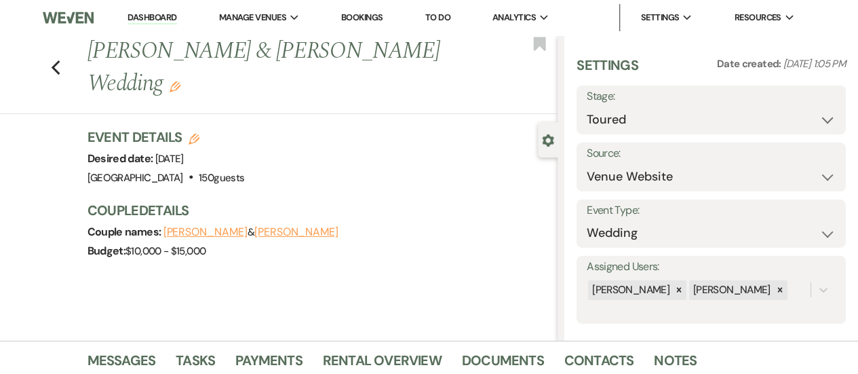
click at [328, 237] on button "[PERSON_NAME]" at bounding box center [296, 231] width 84 height 11
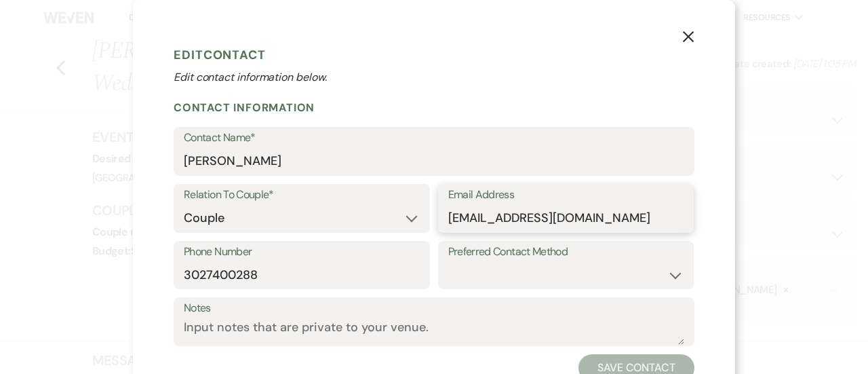
click at [524, 223] on input "[EMAIL_ADDRESS][DOMAIN_NAME]" at bounding box center [566, 218] width 236 height 26
click at [230, 264] on input "3027400288" at bounding box center [302, 274] width 236 height 26
click at [228, 266] on input "3027400288" at bounding box center [302, 274] width 236 height 26
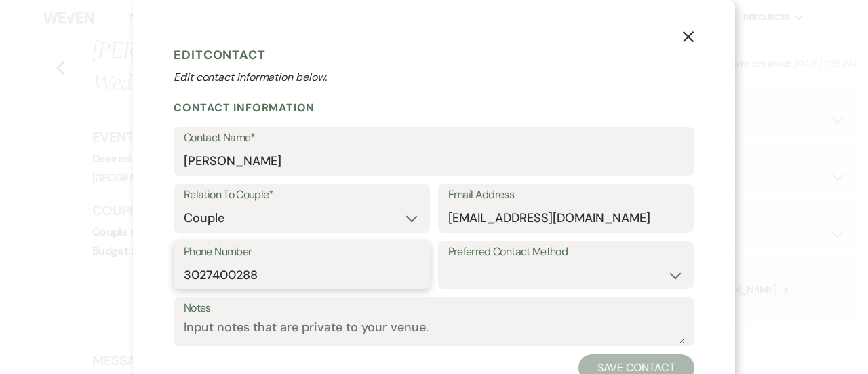
click at [228, 266] on input "3027400288" at bounding box center [302, 274] width 236 height 26
click at [683, 39] on use "button" at bounding box center [688, 36] width 11 height 11
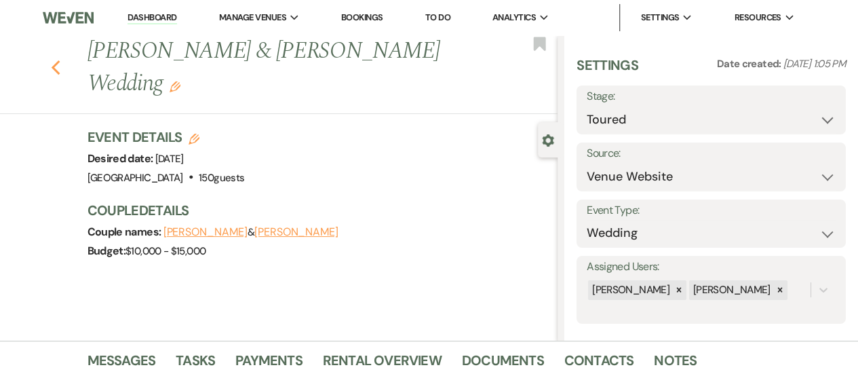
click at [58, 68] on use "button" at bounding box center [55, 67] width 9 height 15
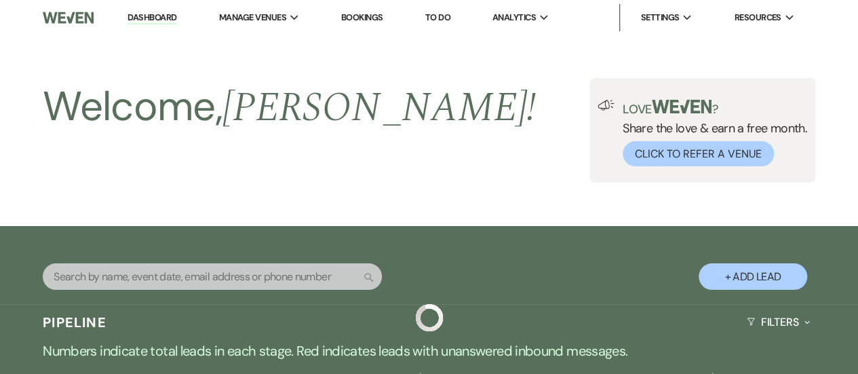
scroll to position [1110, 0]
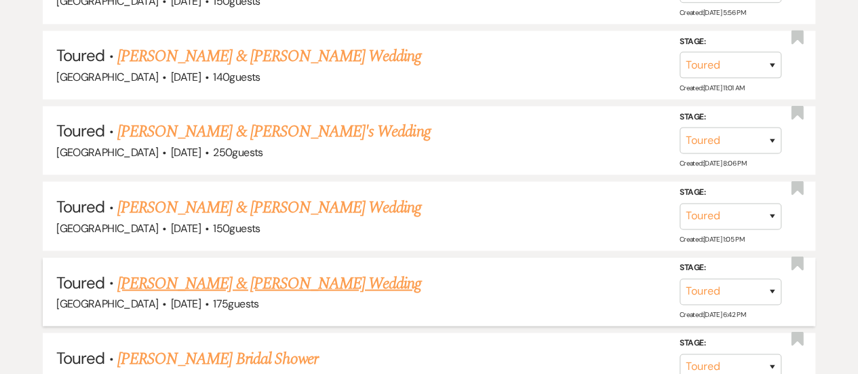
click at [353, 287] on link "[PERSON_NAME] & [PERSON_NAME] Wedding" at bounding box center [269, 282] width 304 height 24
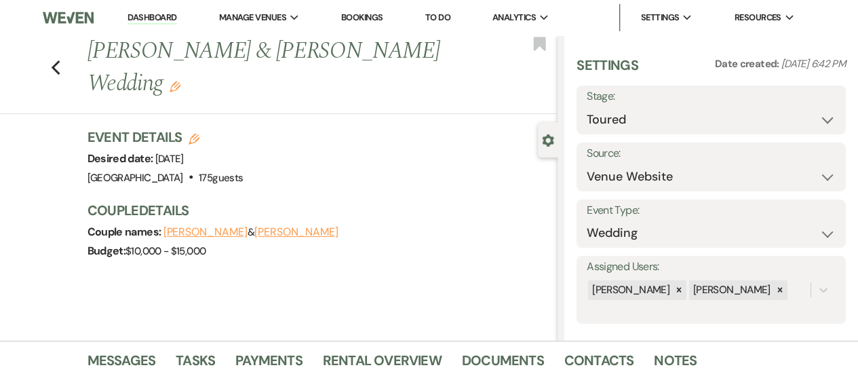
drag, startPoint x: 168, startPoint y: 85, endPoint x: 98, endPoint y: 55, distance: 76.5
click at [98, 55] on h1 "[PERSON_NAME] & [PERSON_NAME] Wedding Edit" at bounding box center [272, 67] width 371 height 64
click at [285, 138] on div "Event Details Edit Desired date: [DATE] Venue: [GEOGRAPHIC_DATA] . 175 guests V…" at bounding box center [315, 157] width 457 height 60
click at [288, 233] on button "[PERSON_NAME]" at bounding box center [296, 231] width 84 height 11
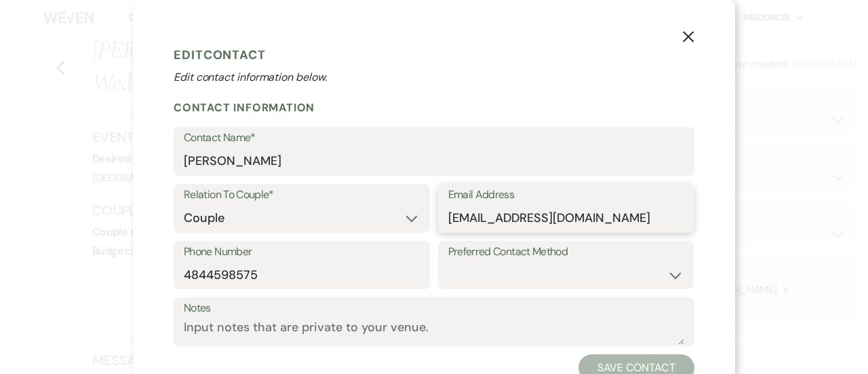
click at [558, 228] on input "[EMAIL_ADDRESS][DOMAIN_NAME]" at bounding box center [566, 218] width 236 height 26
click at [241, 272] on input "4844598575" at bounding box center [302, 274] width 236 height 26
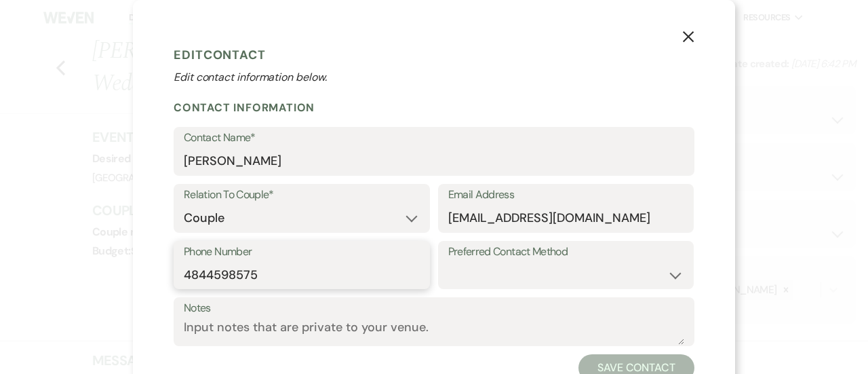
click at [241, 272] on input "4844598575" at bounding box center [302, 274] width 236 height 26
click at [687, 36] on icon "X" at bounding box center [688, 37] width 12 height 12
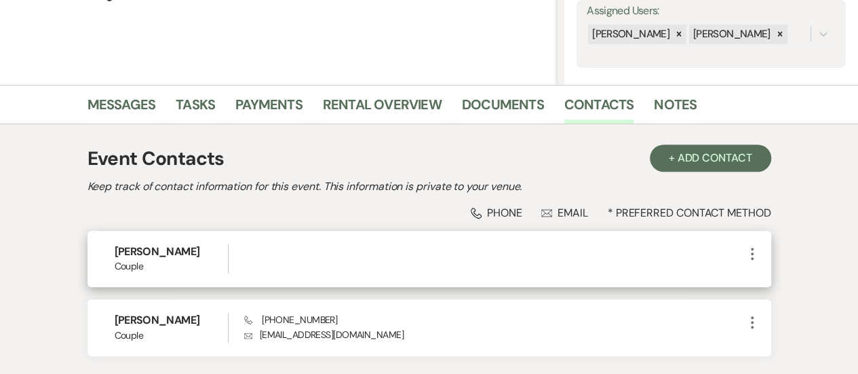
scroll to position [271, 0]
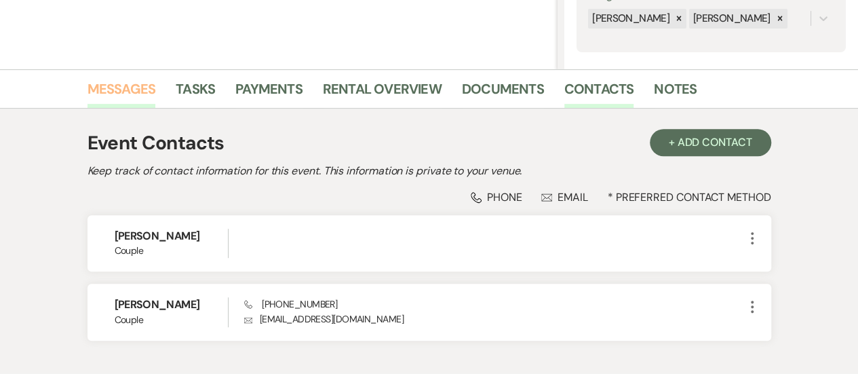
click at [121, 89] on link "Messages" at bounding box center [121, 93] width 68 height 30
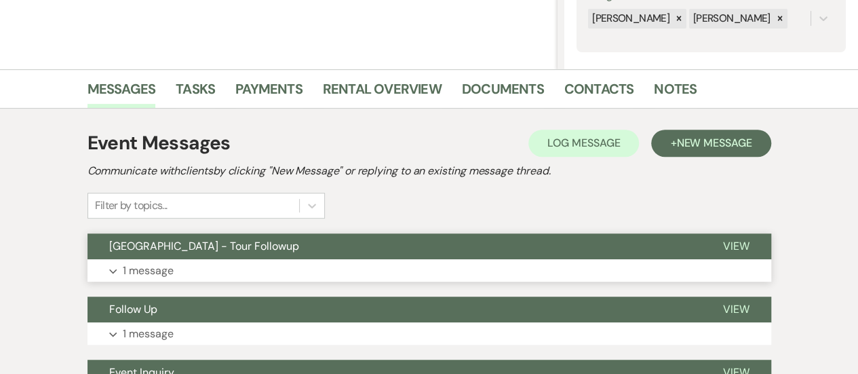
click at [318, 257] on button "[GEOGRAPHIC_DATA] - Tour Followup" at bounding box center [393, 246] width 613 height 26
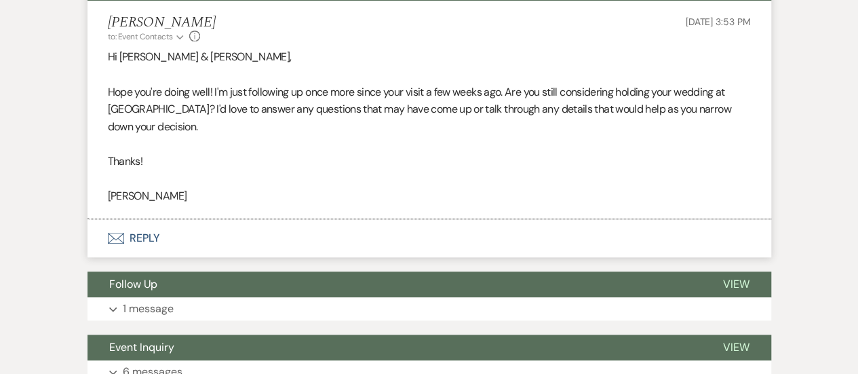
scroll to position [542, 0]
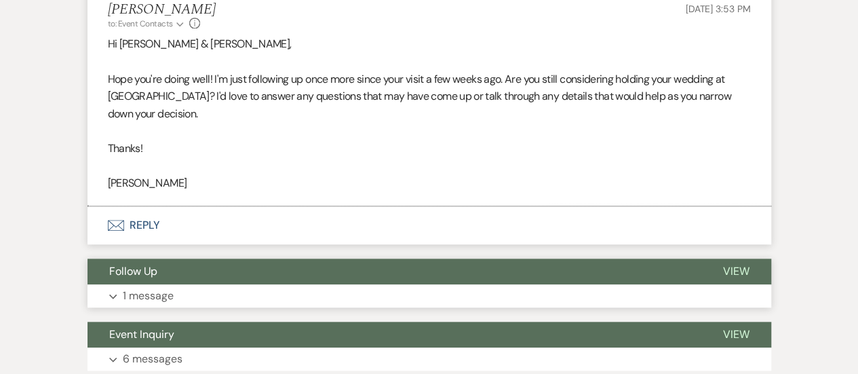
click at [327, 273] on button "Follow Up" at bounding box center [393, 271] width 613 height 26
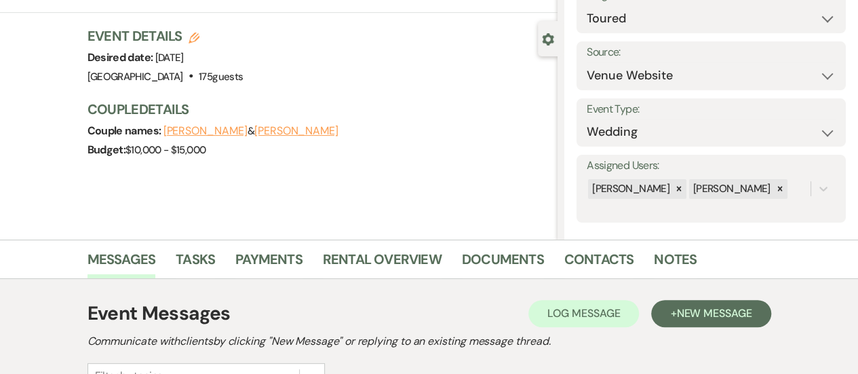
scroll to position [0, 0]
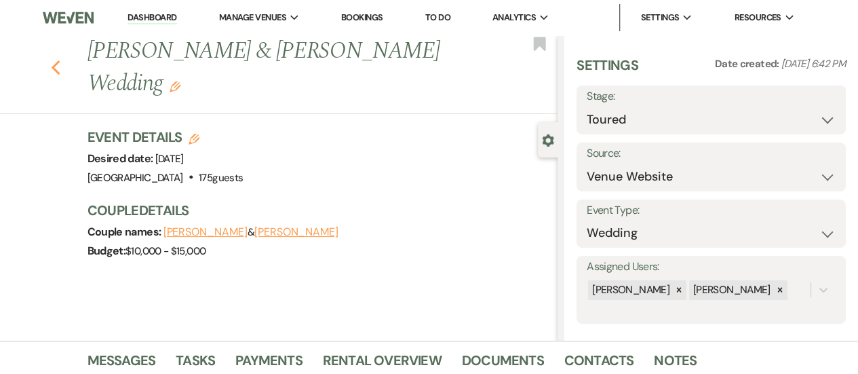
click at [61, 65] on icon "Previous" at bounding box center [56, 68] width 10 height 16
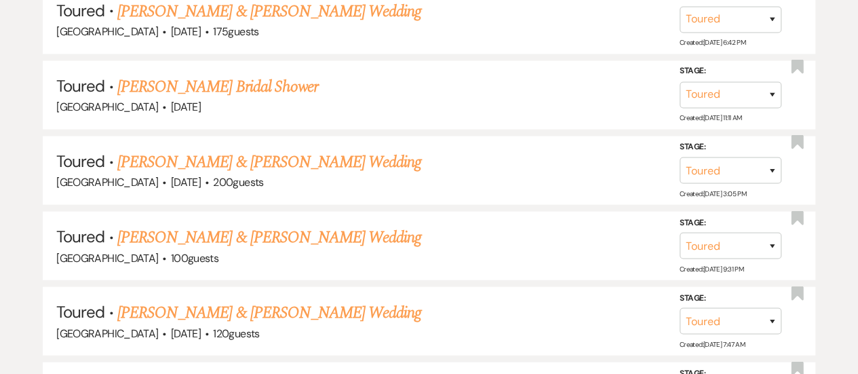
scroll to position [1449, 0]
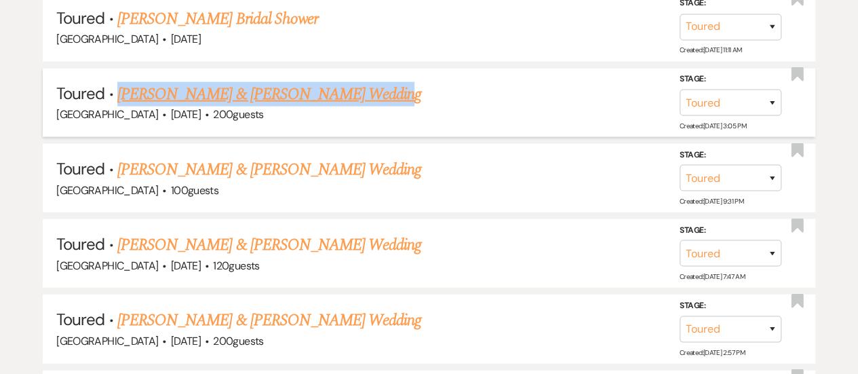
drag, startPoint x: 350, startPoint y: 85, endPoint x: 117, endPoint y: 86, distance: 233.2
click at [117, 86] on h5 "Toured · [PERSON_NAME] & [PERSON_NAME] Wedding" at bounding box center [428, 94] width 745 height 24
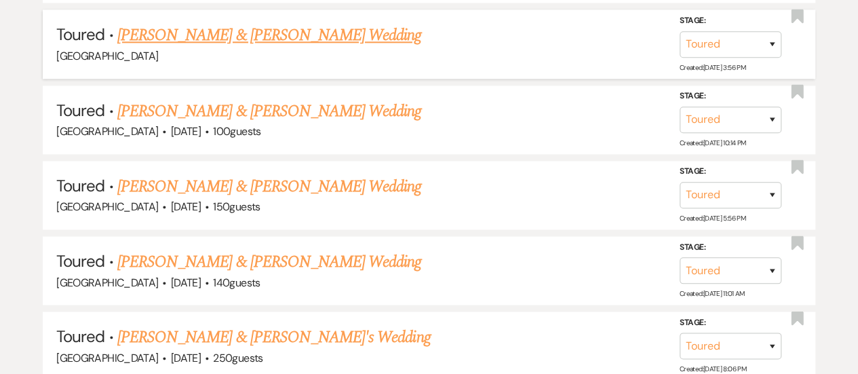
scroll to position [1245, 0]
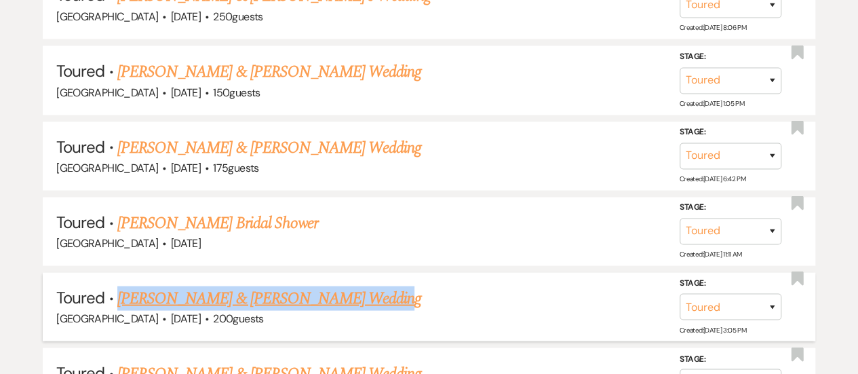
click at [259, 289] on link "[PERSON_NAME] & [PERSON_NAME] Wedding" at bounding box center [269, 297] width 304 height 24
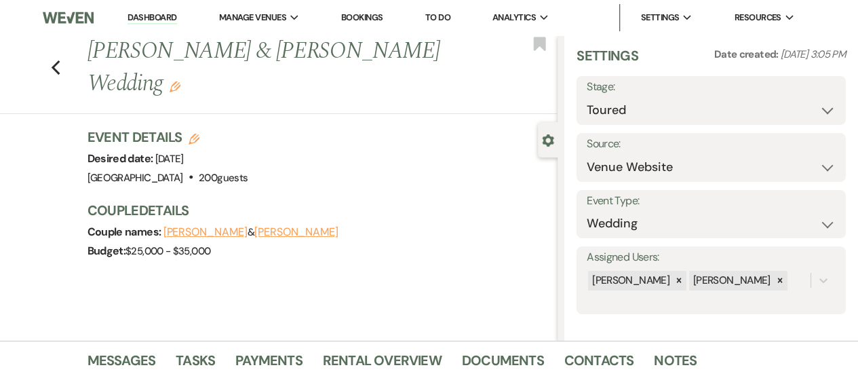
scroll to position [12, 0]
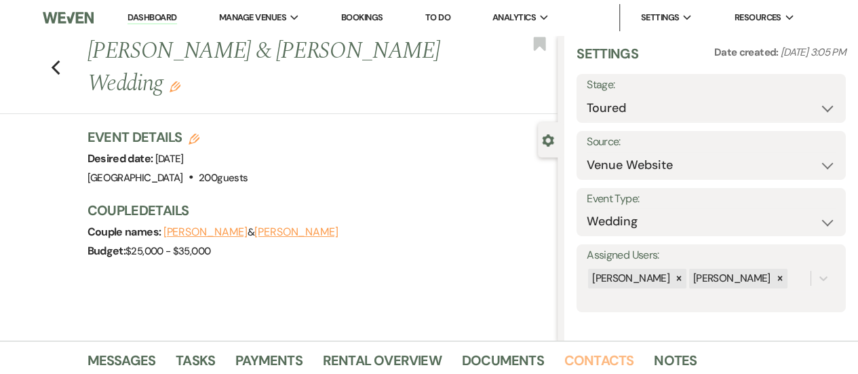
click at [585, 355] on link "Contacts" at bounding box center [599, 364] width 70 height 30
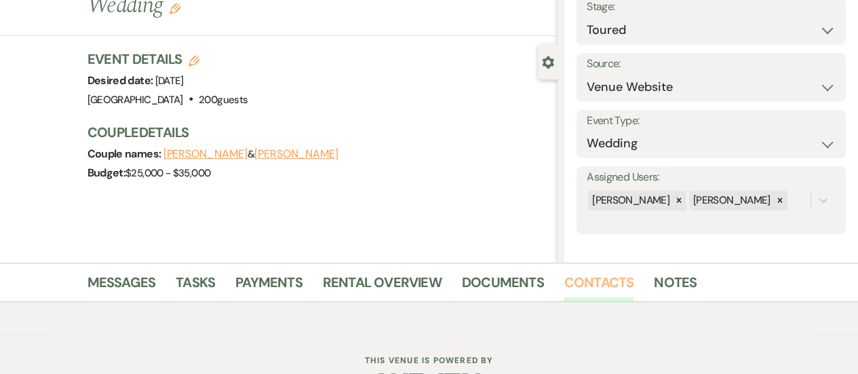
scroll to position [119, 0]
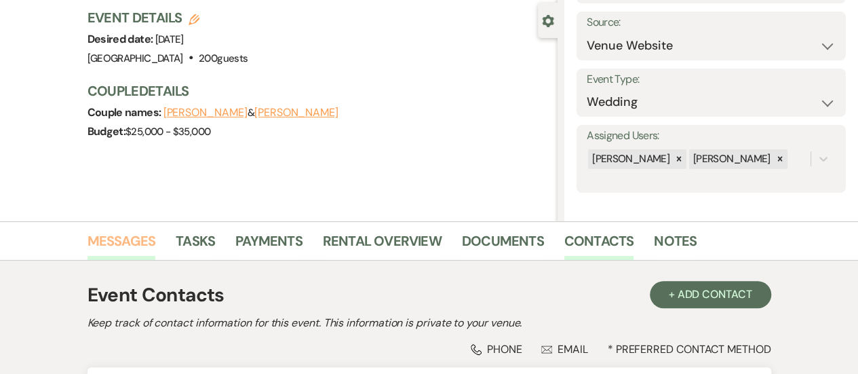
click at [125, 251] on link "Messages" at bounding box center [121, 245] width 68 height 30
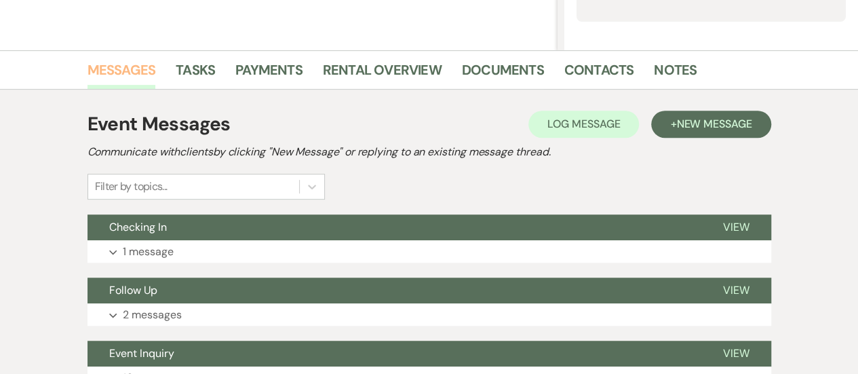
scroll to position [458, 0]
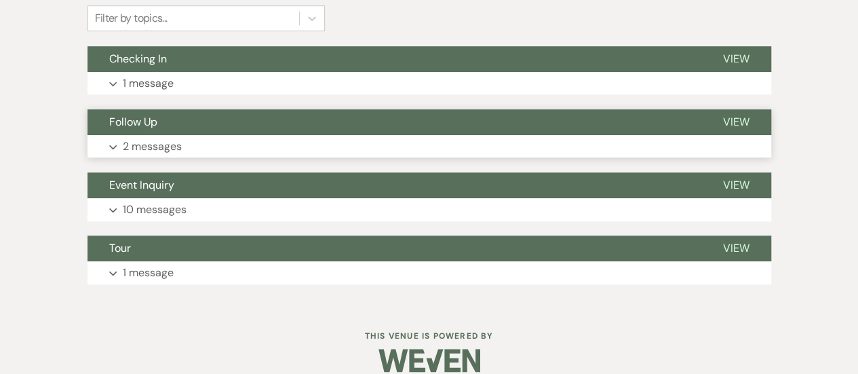
click at [298, 138] on button "Expand 2 messages" at bounding box center [428, 146] width 683 height 23
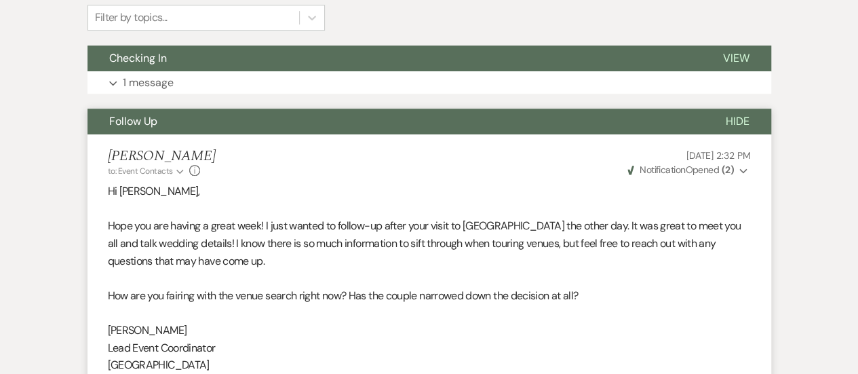
scroll to position [391, 0]
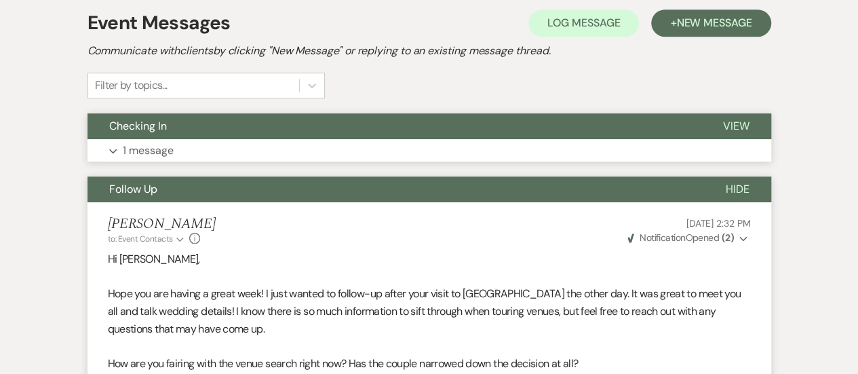
click at [337, 125] on button "Checking In" at bounding box center [393, 126] width 613 height 26
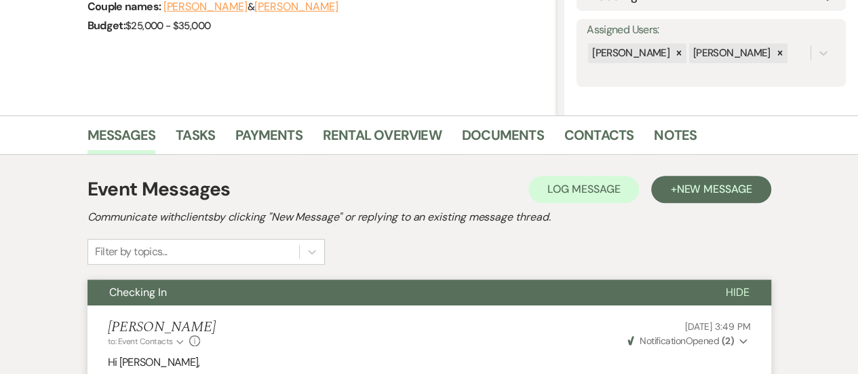
scroll to position [0, 0]
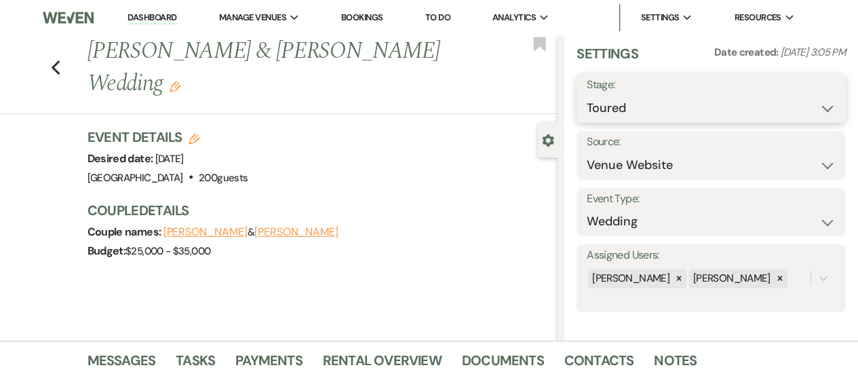
click at [629, 107] on select "Inquiry Follow Up Tour Requested Tour Confirmed Toured Proposal Sent Booked Lost" at bounding box center [710, 108] width 249 height 26
click at [586, 95] on select "Inquiry Follow Up Tour Requested Tour Confirmed Toured Proposal Sent Booked Lost" at bounding box center [710, 108] width 249 height 26
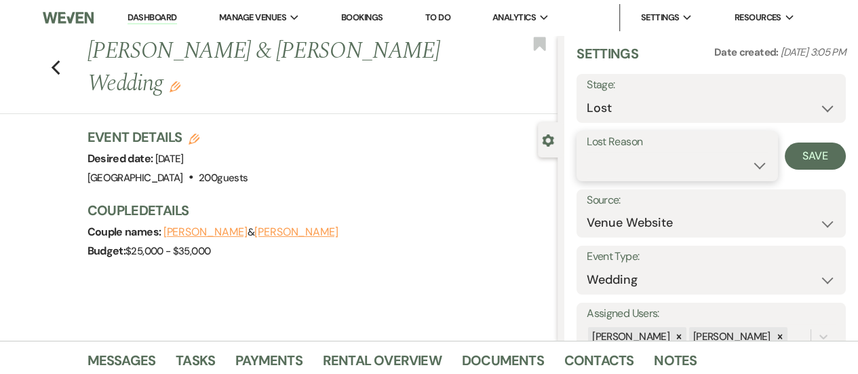
click at [749, 165] on select "Booked Elsewhere Budget Date Unavailable No Response Not a Good Match Capacity …" at bounding box center [676, 165] width 181 height 26
drag, startPoint x: 743, startPoint y: 164, endPoint x: 758, endPoint y: 162, distance: 15.1
click at [743, 164] on select "Booked Elsewhere Budget Date Unavailable No Response Not a Good Match Capacity …" at bounding box center [676, 165] width 181 height 26
click at [789, 159] on button "Save" at bounding box center [814, 155] width 61 height 27
click at [53, 51] on div "Previous [PERSON_NAME] & [PERSON_NAME] Wedding Edit Bookmark" at bounding box center [275, 74] width 564 height 79
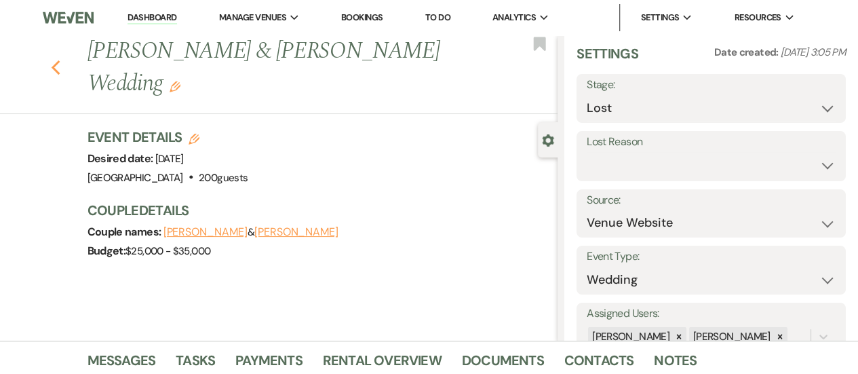
click at [58, 60] on use "button" at bounding box center [55, 67] width 9 height 15
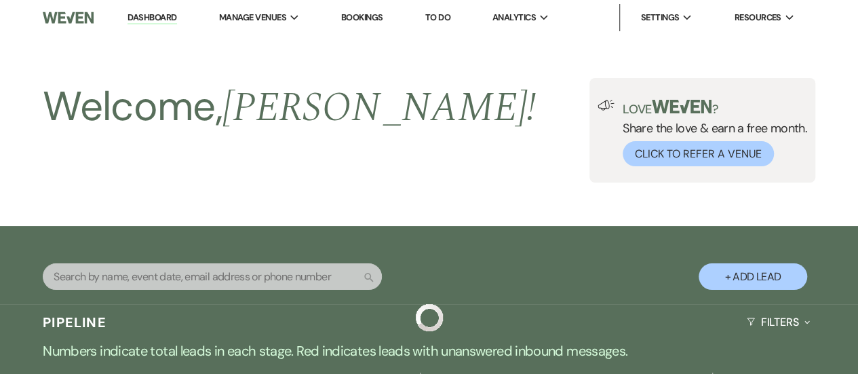
scroll to position [1245, 0]
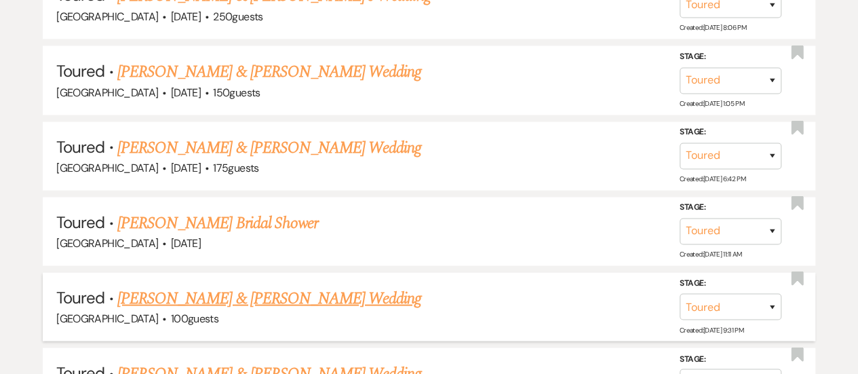
click at [242, 291] on link "[PERSON_NAME] & [PERSON_NAME] Wedding" at bounding box center [269, 297] width 304 height 24
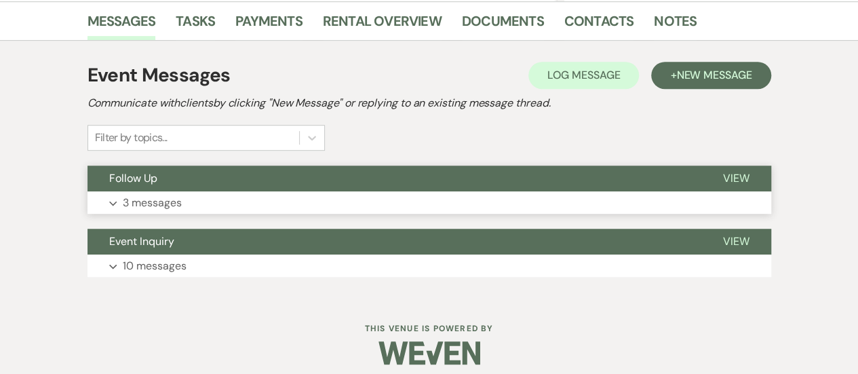
click at [390, 170] on button "Follow Up" at bounding box center [393, 178] width 613 height 26
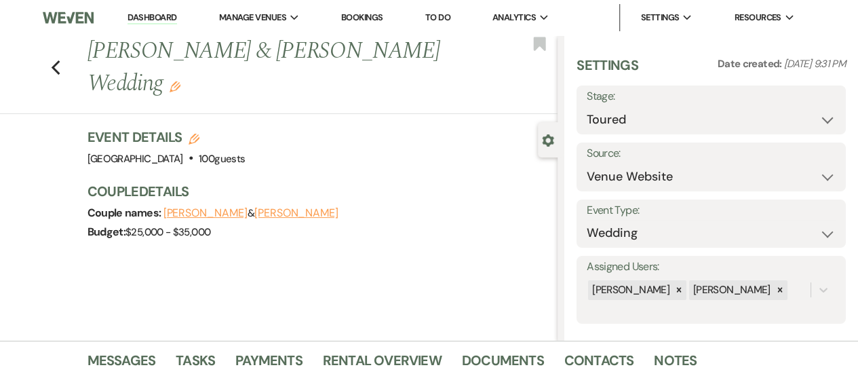
drag, startPoint x: 167, startPoint y: 86, endPoint x: 95, endPoint y: 48, distance: 81.9
click at [95, 49] on h1 "[PERSON_NAME] & [PERSON_NAME] Wedding Edit" at bounding box center [272, 67] width 371 height 64
click at [310, 216] on button "[PERSON_NAME]" at bounding box center [296, 212] width 84 height 11
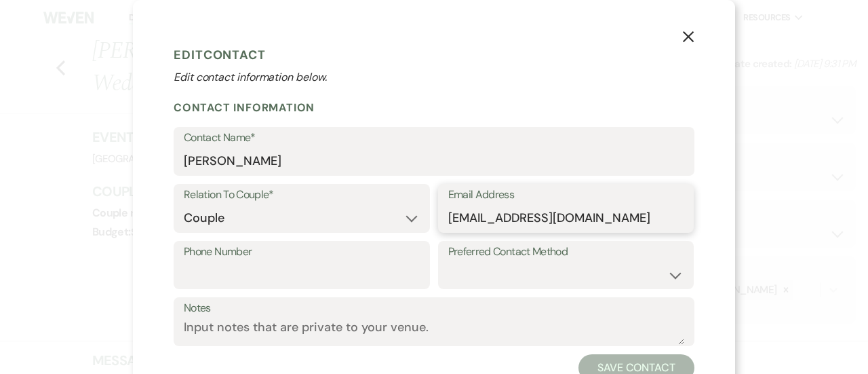
drag, startPoint x: 485, startPoint y: 209, endPoint x: 491, endPoint y: 219, distance: 11.3
click at [485, 211] on input "[EMAIL_ADDRESS][DOMAIN_NAME]" at bounding box center [566, 218] width 236 height 26
click at [491, 220] on input "[EMAIL_ADDRESS][DOMAIN_NAME]" at bounding box center [566, 218] width 236 height 26
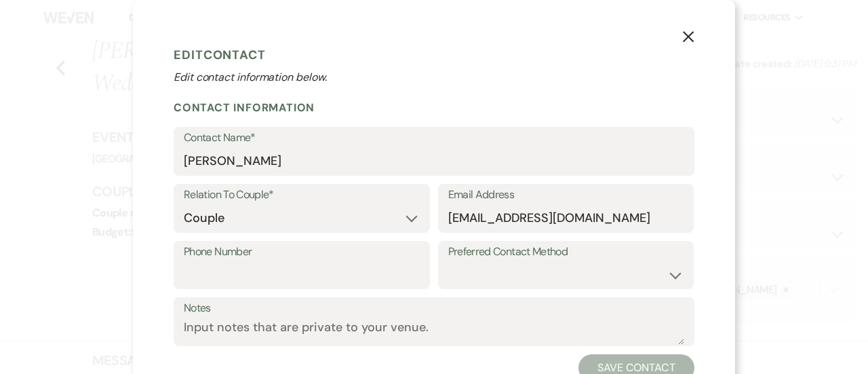
click at [685, 45] on button "X" at bounding box center [688, 36] width 20 height 24
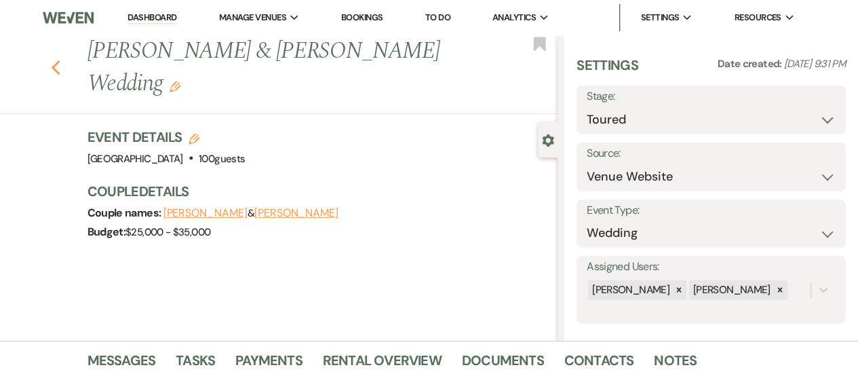
click at [61, 66] on icon "Previous" at bounding box center [56, 68] width 10 height 16
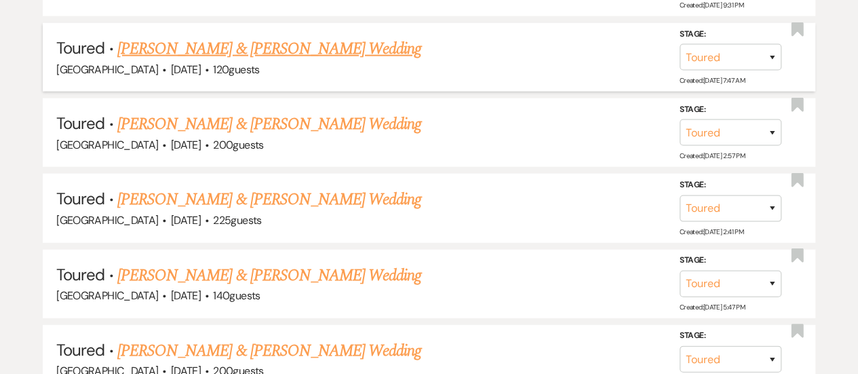
scroll to position [1584, 0]
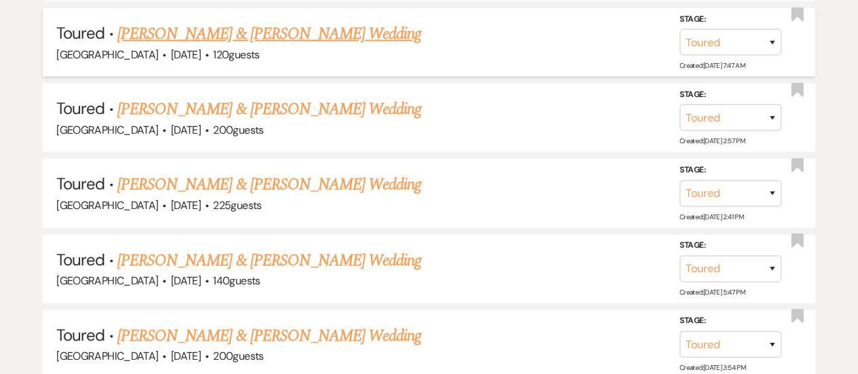
click at [264, 31] on link "[PERSON_NAME] & [PERSON_NAME] Wedding" at bounding box center [269, 34] width 304 height 24
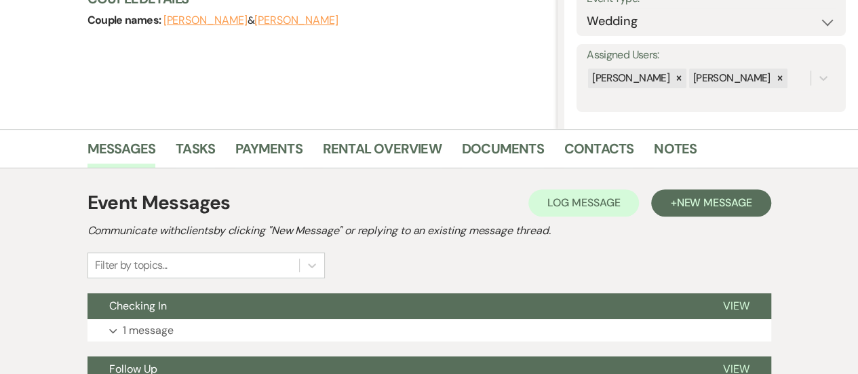
scroll to position [412, 0]
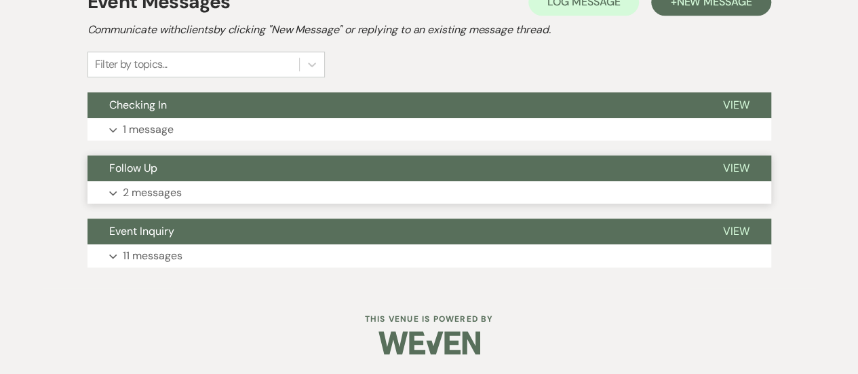
click at [376, 201] on button "Expand 2 messages" at bounding box center [428, 192] width 683 height 23
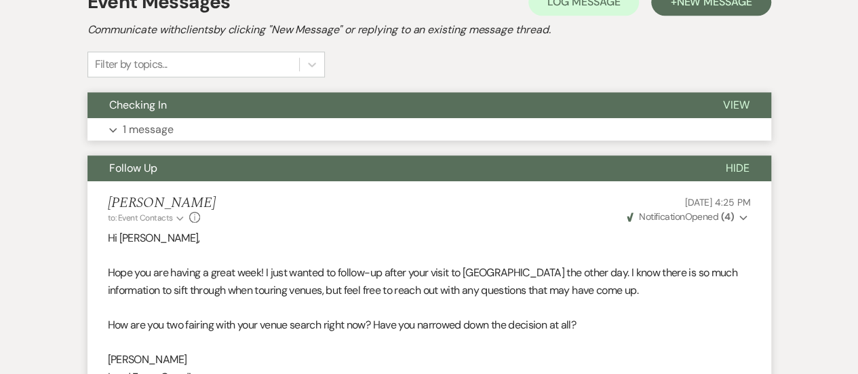
click at [405, 106] on button "Checking In" at bounding box center [393, 105] width 613 height 26
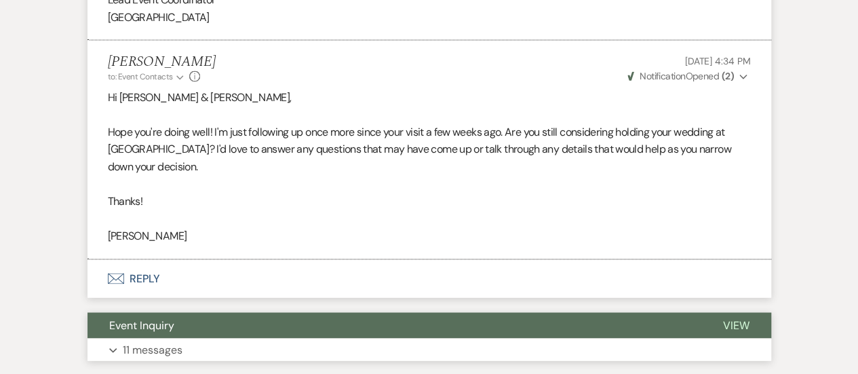
scroll to position [1116, 0]
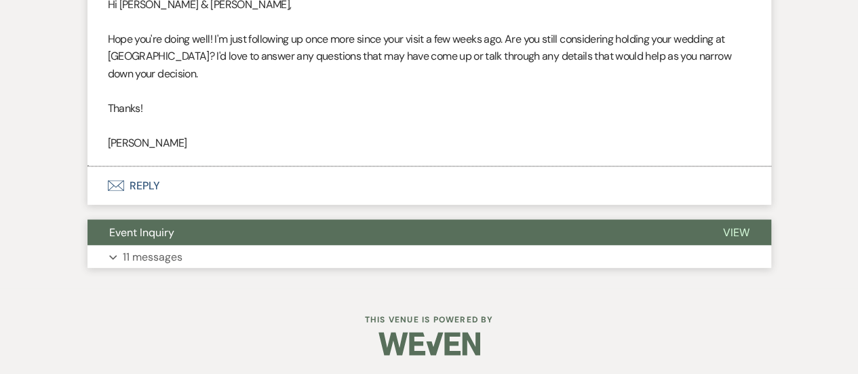
click at [348, 254] on button "Expand 11 messages" at bounding box center [428, 256] width 683 height 23
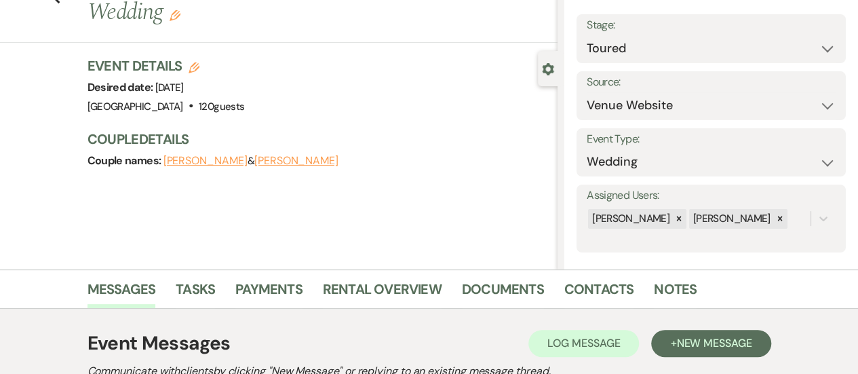
scroll to position [0, 0]
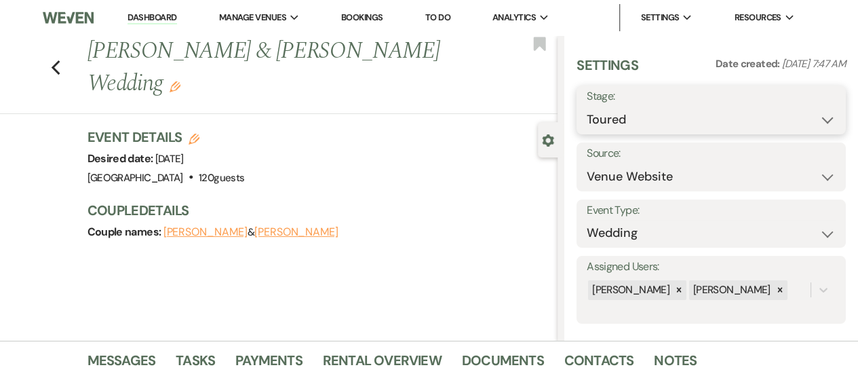
click at [778, 123] on select "Inquiry Follow Up Tour Requested Tour Confirmed Toured Proposal Sent Booked Lost" at bounding box center [710, 119] width 249 height 26
click at [586, 106] on select "Inquiry Follow Up Tour Requested Tour Confirmed Toured Proposal Sent Booked Lost" at bounding box center [710, 119] width 249 height 26
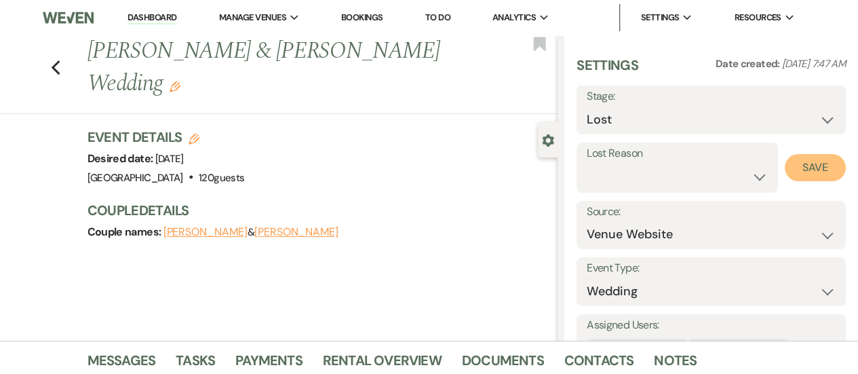
drag, startPoint x: 811, startPoint y: 163, endPoint x: 56, endPoint y: 43, distance: 765.4
click at [811, 165] on button "Save" at bounding box center [814, 167] width 61 height 27
click at [58, 77] on div "Previous [PERSON_NAME] & [PERSON_NAME] Wedding Edit Bookmark" at bounding box center [275, 74] width 564 height 79
click at [61, 67] on icon "Previous" at bounding box center [56, 68] width 10 height 16
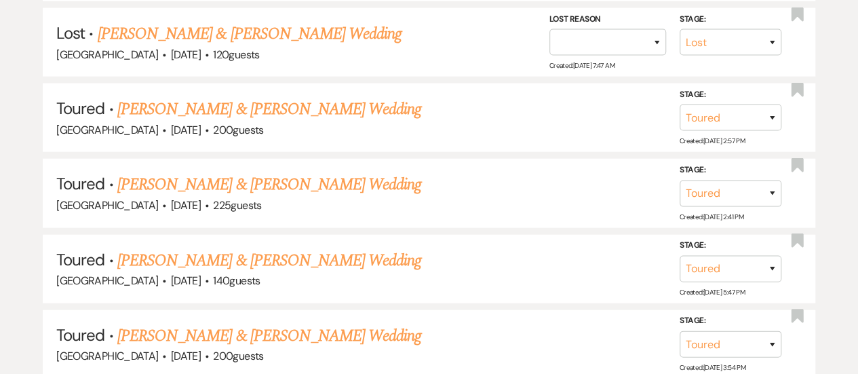
scroll to position [1509, 0]
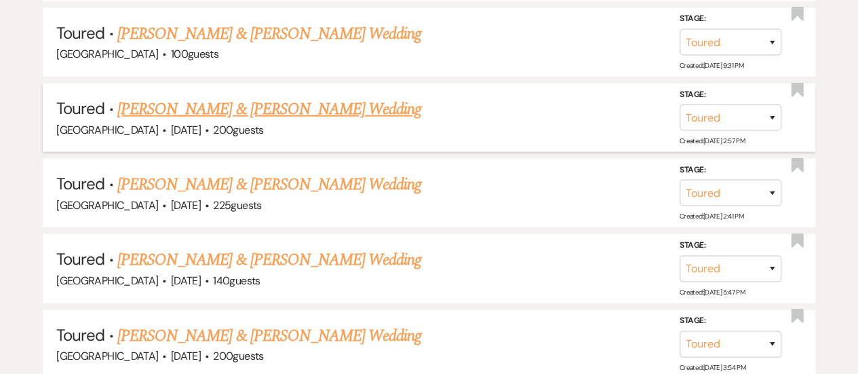
click at [281, 97] on link "[PERSON_NAME] & [PERSON_NAME] Wedding" at bounding box center [269, 109] width 304 height 24
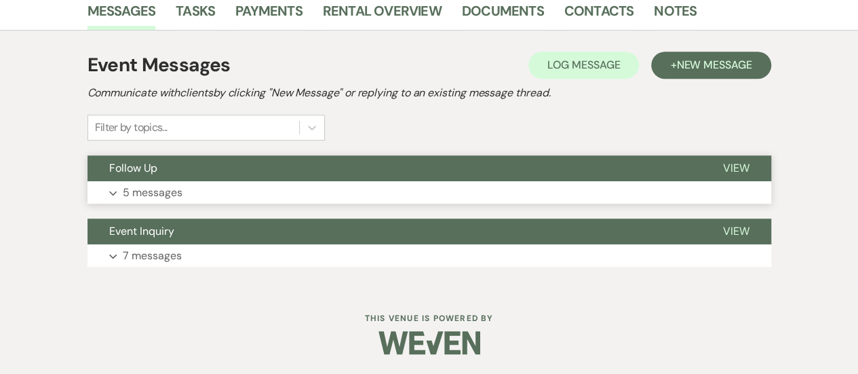
click at [373, 189] on button "Expand 5 messages" at bounding box center [428, 192] width 683 height 23
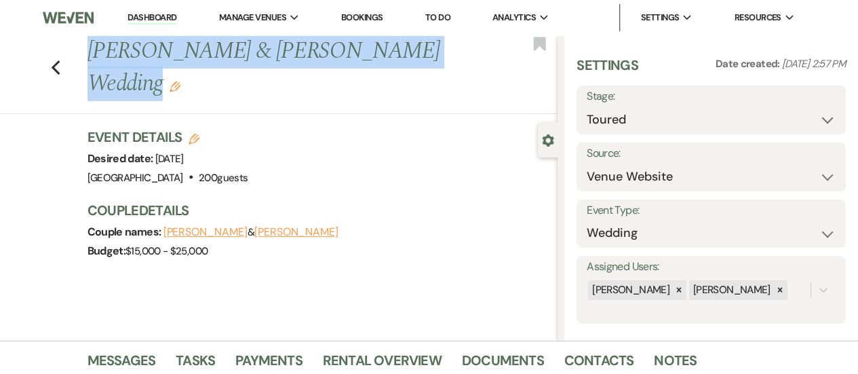
drag, startPoint x: 414, startPoint y: 51, endPoint x: 92, endPoint y: 56, distance: 321.3
click at [92, 56] on h1 "[PERSON_NAME] & [PERSON_NAME] Wedding Edit" at bounding box center [272, 67] width 371 height 64
click at [732, 135] on div "Settings Date created: [DATE] 2:57 PM Stage: Inquiry Follow Up Tour Requested T…" at bounding box center [710, 190] width 269 height 268
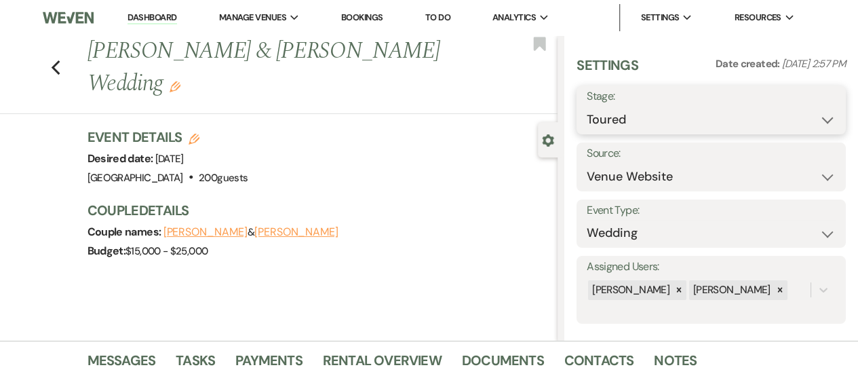
click at [691, 128] on select "Inquiry Follow Up Tour Requested Tour Confirmed Toured Proposal Sent Booked Lost" at bounding box center [710, 119] width 249 height 26
click at [586, 106] on select "Inquiry Follow Up Tour Requested Tour Confirmed Toured Proposal Sent Booked Lost" at bounding box center [710, 119] width 249 height 26
click at [650, 113] on select "Inquiry Follow Up Tour Requested Tour Confirmed Toured Proposal Sent Booked Lost" at bounding box center [679, 119] width 186 height 26
click at [586, 106] on select "Inquiry Follow Up Tour Requested Tour Confirmed Toured Proposal Sent Booked Lost" at bounding box center [679, 119] width 186 height 26
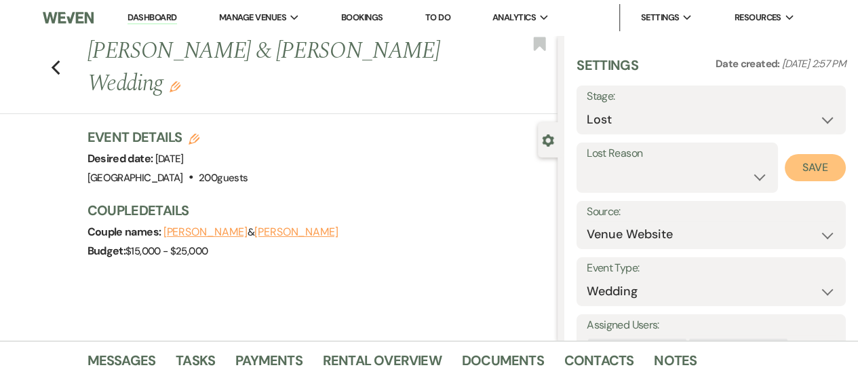
click at [816, 170] on button "Save" at bounding box center [814, 167] width 61 height 27
click at [57, 60] on icon "Previous" at bounding box center [56, 68] width 10 height 16
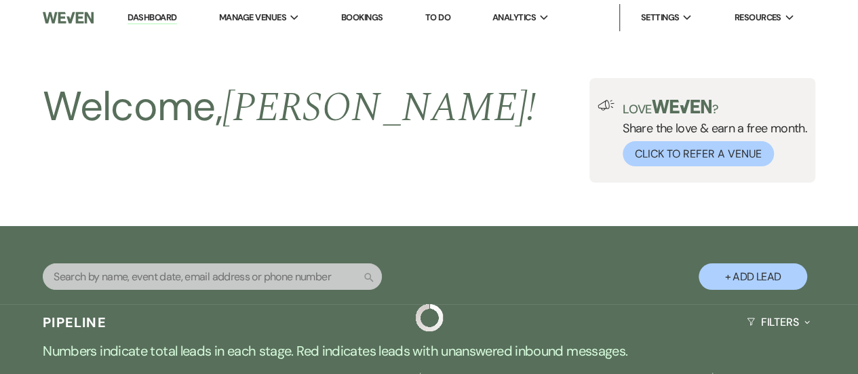
scroll to position [1509, 0]
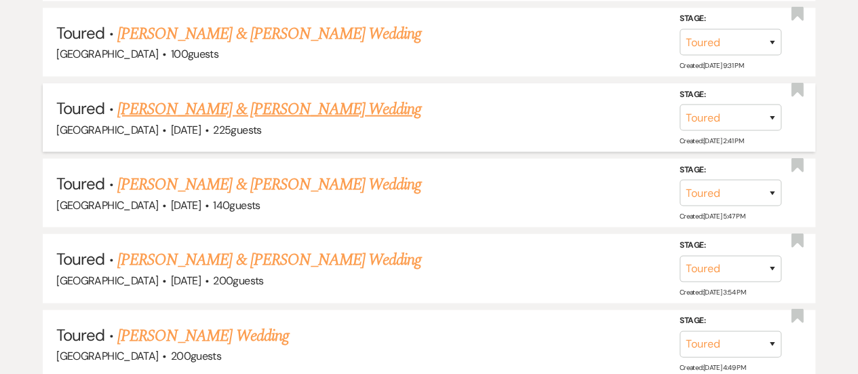
click at [220, 104] on link "[PERSON_NAME] & [PERSON_NAME] Wedding" at bounding box center [269, 109] width 304 height 24
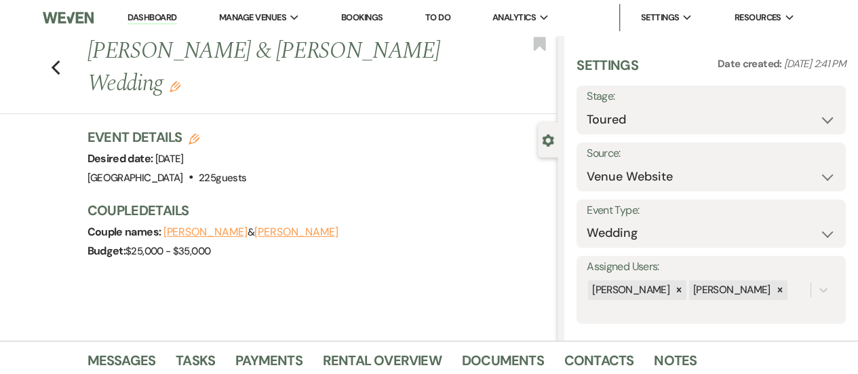
scroll to position [349, 0]
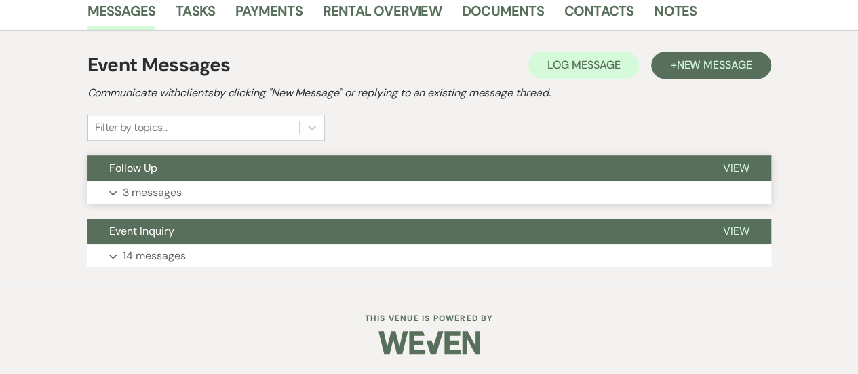
click at [365, 158] on button "Follow Up" at bounding box center [393, 168] width 613 height 26
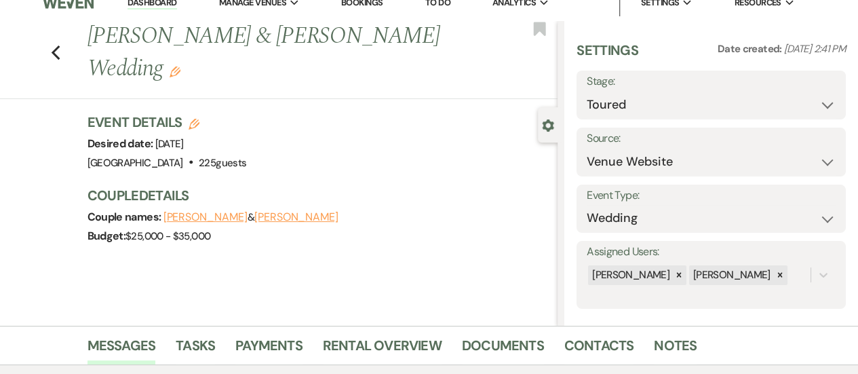
scroll to position [0, 0]
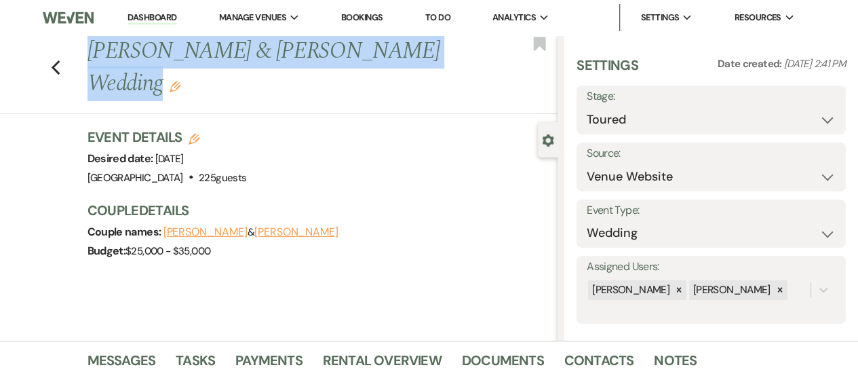
drag, startPoint x: 424, startPoint y: 56, endPoint x: 96, endPoint y: 51, distance: 328.1
click at [96, 51] on h1 "[PERSON_NAME] & [PERSON_NAME] Wedding Edit" at bounding box center [272, 67] width 371 height 64
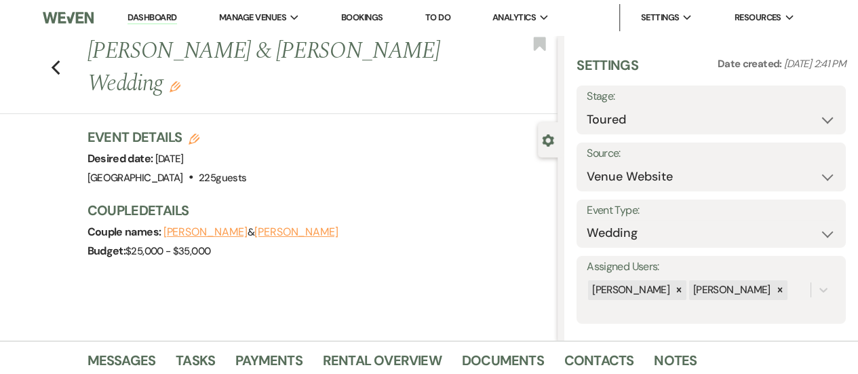
click at [310, 222] on div "Couple names: [PERSON_NAME] & [PERSON_NAME]" at bounding box center [315, 231] width 457 height 19
click at [300, 226] on button "[PERSON_NAME]" at bounding box center [296, 231] width 84 height 11
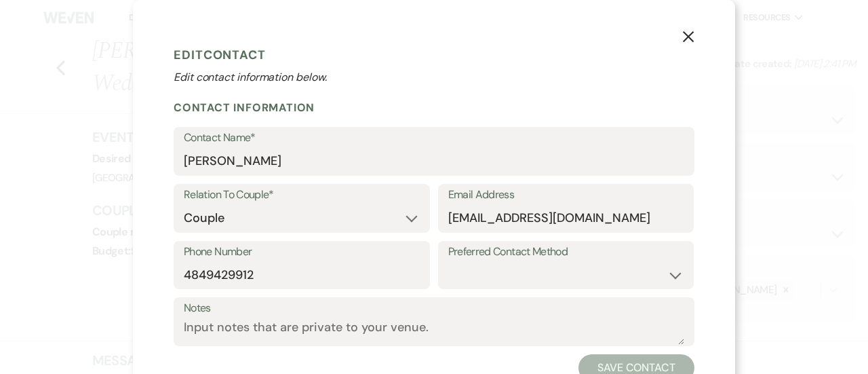
click at [475, 232] on div "Email Address [EMAIL_ADDRESS][DOMAIN_NAME]" at bounding box center [566, 212] width 256 height 57
click at [487, 220] on input "[EMAIL_ADDRESS][DOMAIN_NAME]" at bounding box center [566, 218] width 236 height 26
click at [485, 221] on input "[EMAIL_ADDRESS][DOMAIN_NAME]" at bounding box center [566, 218] width 236 height 26
click at [228, 276] on input "4849429912" at bounding box center [302, 274] width 236 height 26
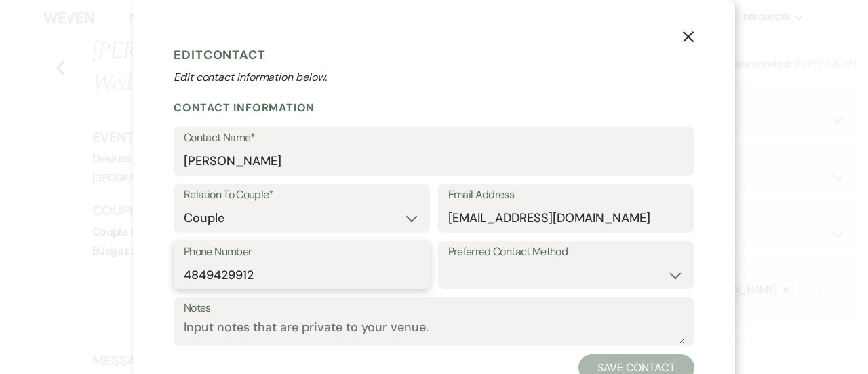
click at [225, 275] on input "4849429912" at bounding box center [302, 274] width 236 height 26
click at [687, 40] on icon "X" at bounding box center [688, 37] width 12 height 12
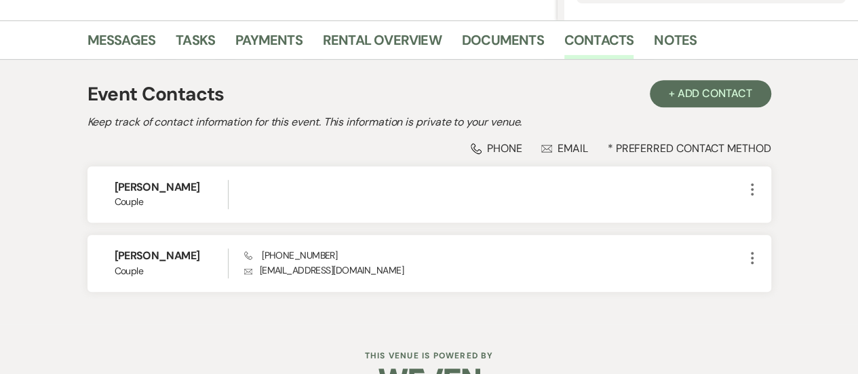
scroll to position [357, 0]
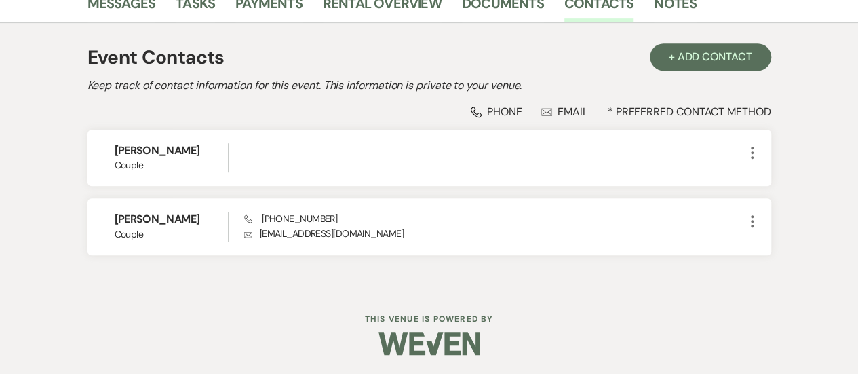
click at [134, 22] on div "Messages Tasks Payments Rental Overview Documents Contacts Notes" at bounding box center [429, 3] width 858 height 39
click at [140, 13] on link "Messages" at bounding box center [121, 8] width 68 height 30
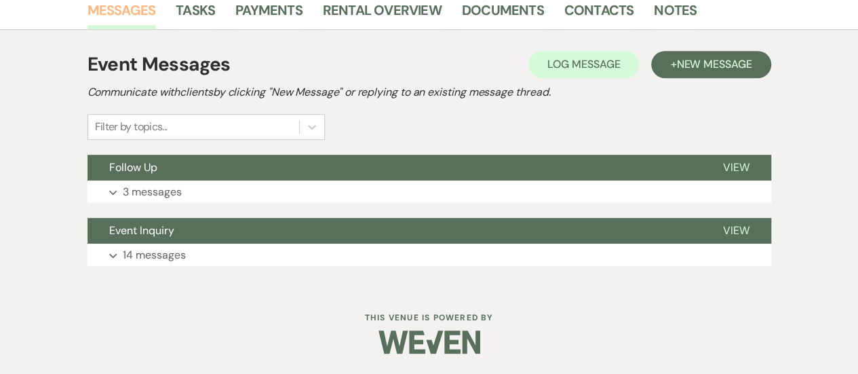
scroll to position [349, 0]
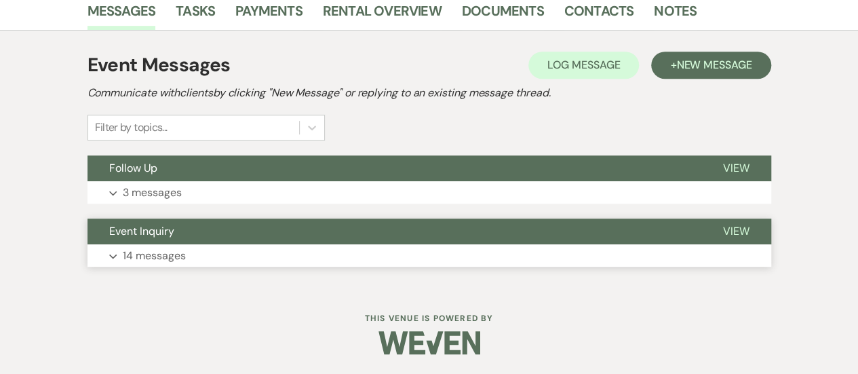
click at [301, 251] on button "Expand 14 messages" at bounding box center [428, 255] width 683 height 23
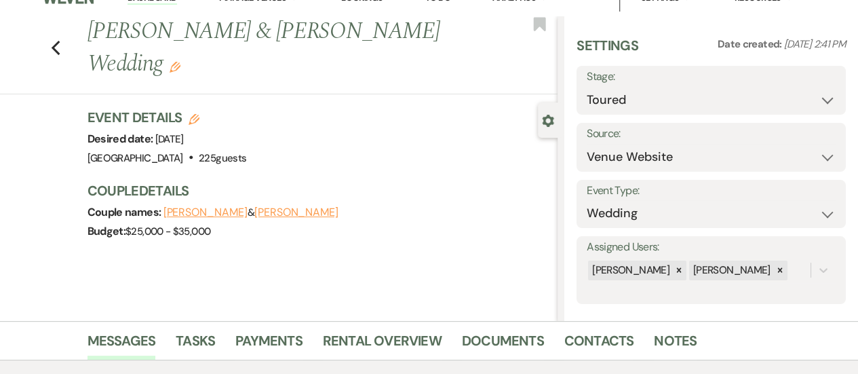
scroll to position [0, 0]
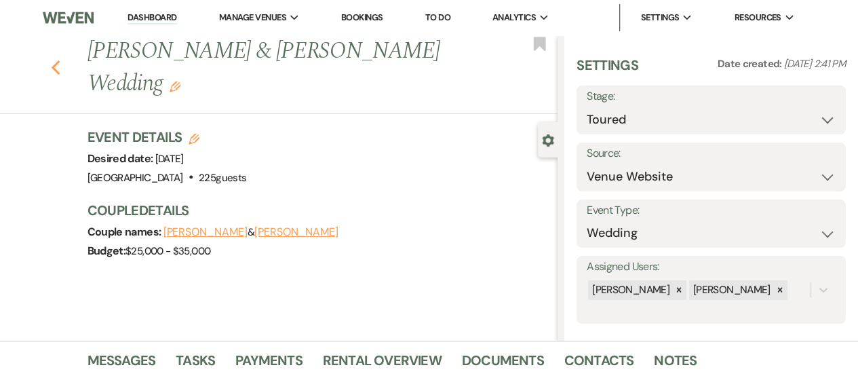
click at [61, 60] on icon "Previous" at bounding box center [56, 68] width 10 height 16
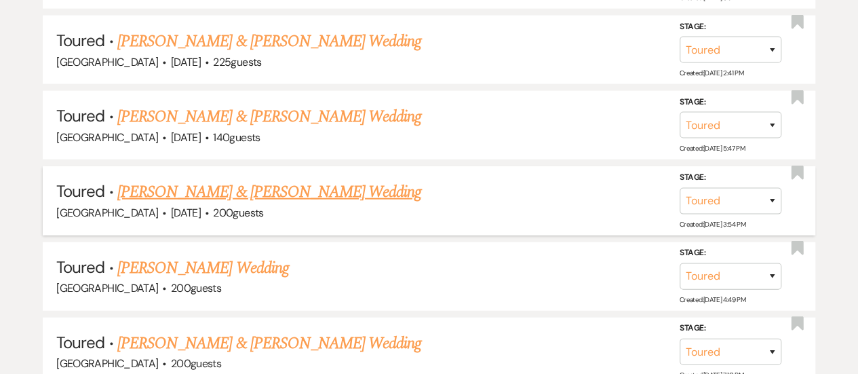
scroll to position [1645, 0]
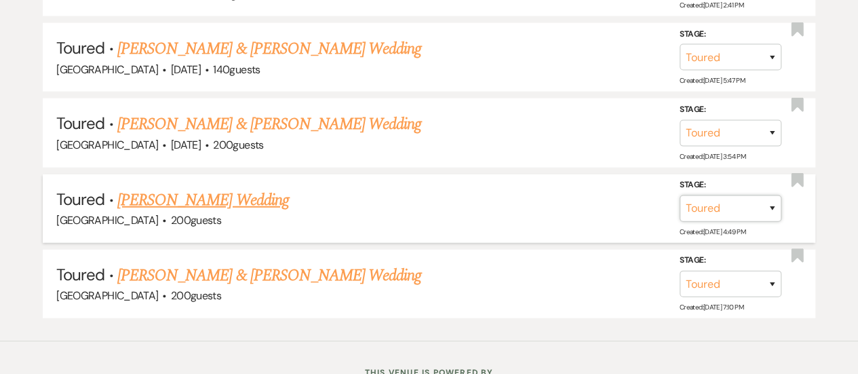
click at [739, 211] on select "Inquiry Follow Up Tour Requested Tour Confirmed Toured Proposal Sent Booked Lost" at bounding box center [730, 208] width 102 height 26
click at [679, 195] on select "Inquiry Follow Up Tour Requested Tour Confirmed Toured Proposal Sent Booked Lost" at bounding box center [730, 208] width 102 height 26
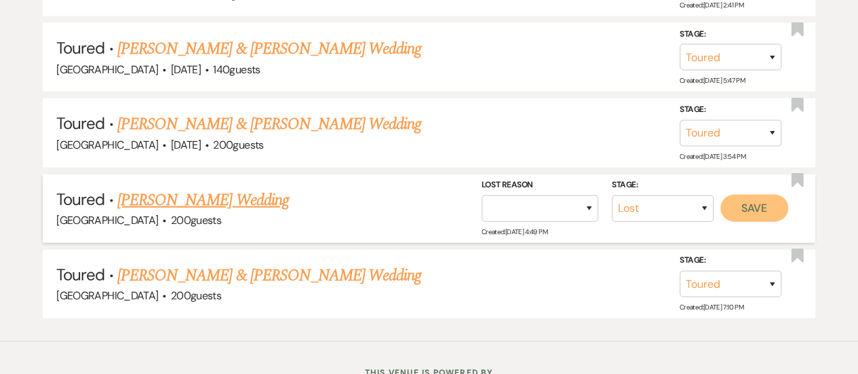
click at [757, 201] on button "Save" at bounding box center [754, 208] width 68 height 27
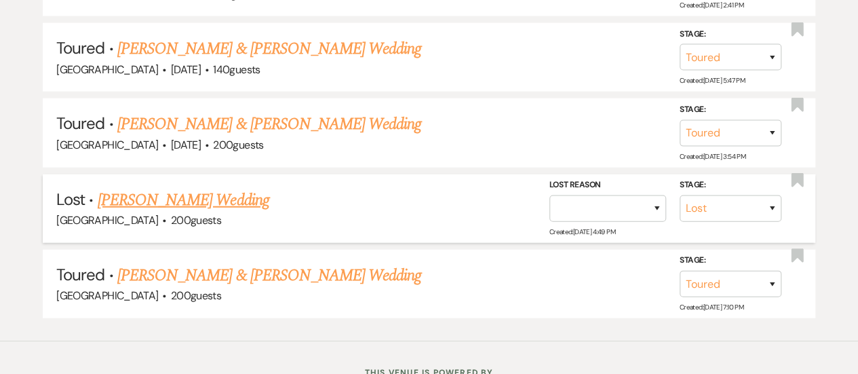
scroll to position [1616, 0]
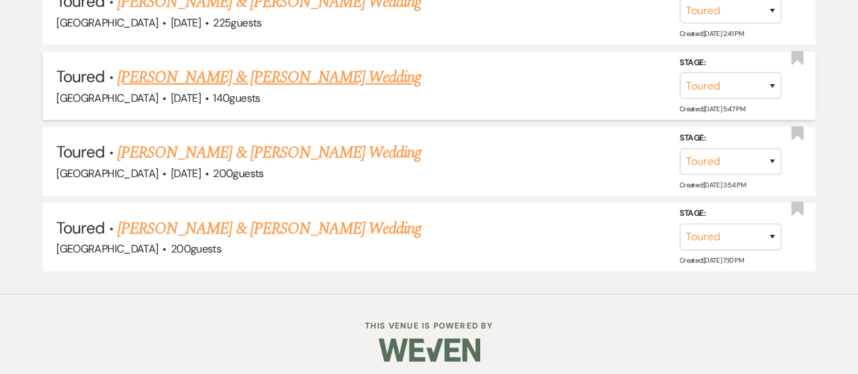
click at [334, 68] on link "[PERSON_NAME] & [PERSON_NAME] Wedding" at bounding box center [269, 77] width 304 height 24
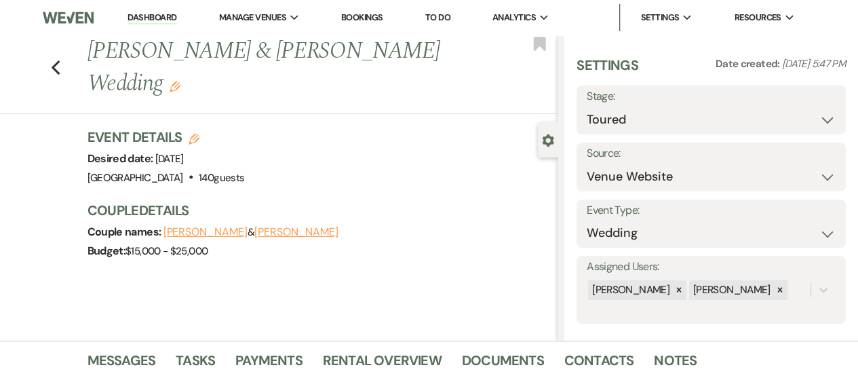
scroll to position [412, 0]
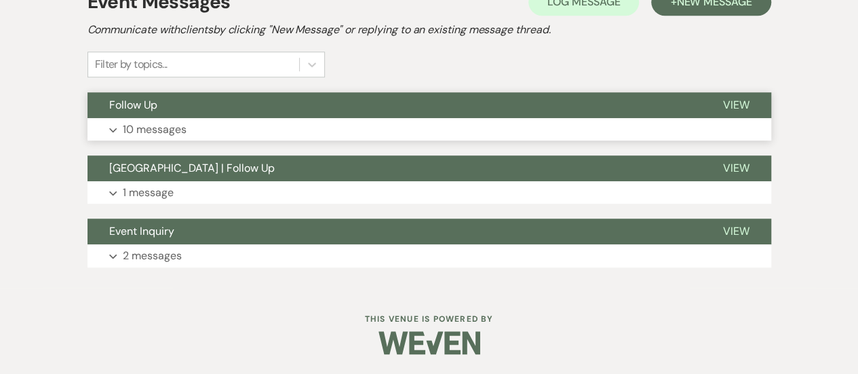
click at [446, 139] on button "Expand 10 messages" at bounding box center [428, 129] width 683 height 23
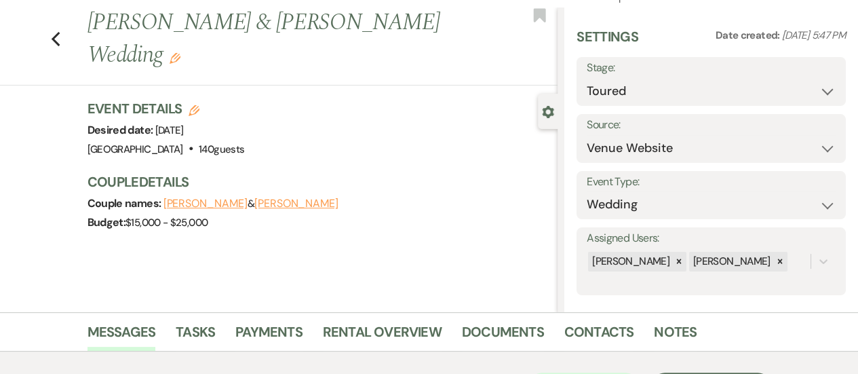
scroll to position [0, 0]
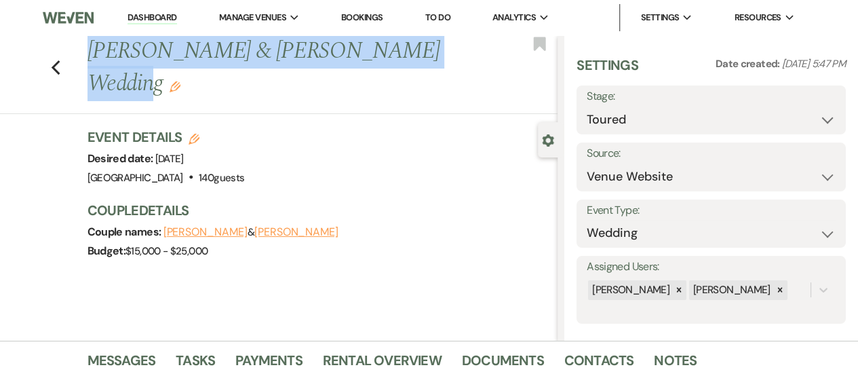
drag, startPoint x: 428, startPoint y: 54, endPoint x: 95, endPoint y: 62, distance: 333.6
click at [95, 62] on h1 "[PERSON_NAME] & [PERSON_NAME] Wedding Edit" at bounding box center [272, 67] width 371 height 64
click at [279, 226] on button "[PERSON_NAME]" at bounding box center [296, 231] width 84 height 11
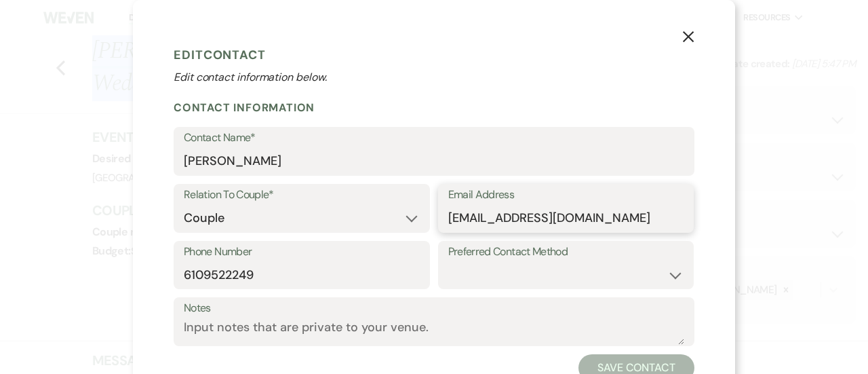
click at [511, 214] on input "[EMAIL_ADDRESS][DOMAIN_NAME]" at bounding box center [566, 218] width 236 height 26
click at [230, 275] on input "6109522249" at bounding box center [302, 274] width 236 height 26
click at [231, 275] on input "6109522249" at bounding box center [302, 274] width 236 height 26
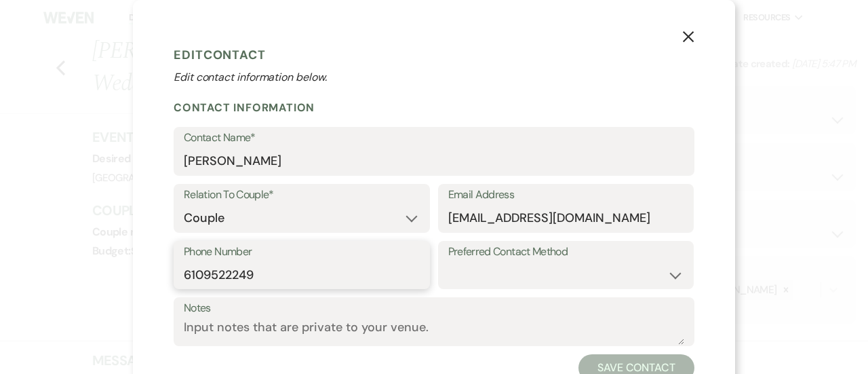
click at [231, 275] on input "6109522249" at bounding box center [302, 274] width 236 height 26
click at [682, 33] on icon "X" at bounding box center [688, 37] width 12 height 12
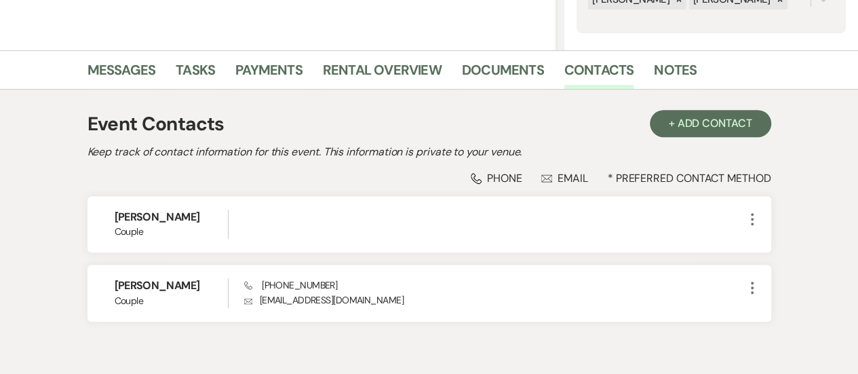
scroll to position [357, 0]
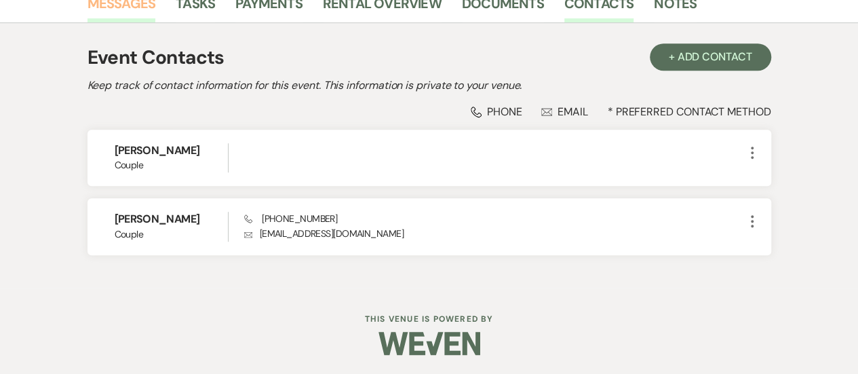
click at [146, 19] on link "Messages" at bounding box center [121, 8] width 68 height 30
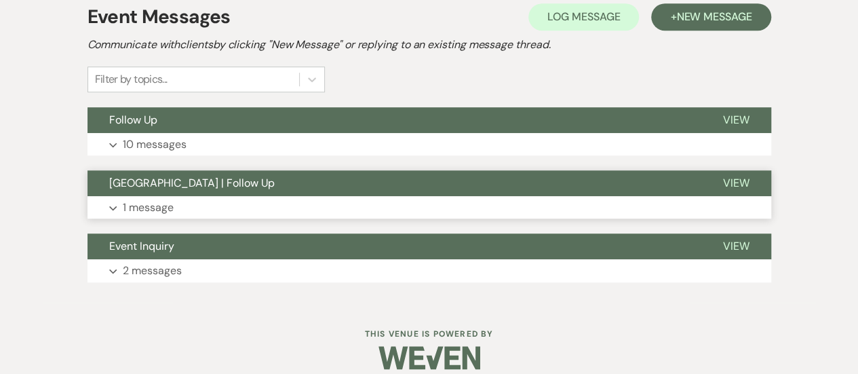
scroll to position [412, 0]
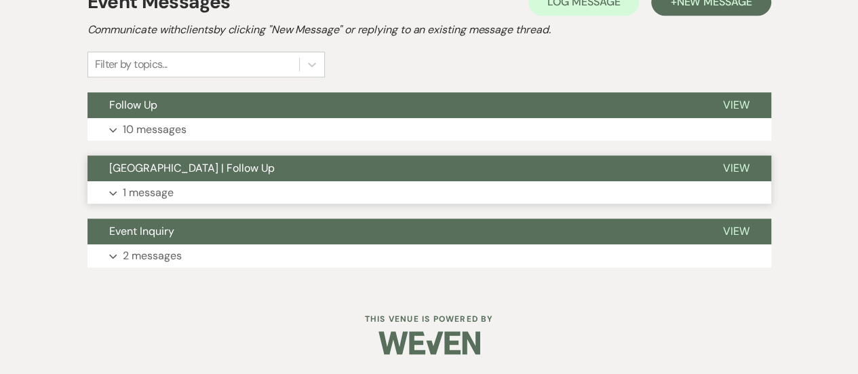
click at [373, 177] on button "[GEOGRAPHIC_DATA] | Follow Up" at bounding box center [393, 168] width 613 height 26
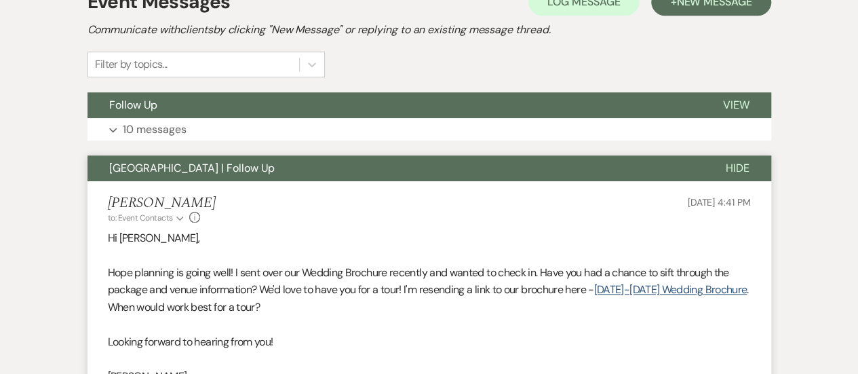
click at [374, 177] on button "[GEOGRAPHIC_DATA] | Follow Up" at bounding box center [395, 168] width 616 height 26
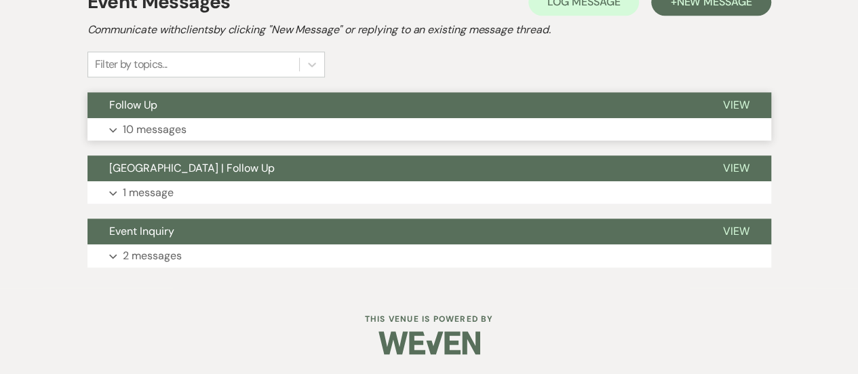
click at [352, 92] on button "Follow Up" at bounding box center [393, 105] width 613 height 26
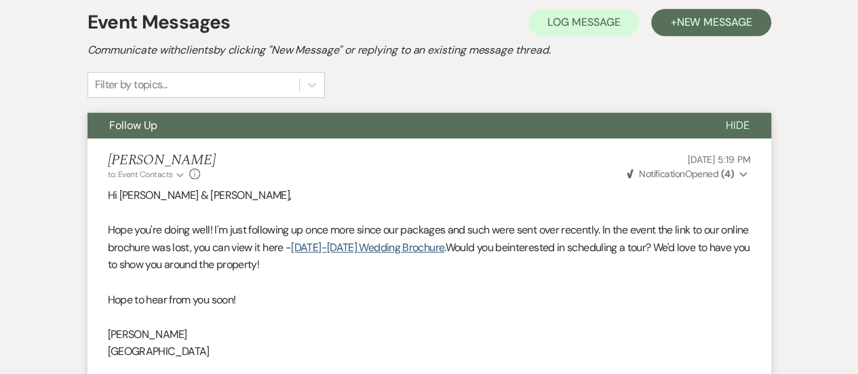
scroll to position [0, 0]
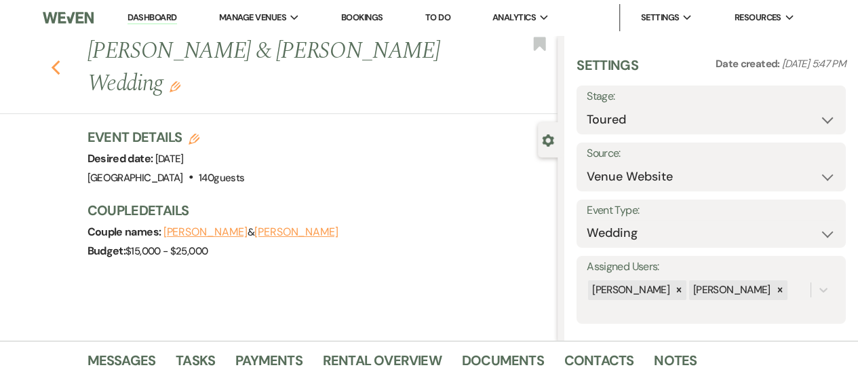
click at [60, 60] on use "button" at bounding box center [55, 67] width 9 height 15
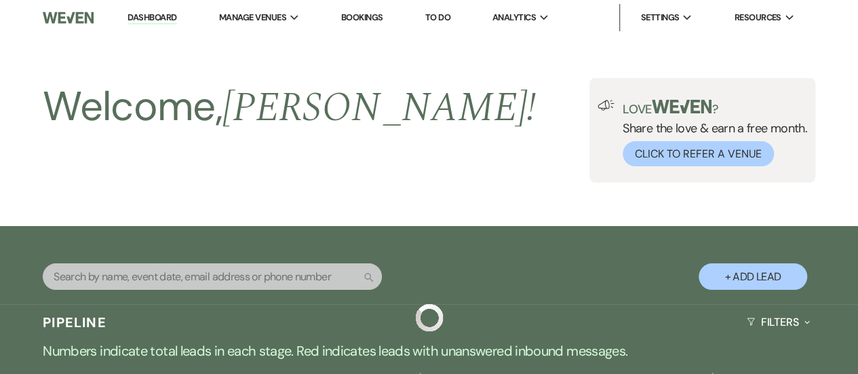
scroll to position [1616, 0]
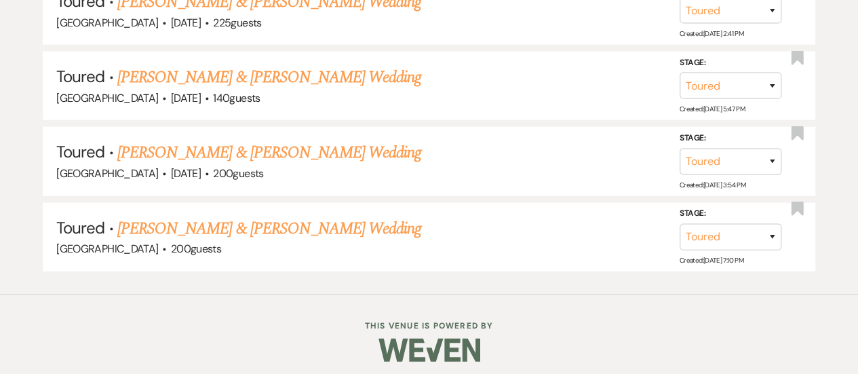
click at [243, 146] on link "[PERSON_NAME] & [PERSON_NAME] Wedding" at bounding box center [269, 152] width 304 height 24
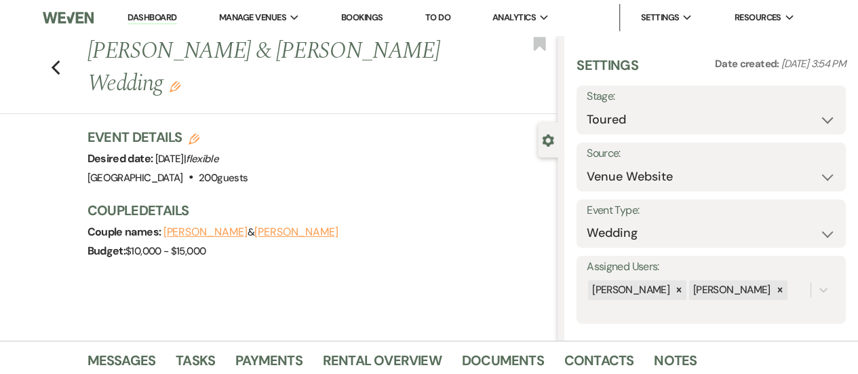
drag, startPoint x: 166, startPoint y: 85, endPoint x: 95, endPoint y: 50, distance: 79.1
click at [95, 50] on h1 "[PERSON_NAME] & [PERSON_NAME] Wedding Edit" at bounding box center [272, 67] width 371 height 64
click at [304, 237] on button "[PERSON_NAME]" at bounding box center [296, 231] width 84 height 11
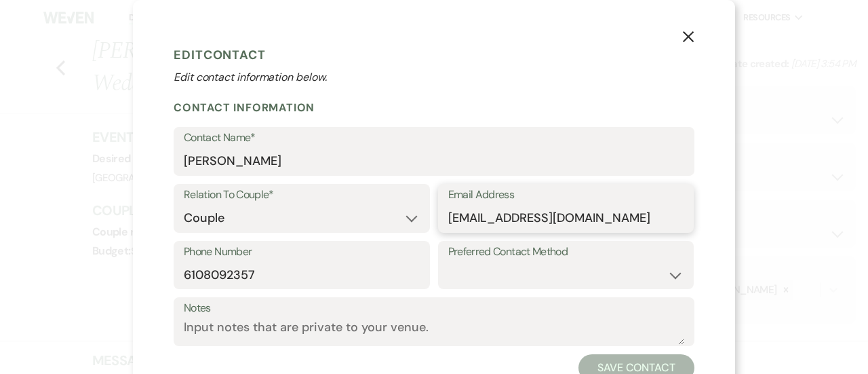
click at [477, 218] on input "[EMAIL_ADDRESS][DOMAIN_NAME]" at bounding box center [566, 218] width 236 height 26
click at [227, 270] on input "6108092357" at bounding box center [302, 274] width 236 height 26
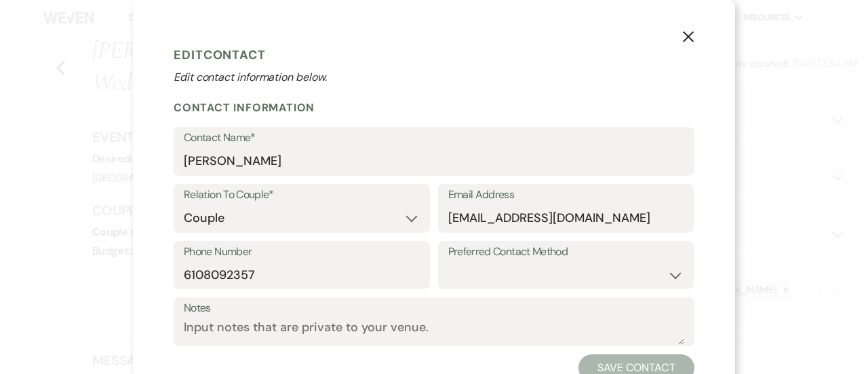
click at [682, 47] on button "X" at bounding box center [688, 36] width 20 height 24
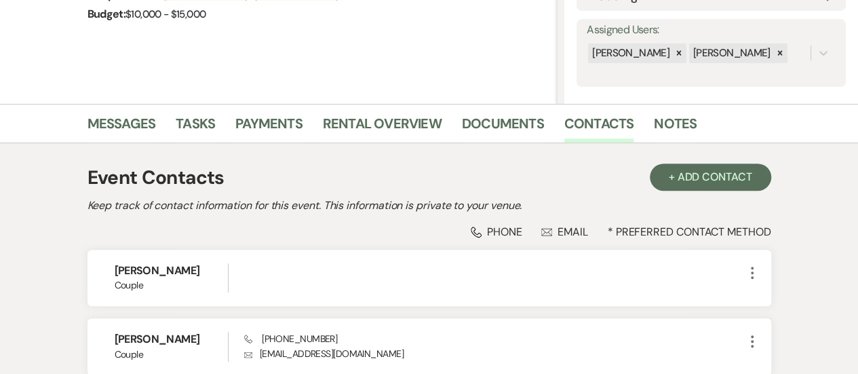
scroll to position [153, 0]
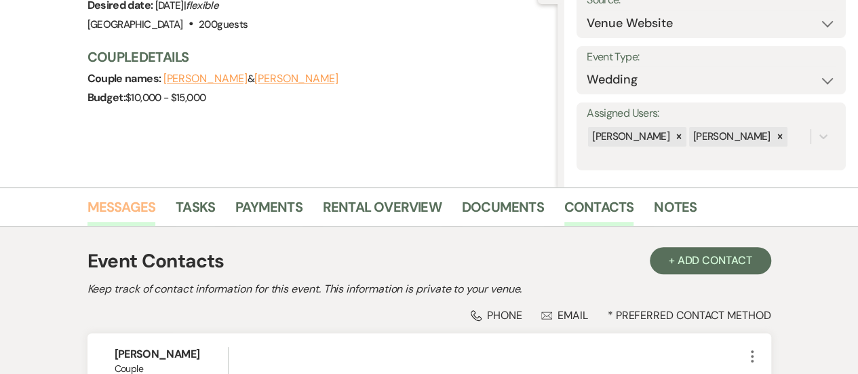
click at [142, 209] on link "Messages" at bounding box center [121, 211] width 68 height 30
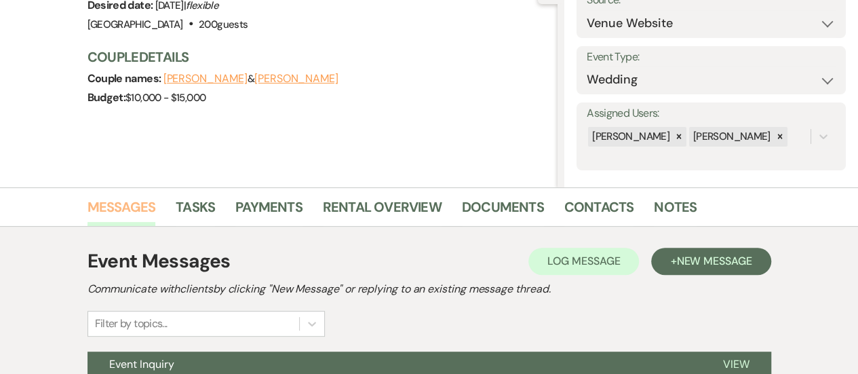
scroll to position [412, 0]
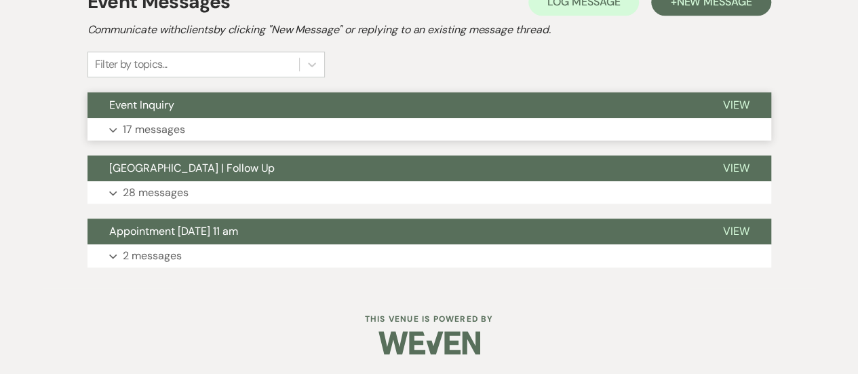
click at [354, 113] on button "Event Inquiry" at bounding box center [393, 105] width 613 height 26
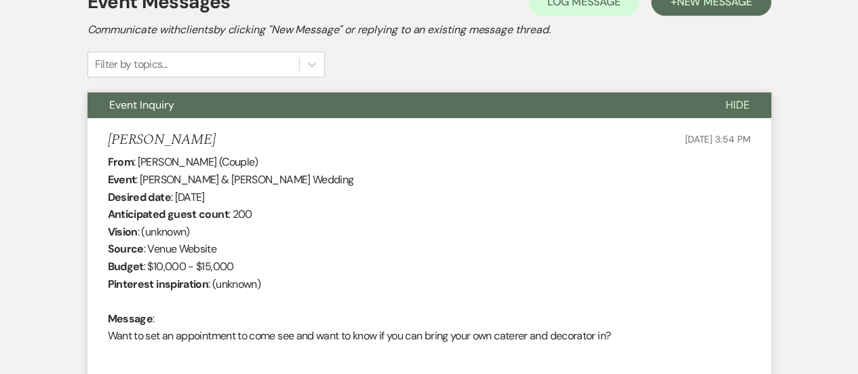
click at [354, 113] on button "Event Inquiry" at bounding box center [395, 105] width 616 height 26
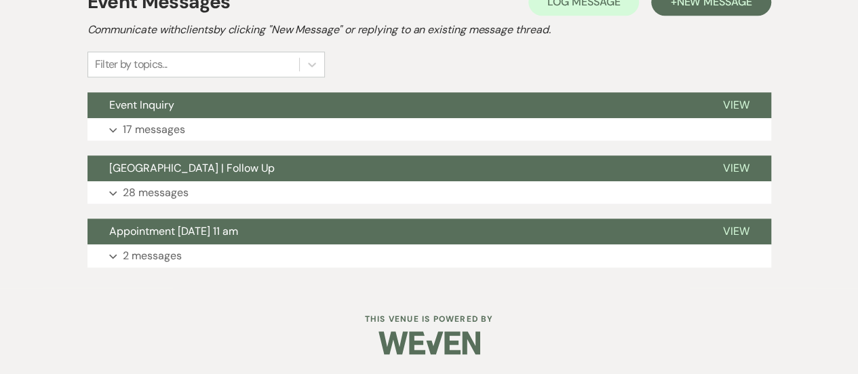
click at [381, 88] on div "Event Messages Log Log Message + New Message Communicate with clients by clicki…" at bounding box center [428, 127] width 683 height 293
click at [357, 130] on button "Expand 17 messages" at bounding box center [428, 129] width 683 height 23
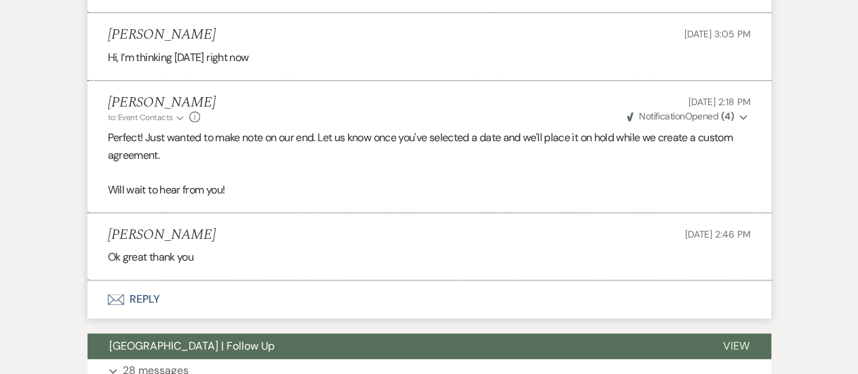
scroll to position [3327, 0]
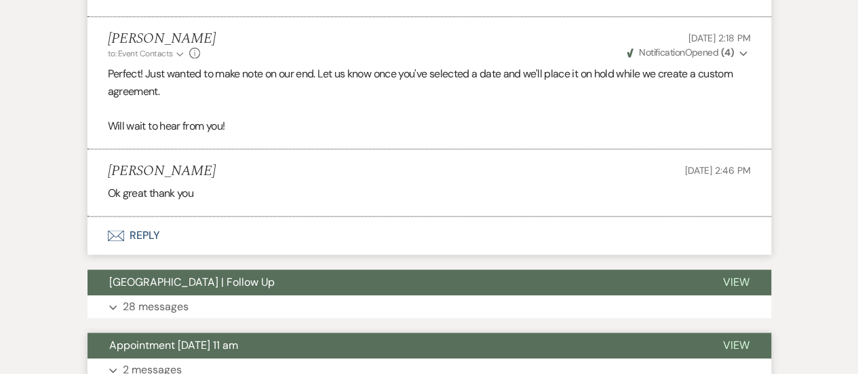
click at [280, 350] on button "Appointment [DATE] 11 am" at bounding box center [393, 345] width 613 height 26
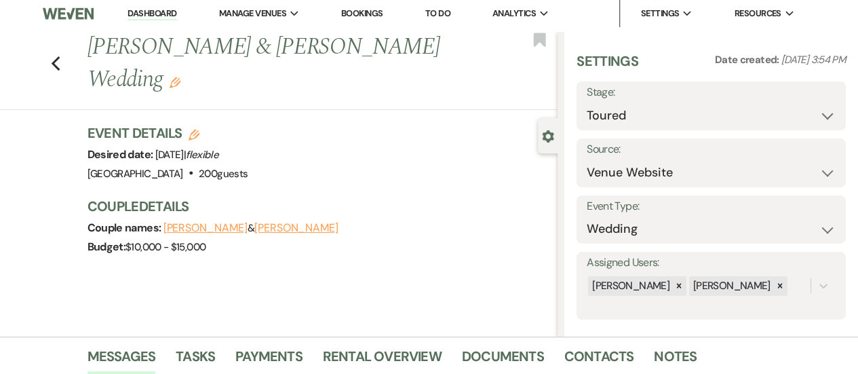
scroll to position [0, 0]
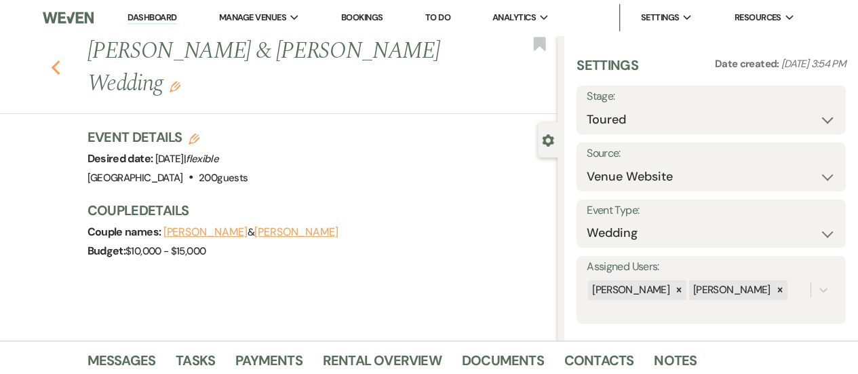
click at [60, 68] on use "button" at bounding box center [55, 67] width 9 height 15
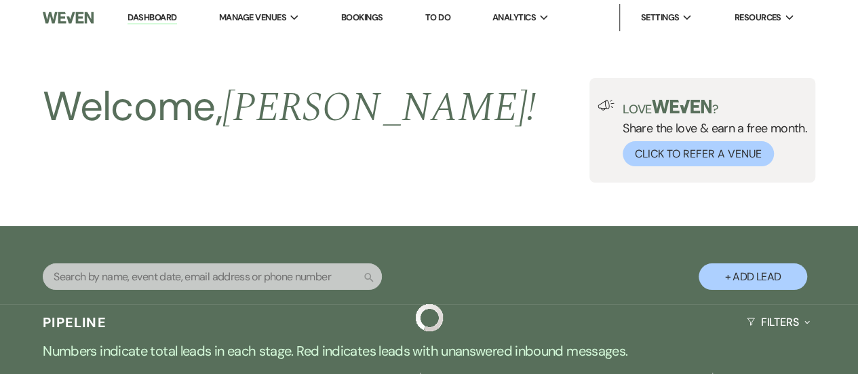
scroll to position [1616, 0]
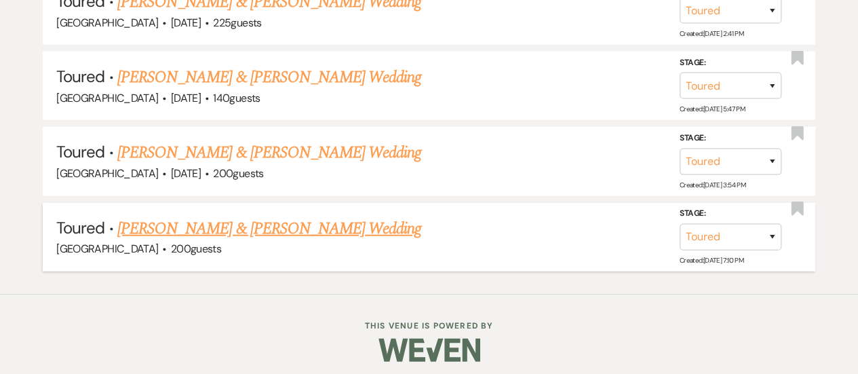
click at [302, 218] on link "[PERSON_NAME] & [PERSON_NAME] Wedding" at bounding box center [269, 228] width 304 height 24
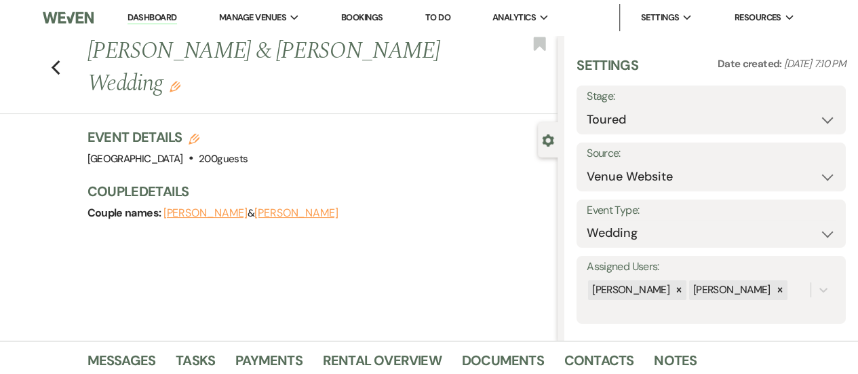
scroll to position [407, 0]
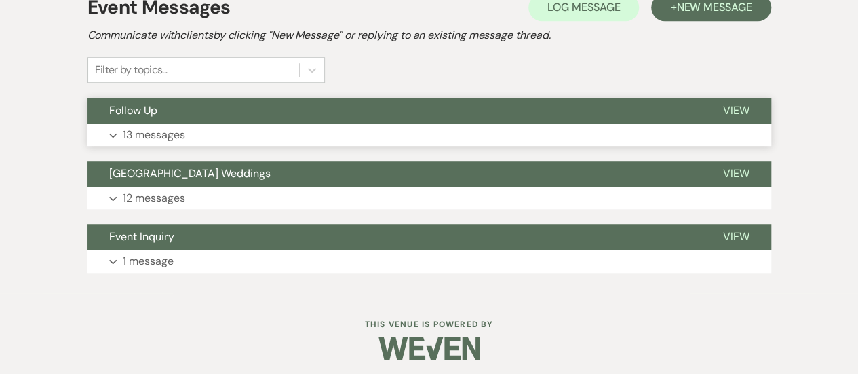
click at [342, 120] on button "Follow Up" at bounding box center [393, 111] width 613 height 26
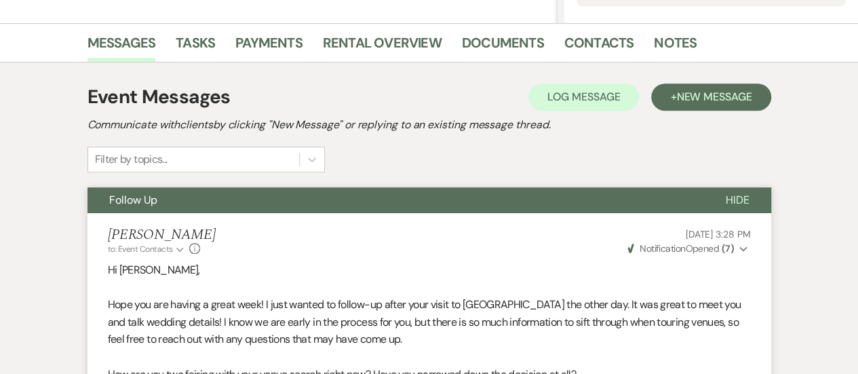
scroll to position [0, 0]
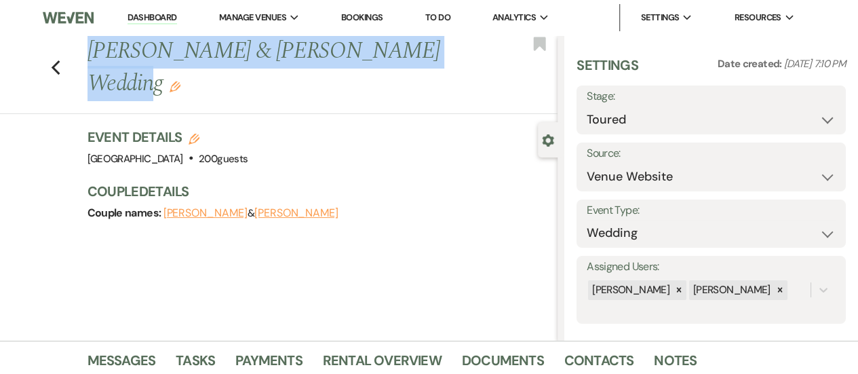
drag, startPoint x: 88, startPoint y: 54, endPoint x: 424, endPoint y: 71, distance: 336.7
click at [424, 71] on div "Previous [PERSON_NAME] & [PERSON_NAME] Wedding Edit Bookmark" at bounding box center [275, 74] width 564 height 79
click at [279, 207] on button "[PERSON_NAME]" at bounding box center [296, 212] width 84 height 11
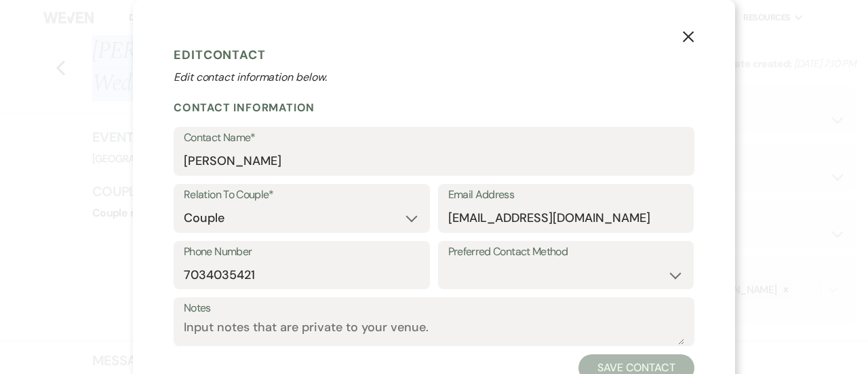
click at [517, 239] on div "Email Address [EMAIL_ADDRESS][DOMAIN_NAME]" at bounding box center [566, 212] width 256 height 57
click at [519, 219] on input "[EMAIL_ADDRESS][DOMAIN_NAME]" at bounding box center [566, 218] width 236 height 26
click at [683, 37] on use "button" at bounding box center [688, 36] width 11 height 11
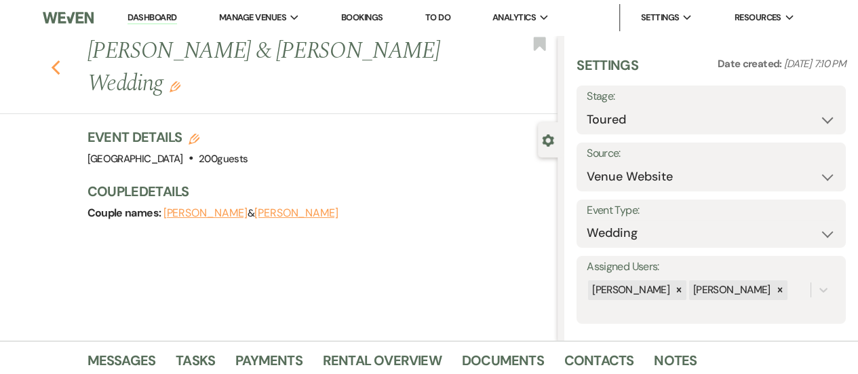
click at [61, 60] on icon "Previous" at bounding box center [56, 68] width 10 height 16
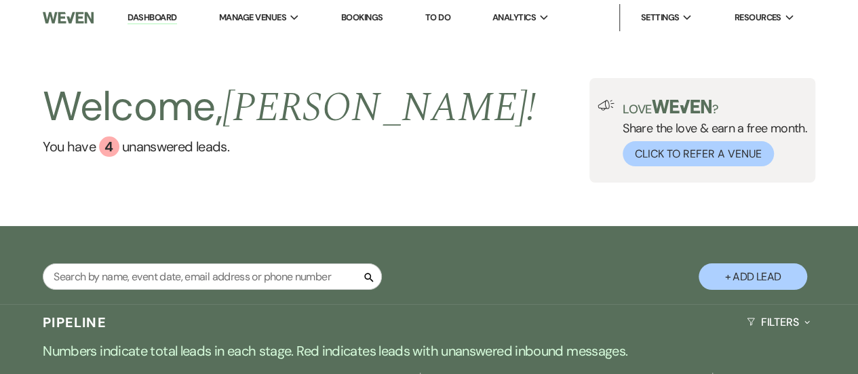
scroll to position [407, 0]
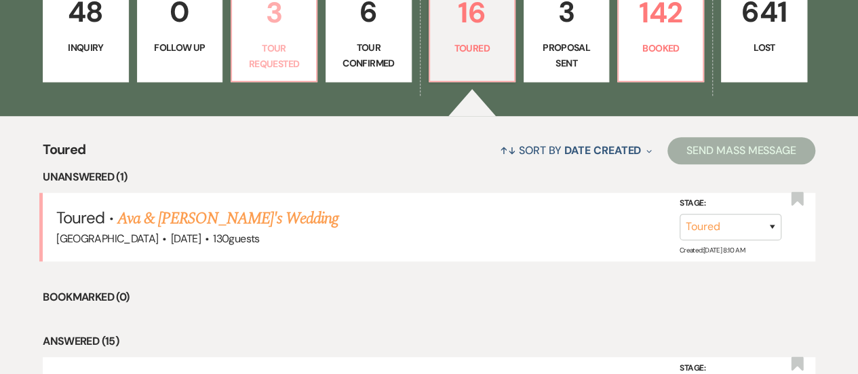
click at [263, 57] on p "Tour Requested" at bounding box center [274, 56] width 68 height 31
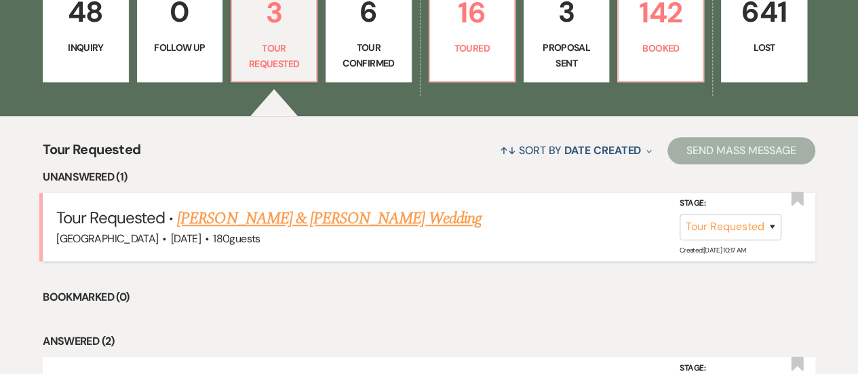
click at [371, 213] on link "[PERSON_NAME] & [PERSON_NAME] Wedding" at bounding box center [329, 218] width 304 height 24
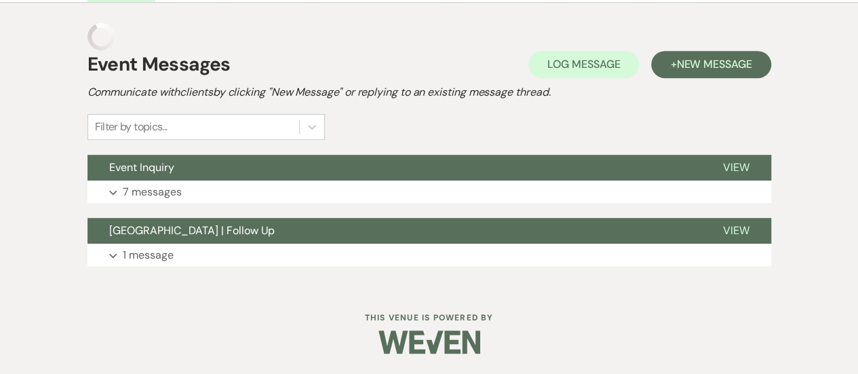
scroll to position [217, 0]
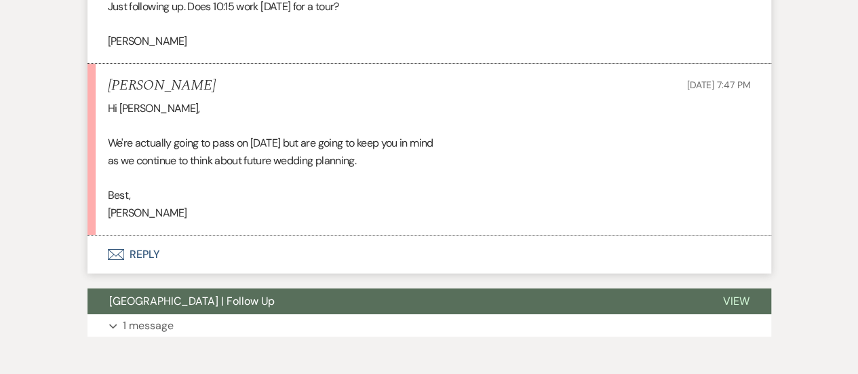
click at [420, 241] on button "Envelope Reply" at bounding box center [428, 254] width 683 height 38
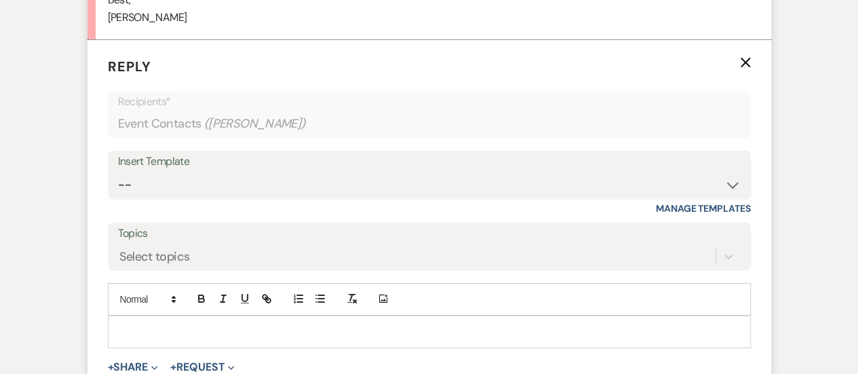
scroll to position [2531, 0]
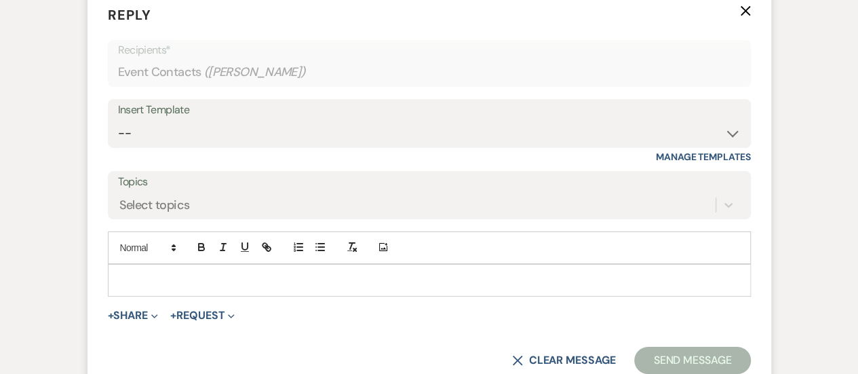
click at [409, 283] on p at bounding box center [429, 280] width 621 height 15
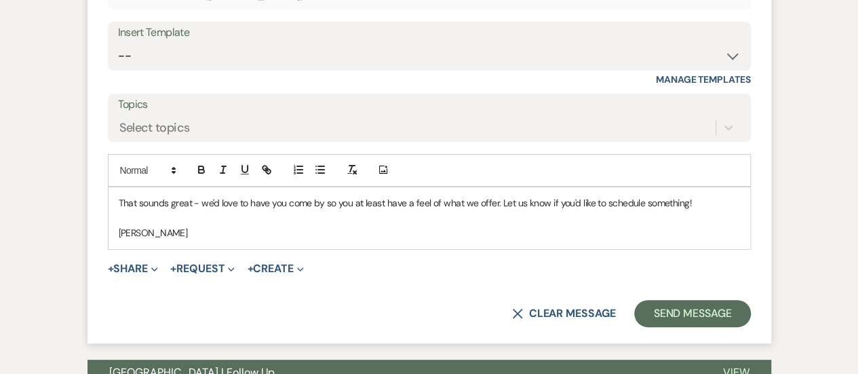
scroll to position [2667, 0]
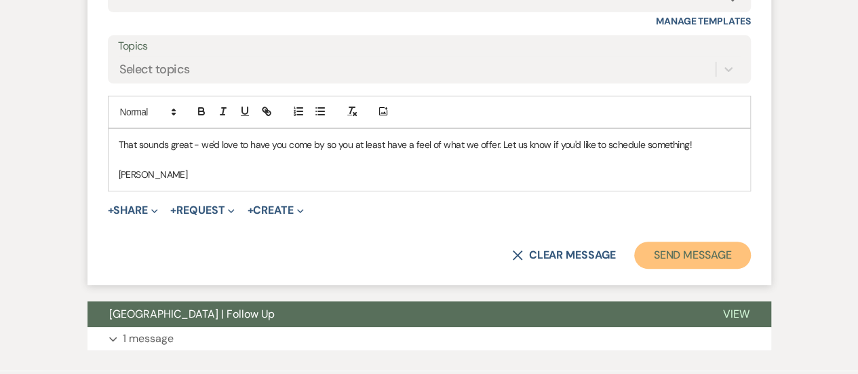
click at [706, 257] on button "Send Message" at bounding box center [692, 254] width 116 height 27
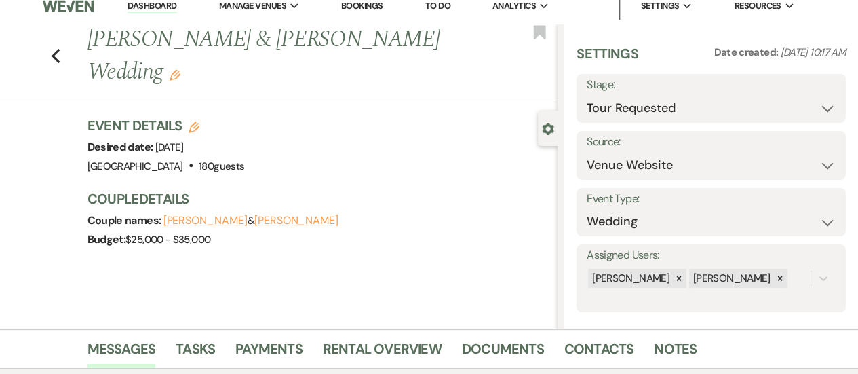
scroll to position [0, 0]
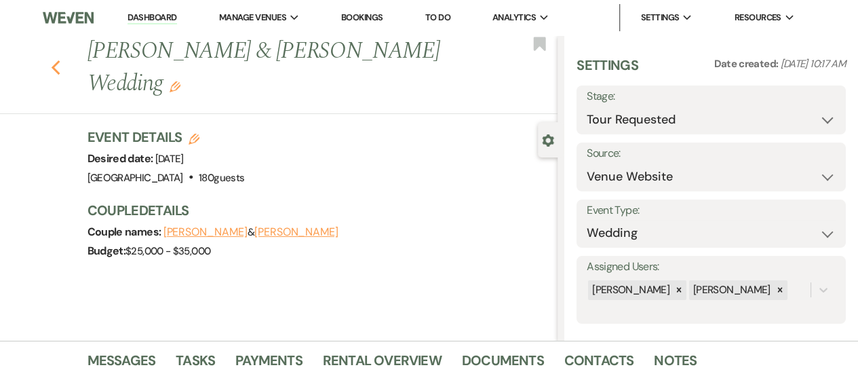
click at [58, 67] on use "button" at bounding box center [55, 67] width 9 height 15
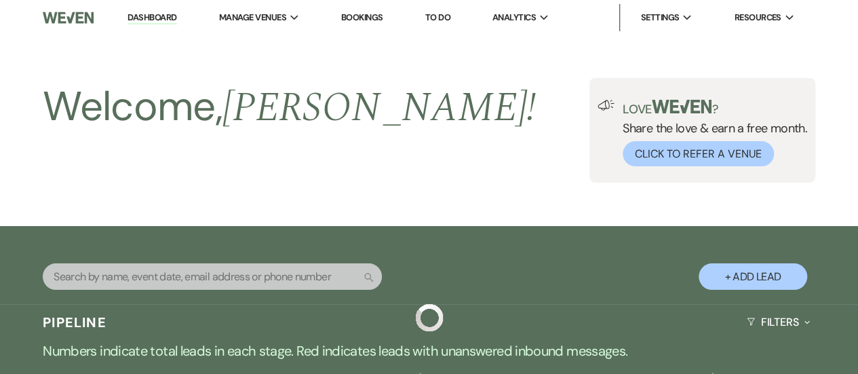
scroll to position [407, 0]
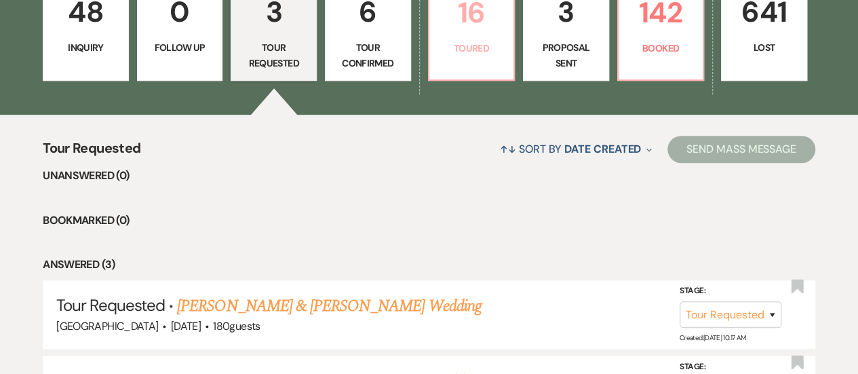
click at [470, 55] on p "Toured" at bounding box center [471, 48] width 68 height 15
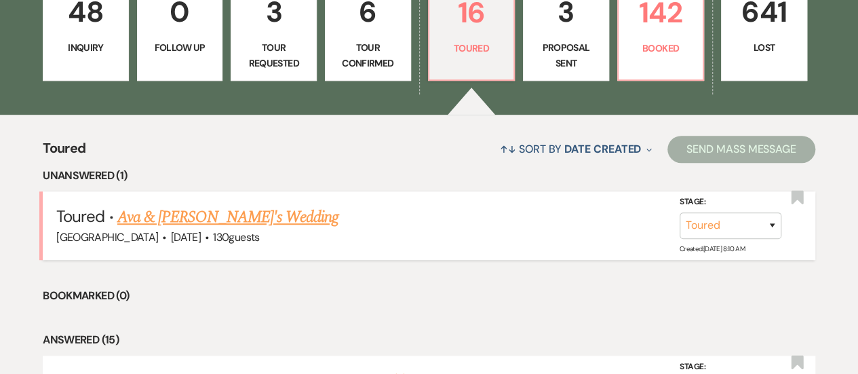
click at [199, 216] on link "Ava & [PERSON_NAME]'s Wedding" at bounding box center [227, 217] width 221 height 24
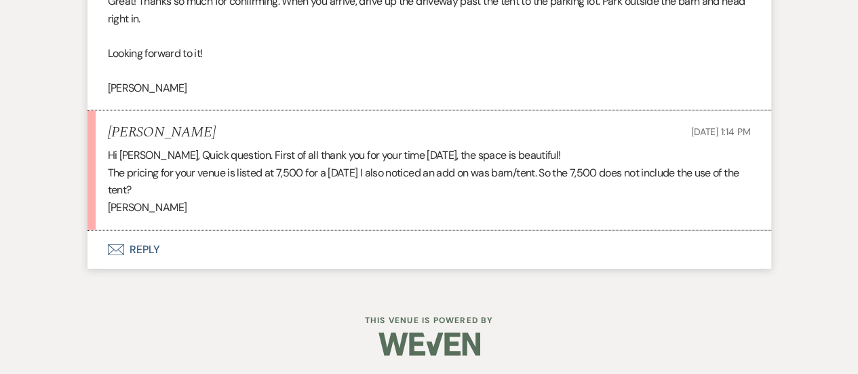
click at [391, 255] on button "Envelope Reply" at bounding box center [428, 249] width 683 height 38
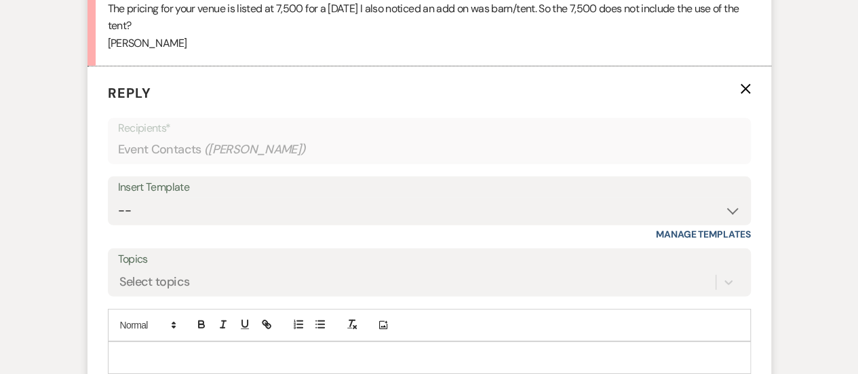
scroll to position [1970, 0]
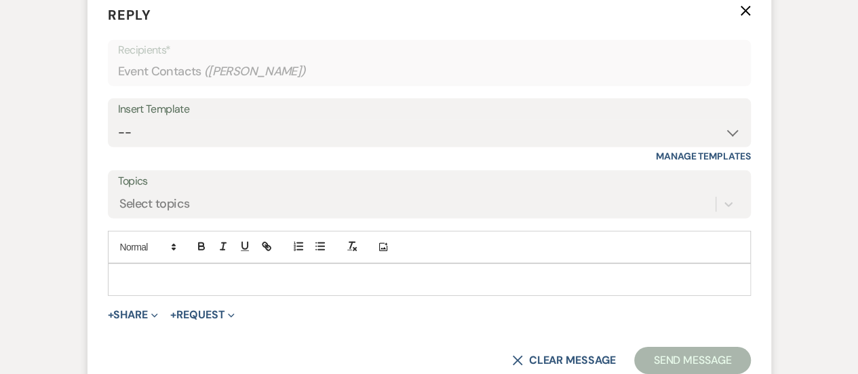
click at [193, 283] on p at bounding box center [429, 279] width 621 height 15
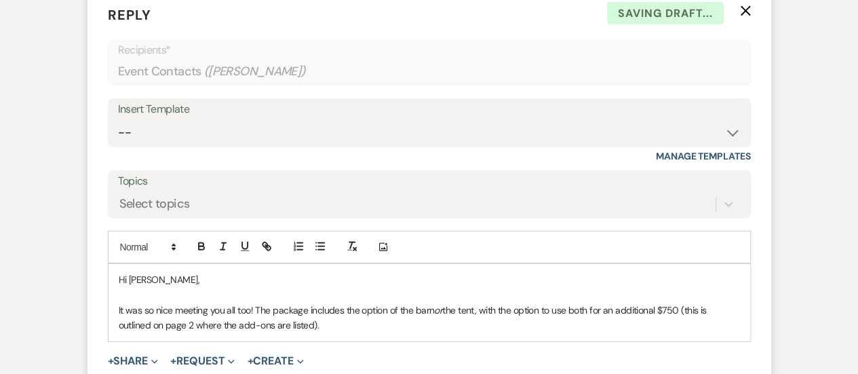
click at [258, 308] on p "It was so nice meeting you all too! The package includes the option of the barn…" at bounding box center [429, 317] width 621 height 31
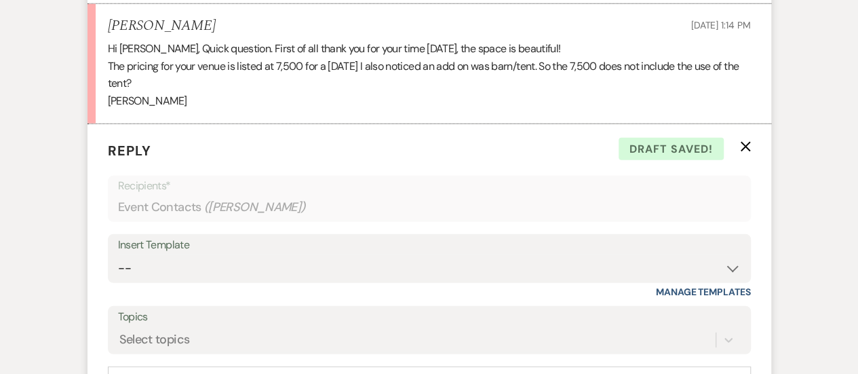
scroll to position [2105, 0]
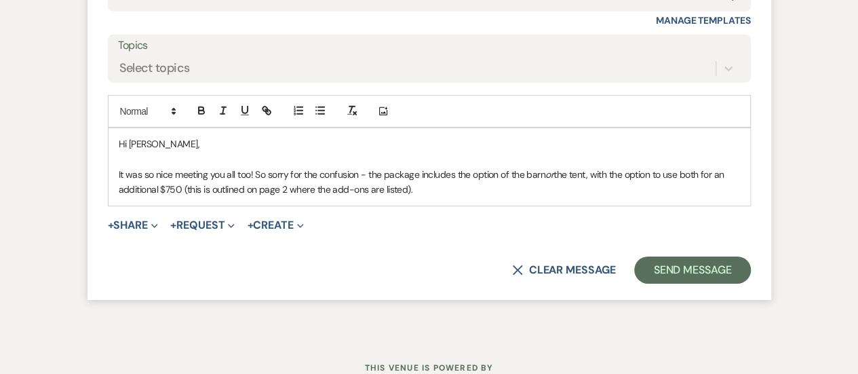
click at [435, 190] on p "It was so nice meeting you all too! So sorry for the confusion - the package in…" at bounding box center [429, 182] width 621 height 31
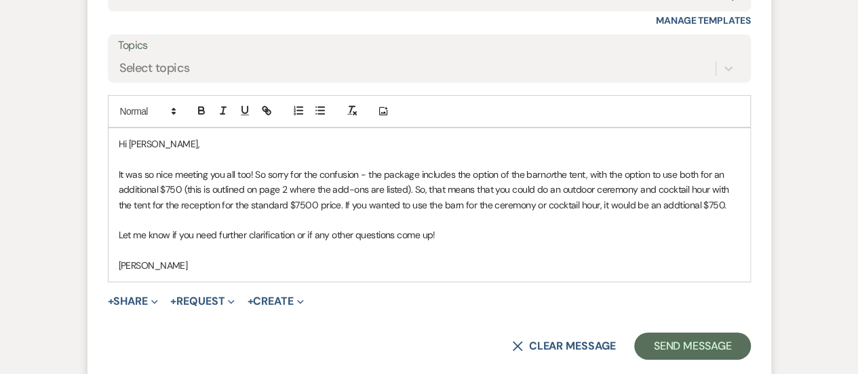
click at [672, 199] on p "It was so nice meeting you all too! So sorry for the confusion - the package in…" at bounding box center [429, 189] width 621 height 45
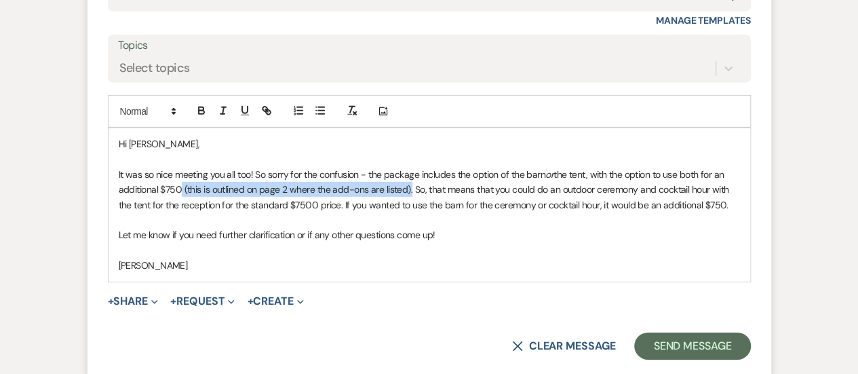
drag, startPoint x: 409, startPoint y: 190, endPoint x: 179, endPoint y: 190, distance: 230.5
click at [179, 190] on p "It was so nice meeting you all too! So sorry for the confusion - the package in…" at bounding box center [429, 189] width 621 height 45
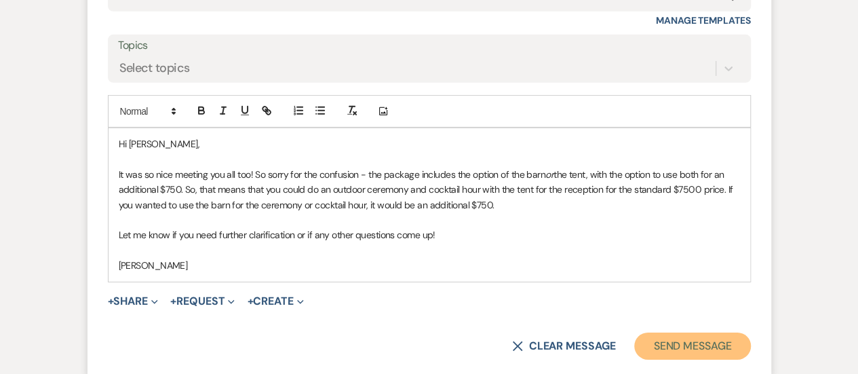
click at [647, 332] on button "Send Message" at bounding box center [692, 345] width 116 height 27
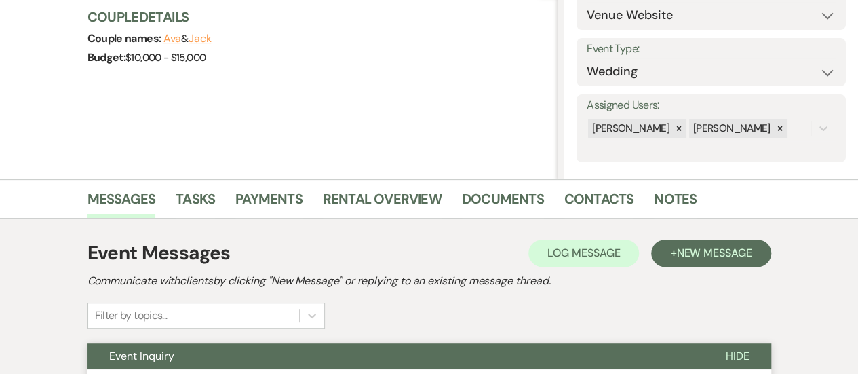
scroll to position [0, 0]
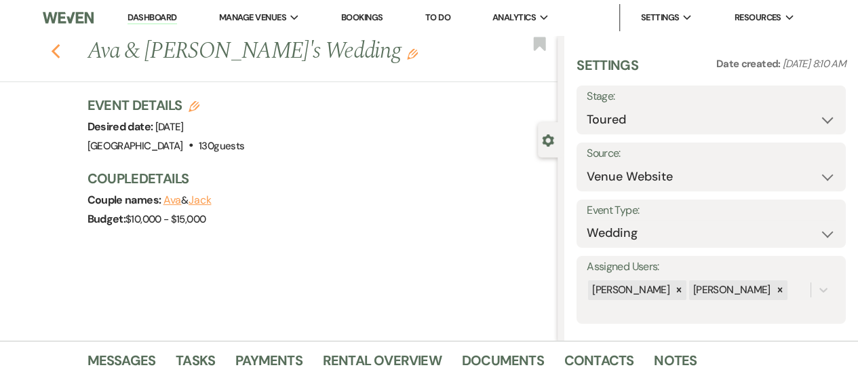
click at [61, 55] on icon "Previous" at bounding box center [56, 51] width 10 height 16
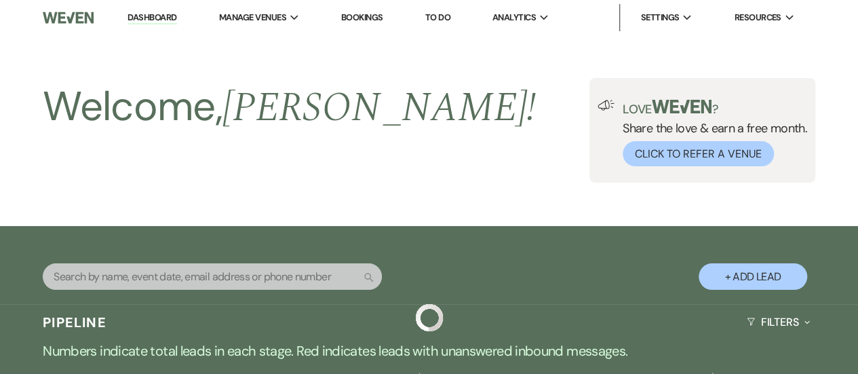
scroll to position [407, 0]
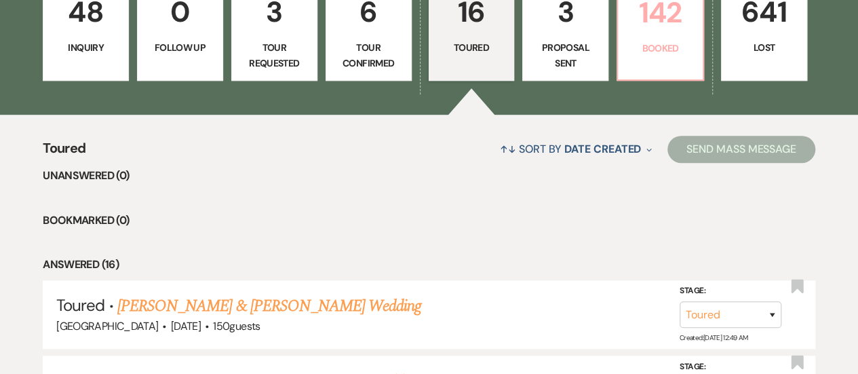
click at [679, 35] on link "142 Booked" at bounding box center [659, 30] width 87 height 102
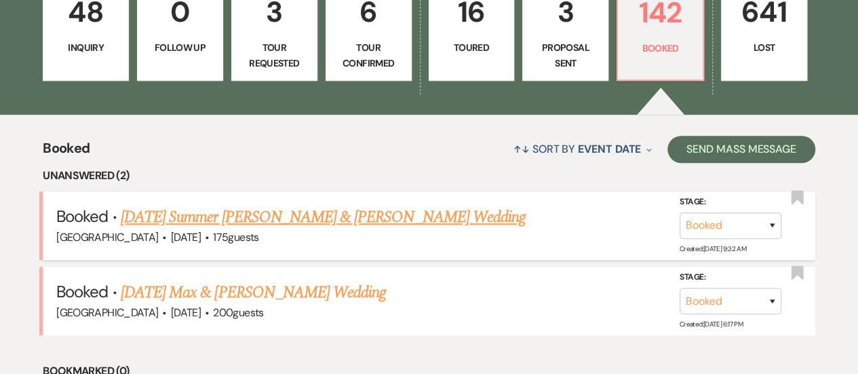
click at [343, 220] on link "[DATE] Summer [PERSON_NAME] & [PERSON_NAME] Wedding" at bounding box center [323, 217] width 405 height 24
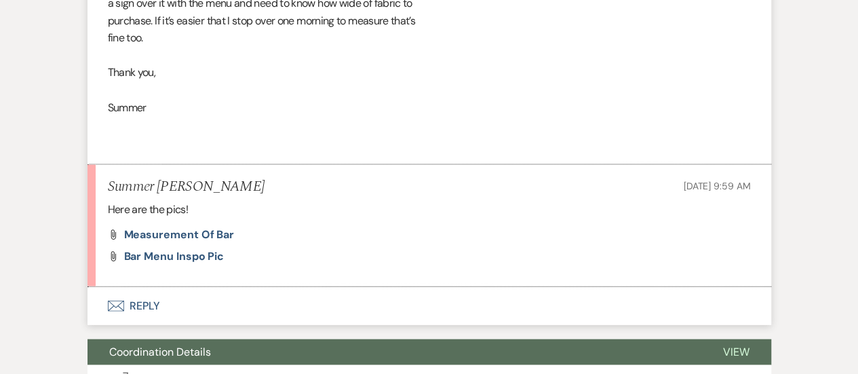
scroll to position [1424, 0]
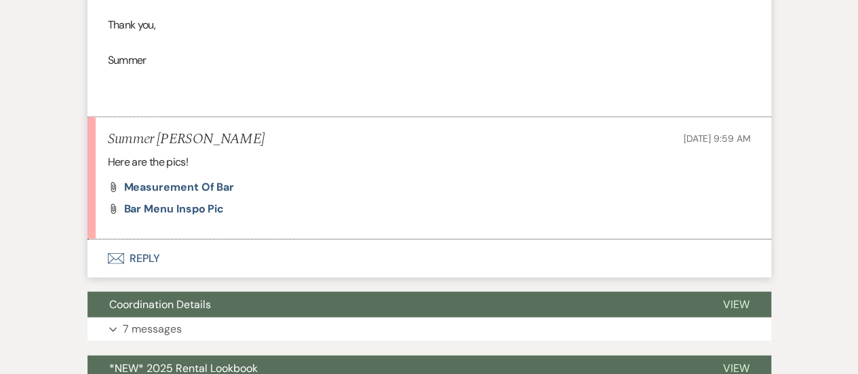
click at [464, 265] on button "Envelope Reply" at bounding box center [428, 258] width 683 height 38
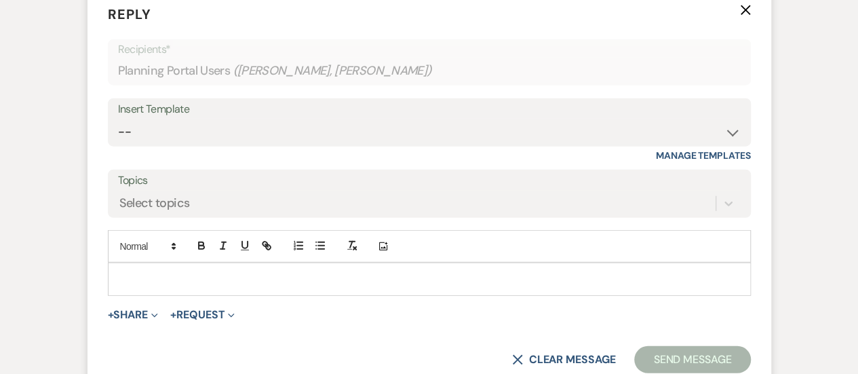
scroll to position [1540, 0]
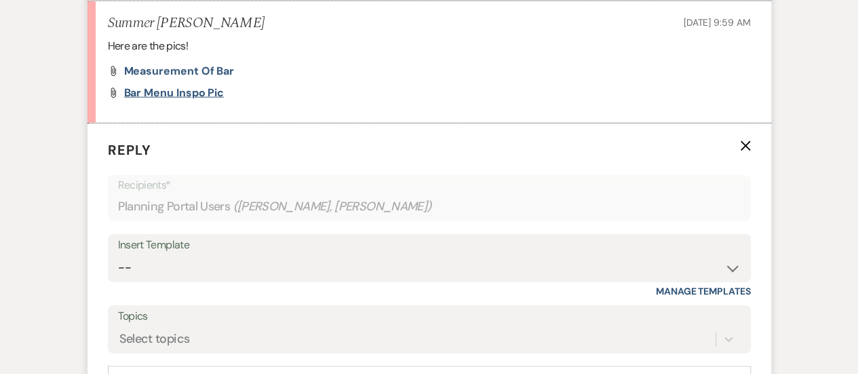
click at [207, 92] on span "Bar menu inspo pic" at bounding box center [174, 92] width 100 height 14
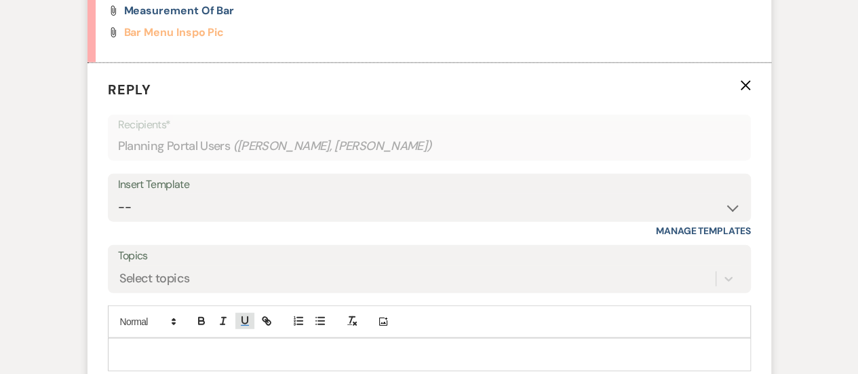
scroll to position [1608, 0]
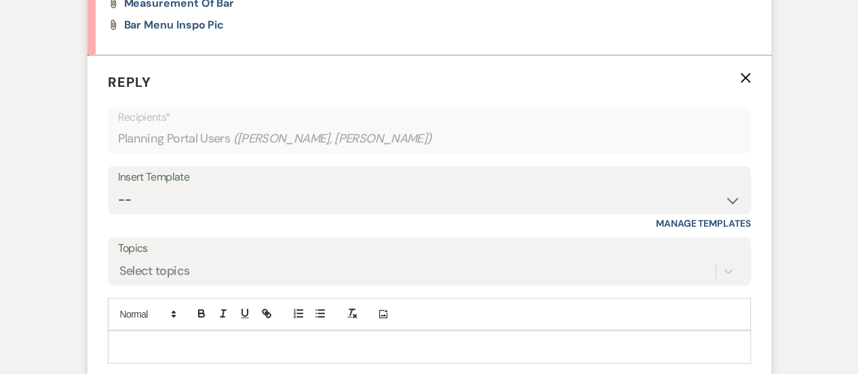
click at [180, 339] on p at bounding box center [429, 346] width 621 height 15
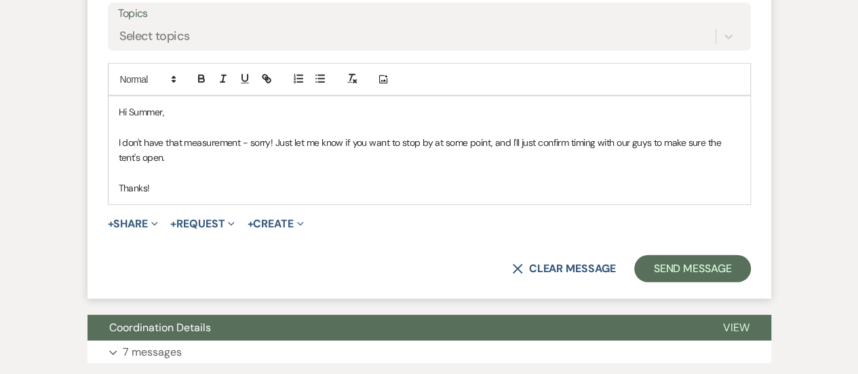
scroll to position [1864, 0]
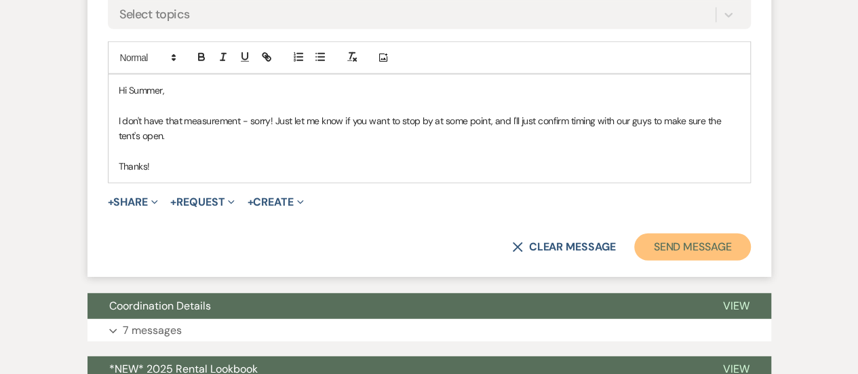
click at [689, 242] on button "Send Message" at bounding box center [692, 246] width 116 height 27
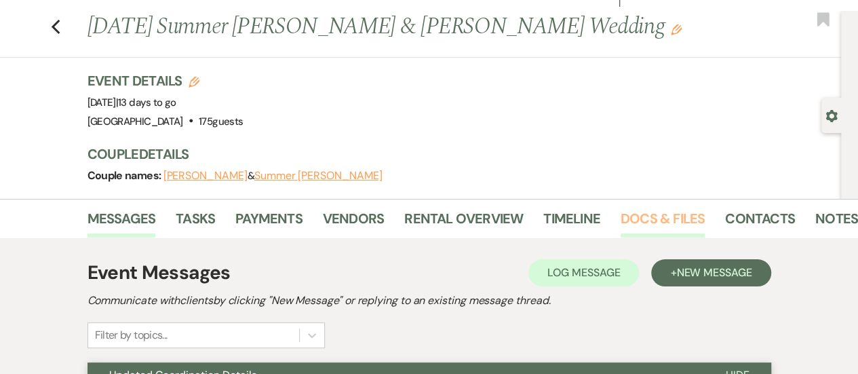
scroll to position [0, 0]
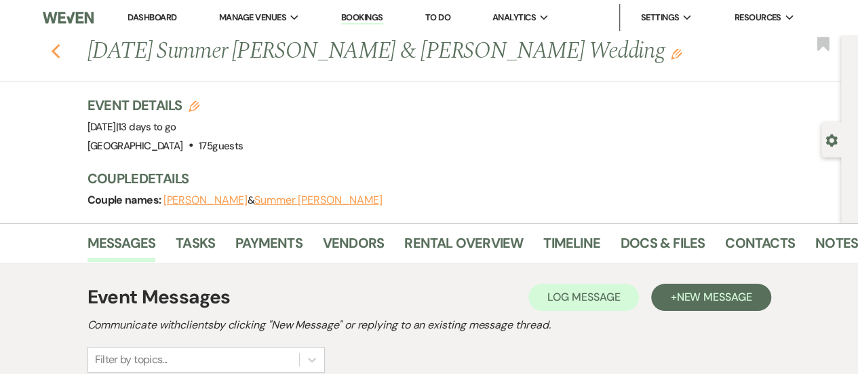
click at [59, 50] on use "button" at bounding box center [55, 51] width 9 height 15
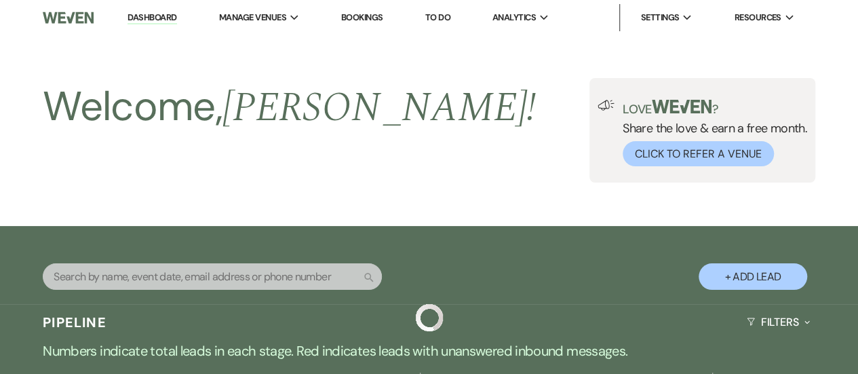
scroll to position [407, 0]
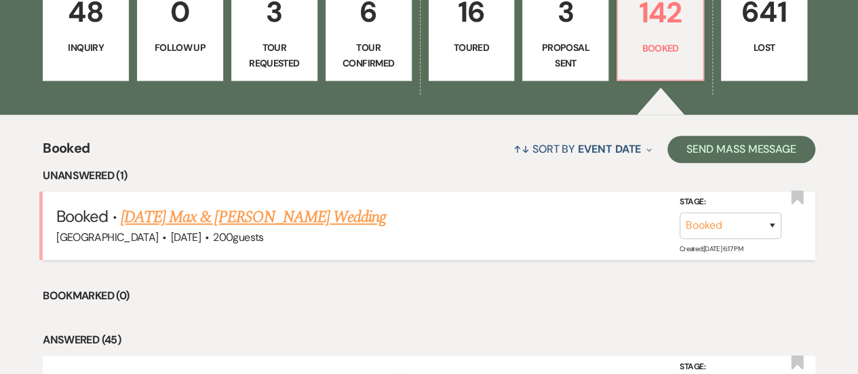
click at [237, 217] on link "[DATE] Max & [PERSON_NAME] Wedding" at bounding box center [253, 217] width 265 height 24
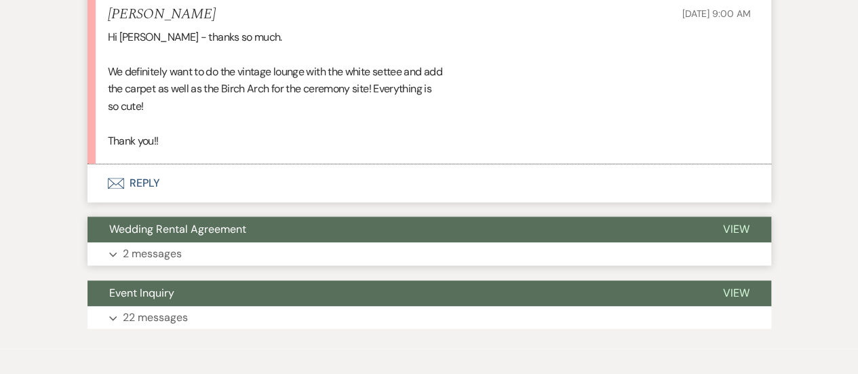
scroll to position [3255, 0]
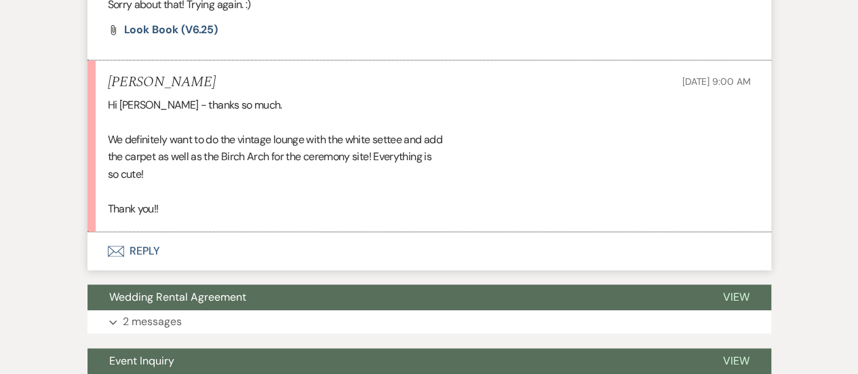
click at [441, 232] on button "Envelope Reply" at bounding box center [428, 251] width 683 height 38
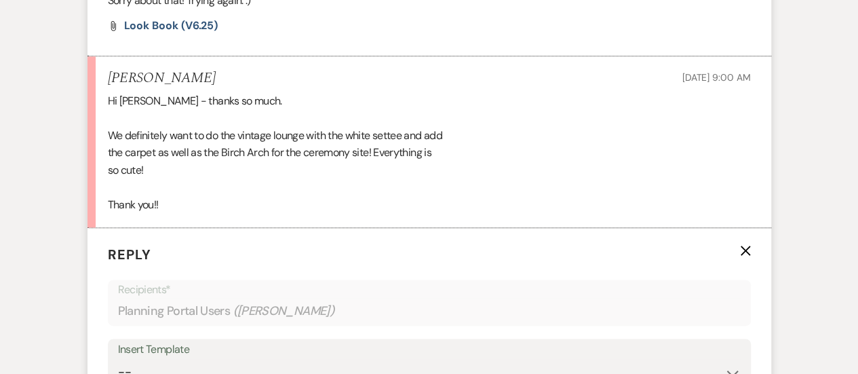
scroll to position [3479, 0]
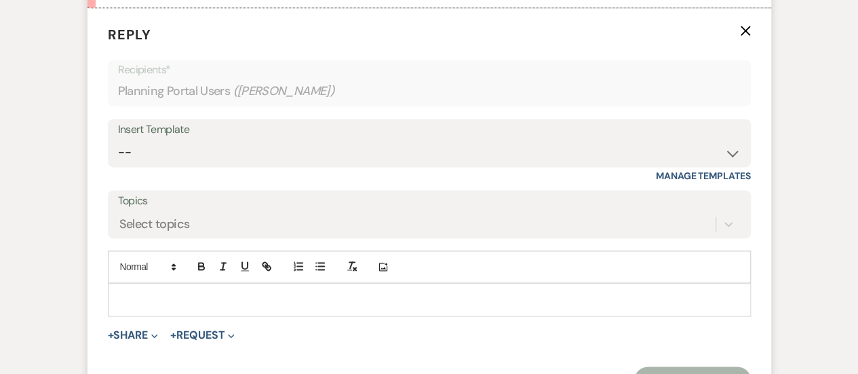
click at [413, 283] on div at bounding box center [428, 298] width 641 height 31
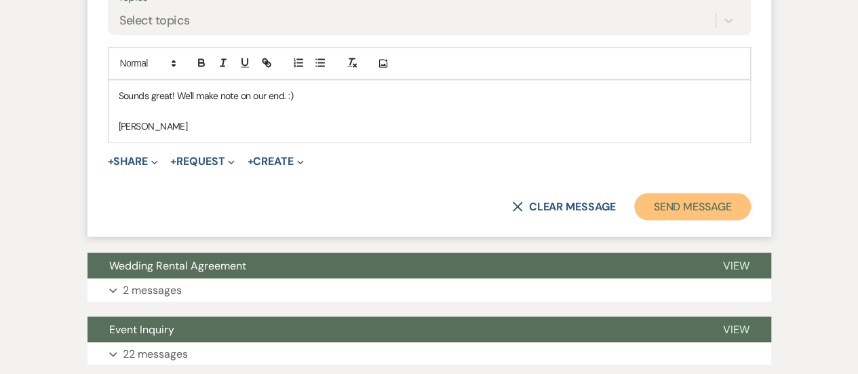
click at [709, 193] on button "Send Message" at bounding box center [692, 206] width 116 height 27
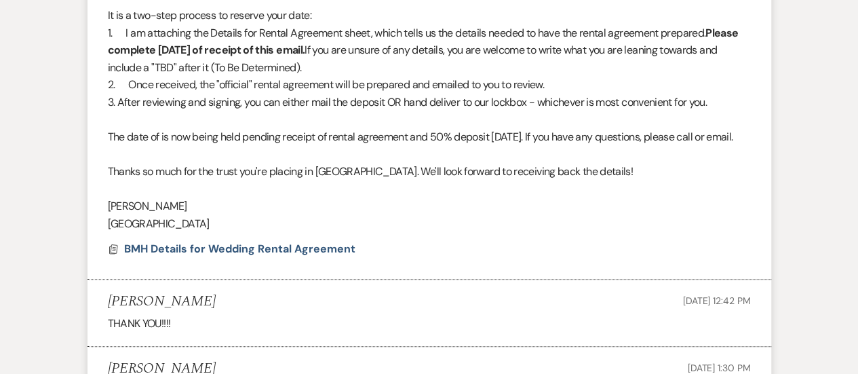
scroll to position [0, 0]
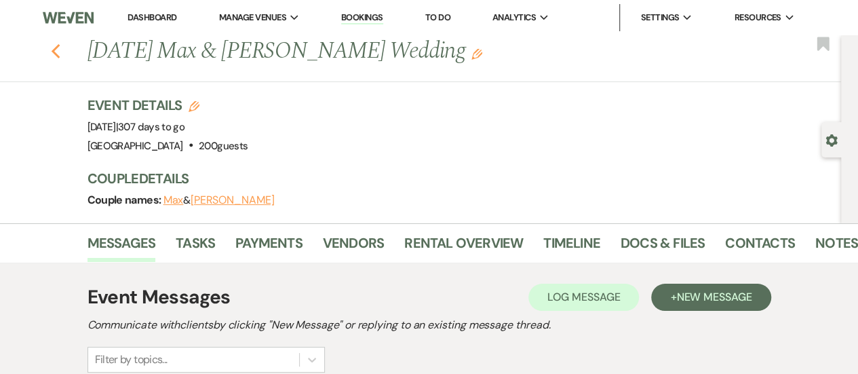
click at [60, 50] on use "button" at bounding box center [55, 51] width 9 height 15
